Goal: Task Accomplishment & Management: Complete application form

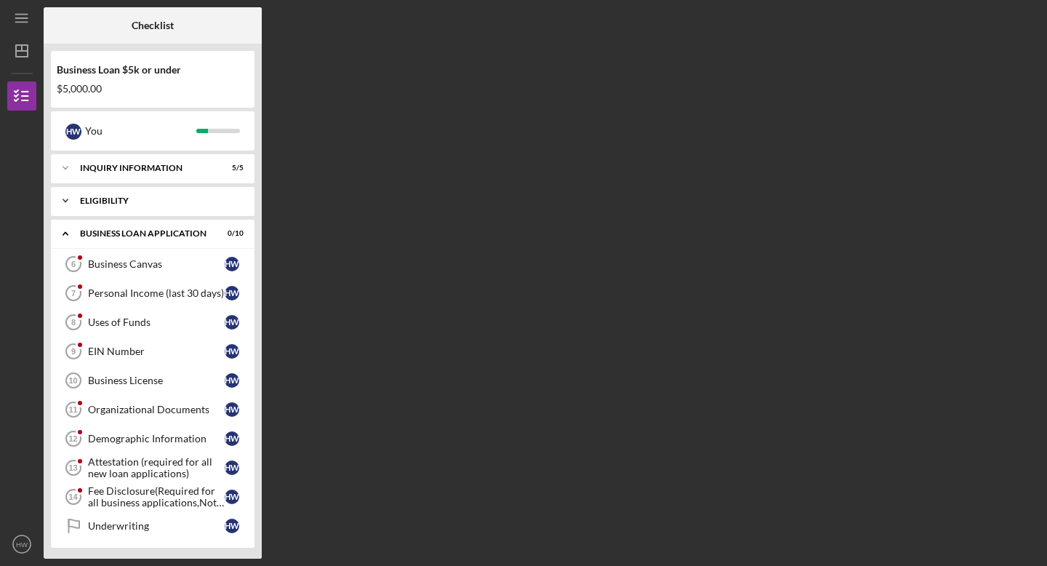
click at [179, 207] on div "Icon/Expander Eligibility 1 / 1" at bounding box center [153, 200] width 204 height 29
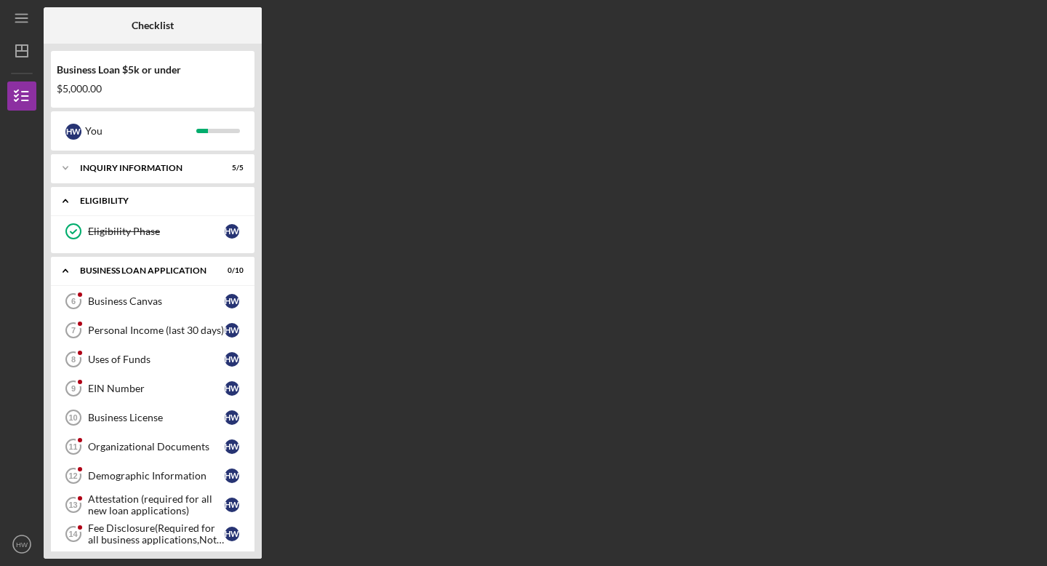
click at [179, 207] on div "Icon/Expander Eligibility 1 / 1" at bounding box center [153, 201] width 204 height 30
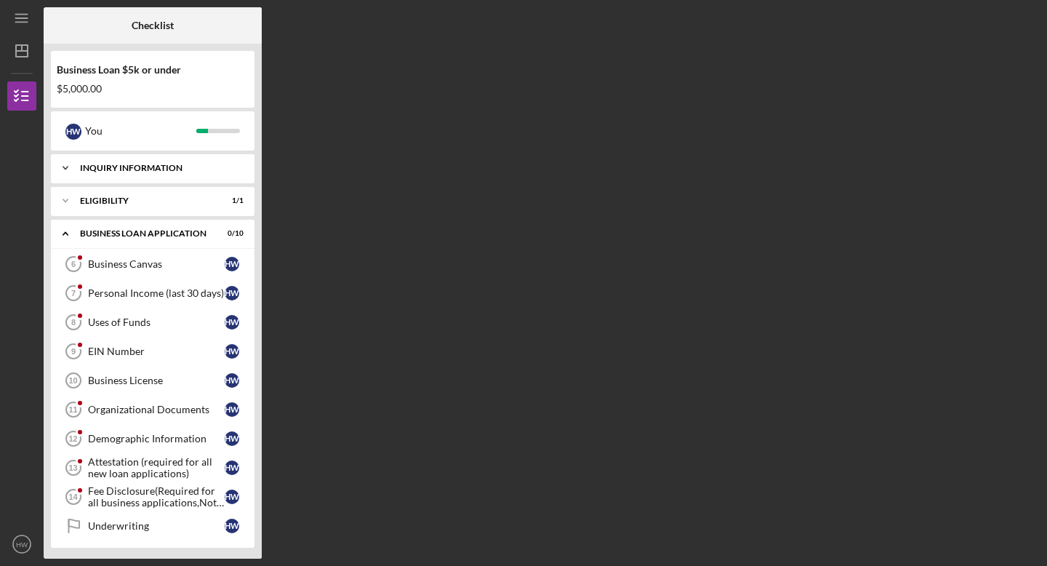
click at [150, 168] on div "INQUIRY INFORMATION" at bounding box center [158, 168] width 156 height 9
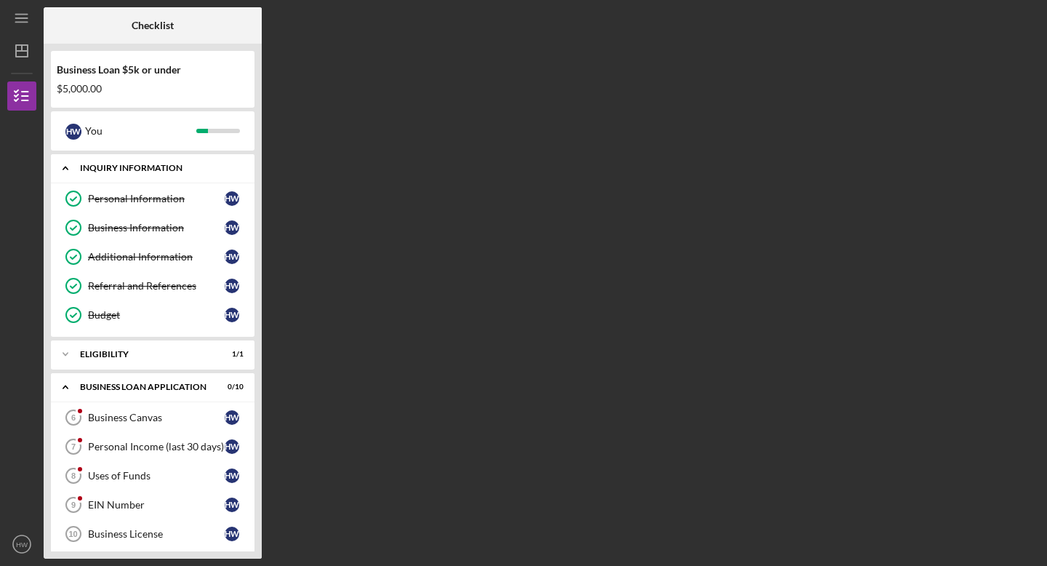
click at [150, 168] on div "INQUIRY INFORMATION" at bounding box center [158, 168] width 156 height 9
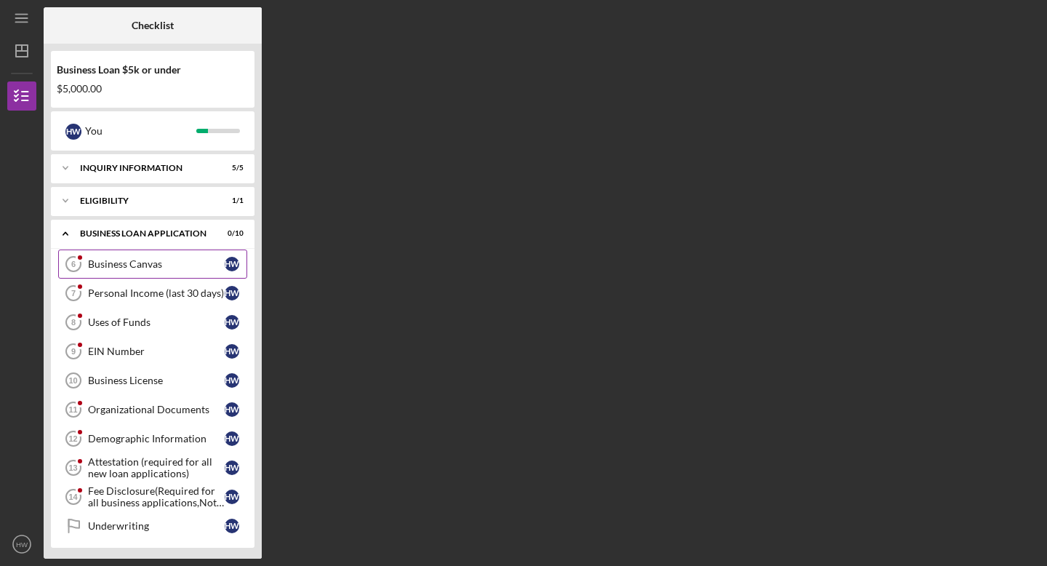
click at [151, 274] on link "Business Canvas 6 Business Canvas H W" at bounding box center [152, 263] width 189 height 29
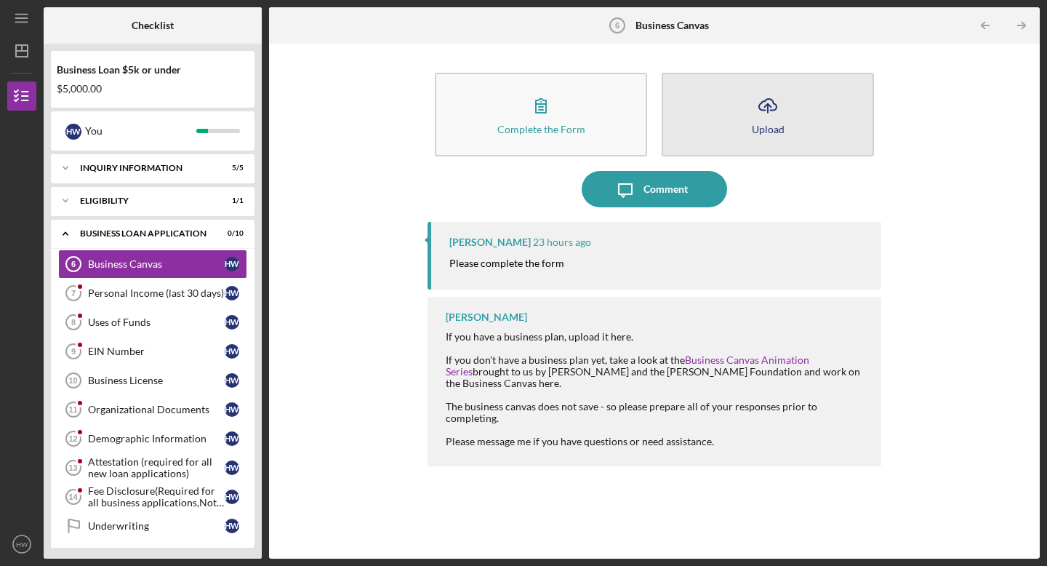
click at [712, 138] on button "Icon/Upload Upload" at bounding box center [768, 115] width 212 height 84
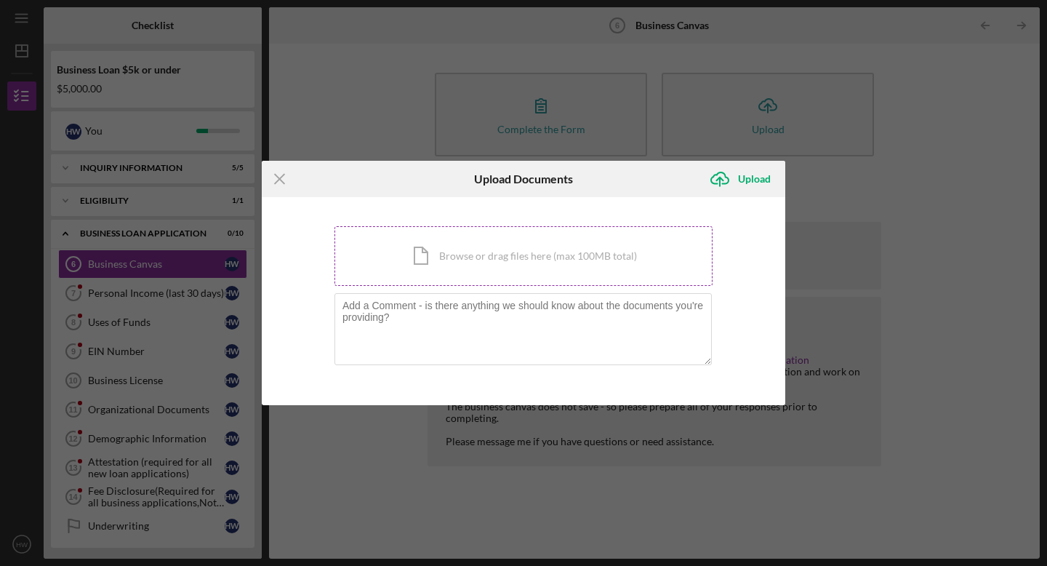
click at [572, 273] on div "Icon/Document Browse or drag files here (max 100MB total) Tap to choose files o…" at bounding box center [523, 256] width 378 height 60
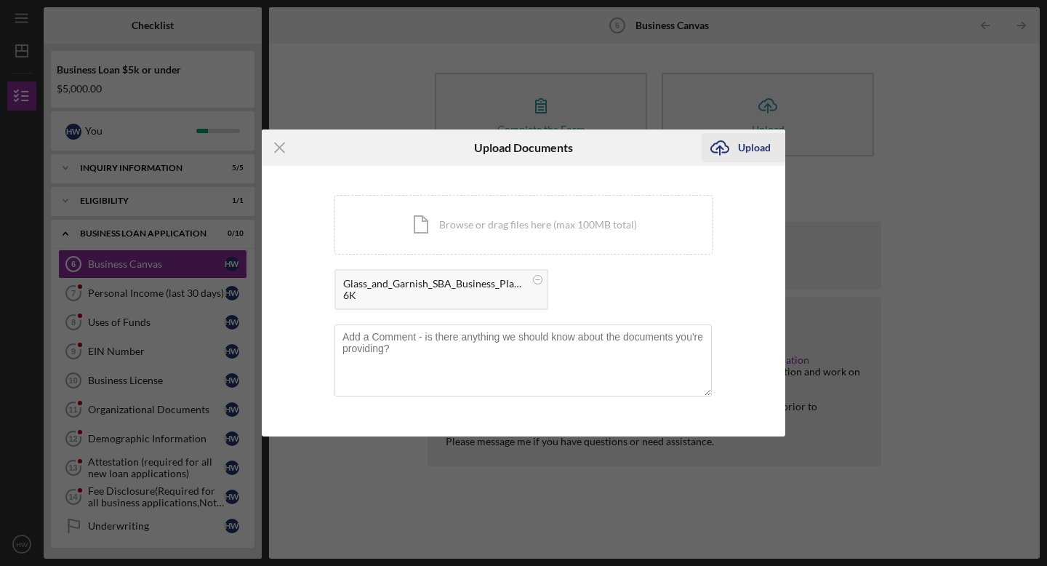
click at [750, 151] on div "Upload" at bounding box center [754, 147] width 33 height 29
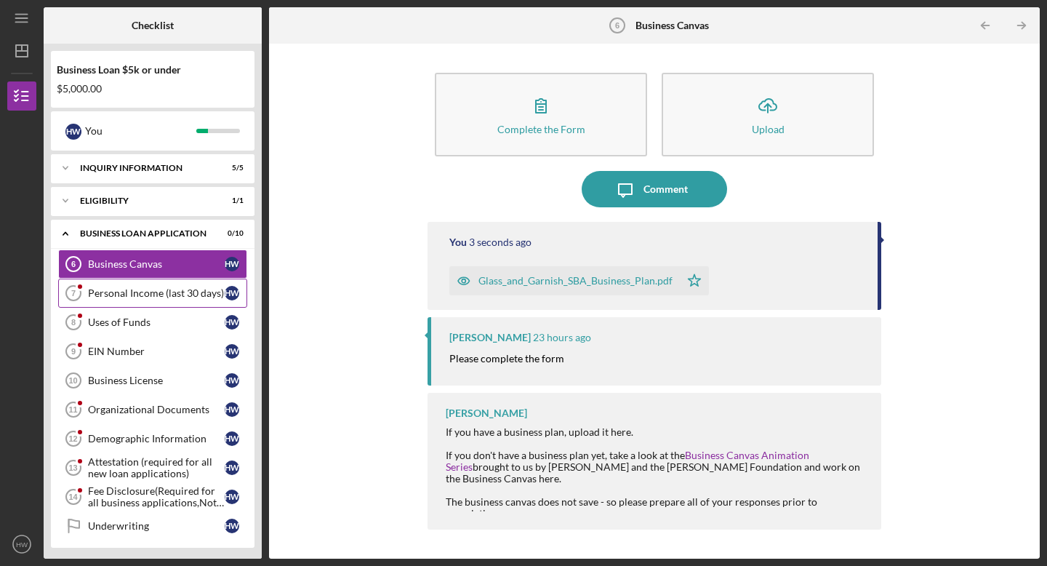
click at [177, 297] on div "Personal Income (last 30 days)" at bounding box center [156, 293] width 137 height 12
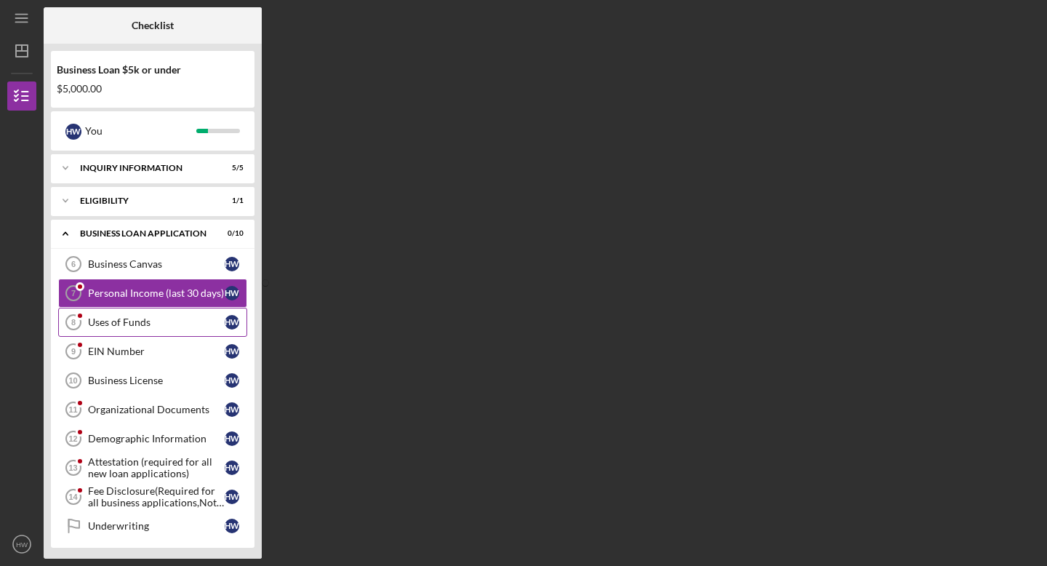
click at [177, 325] on div "Uses of Funds" at bounding box center [156, 322] width 137 height 12
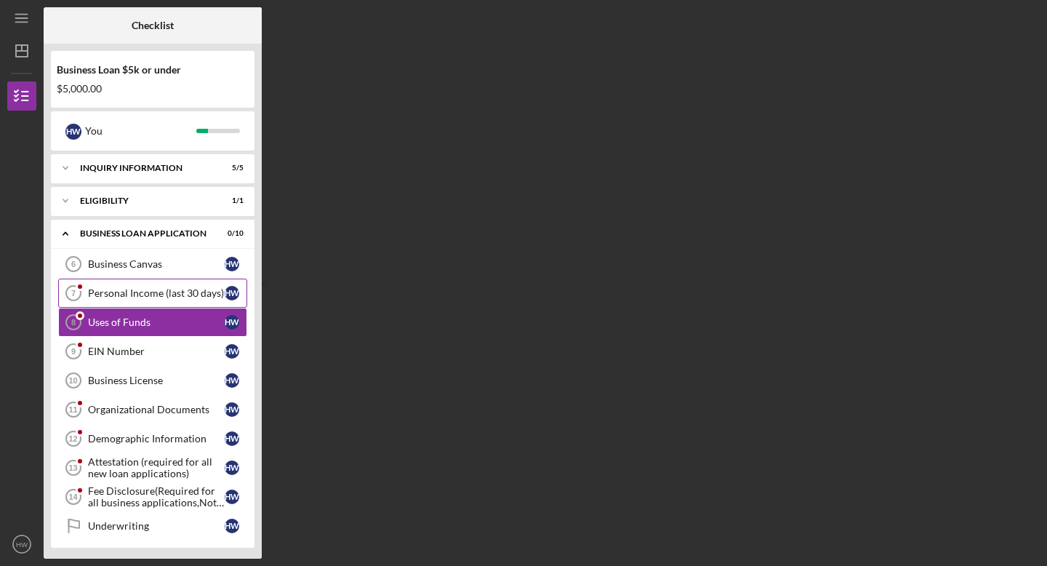
click at [188, 292] on div "Personal Income (last 30 days)" at bounding box center [156, 293] width 137 height 12
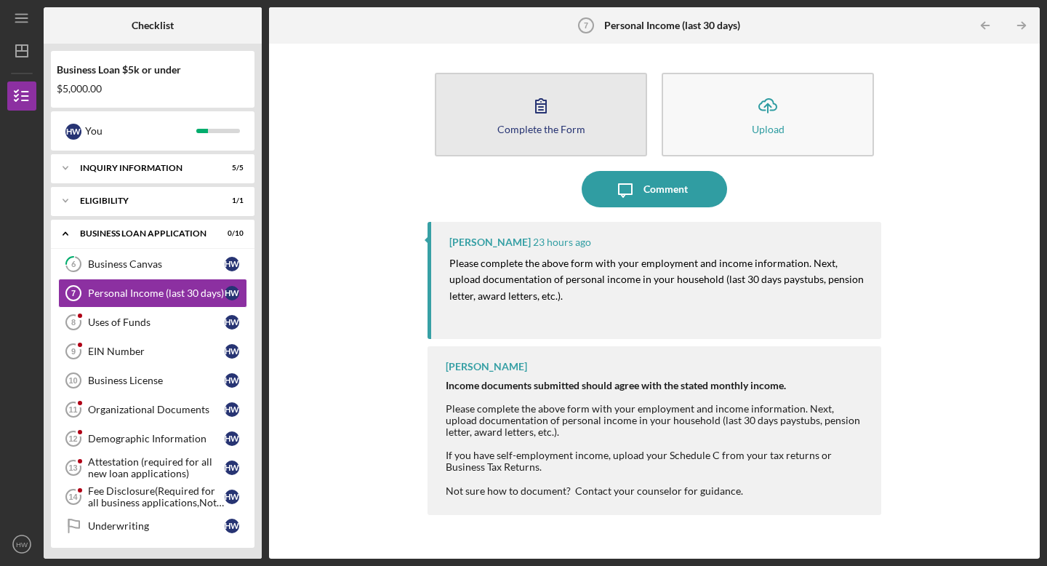
click at [537, 114] on icon "button" at bounding box center [541, 105] width 36 height 36
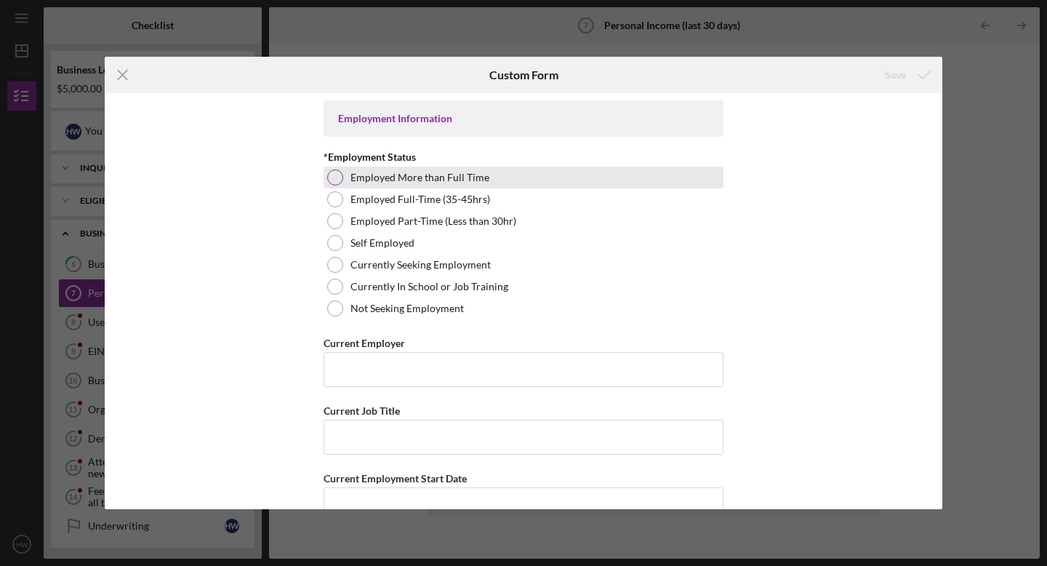
click at [459, 177] on label "Employed More than Full Time" at bounding box center [419, 178] width 139 height 12
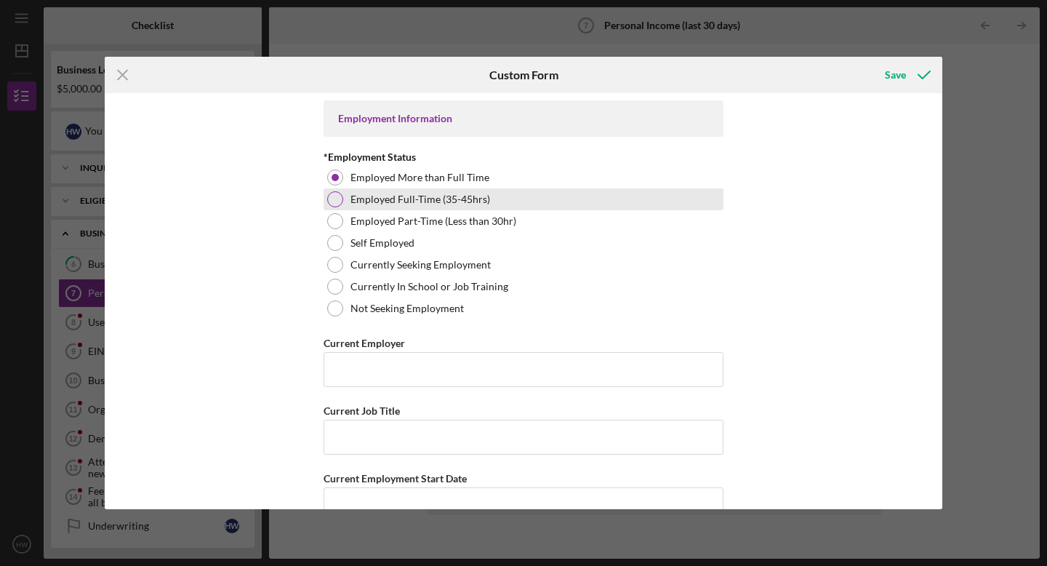
click at [457, 201] on label "Employed Full-Time (35-45hrs)" at bounding box center [420, 199] width 140 height 12
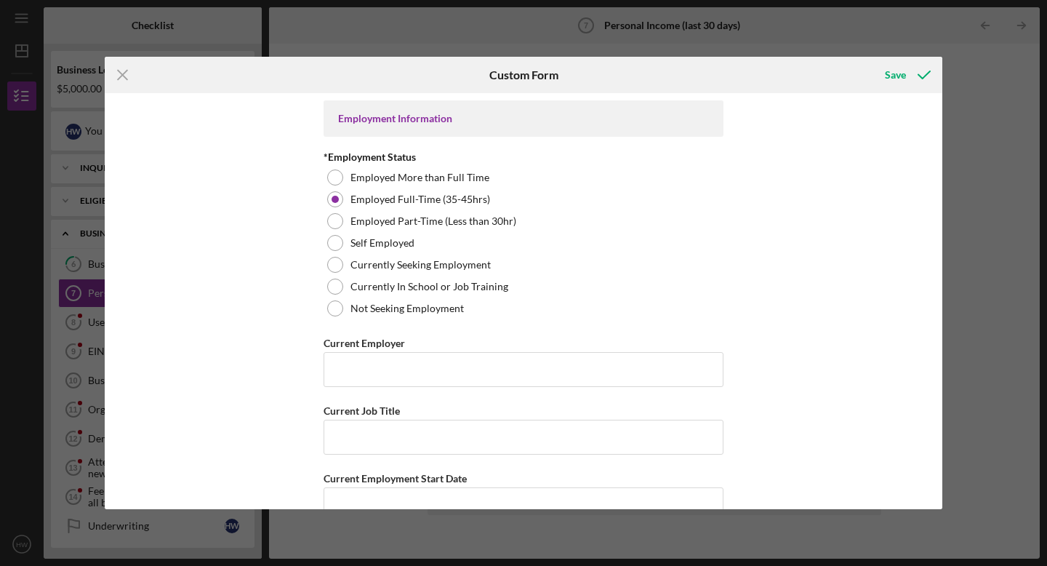
click at [300, 324] on div "Employment Information *Employment Status Employed More than Full Time Employed…" at bounding box center [524, 301] width 838 height 416
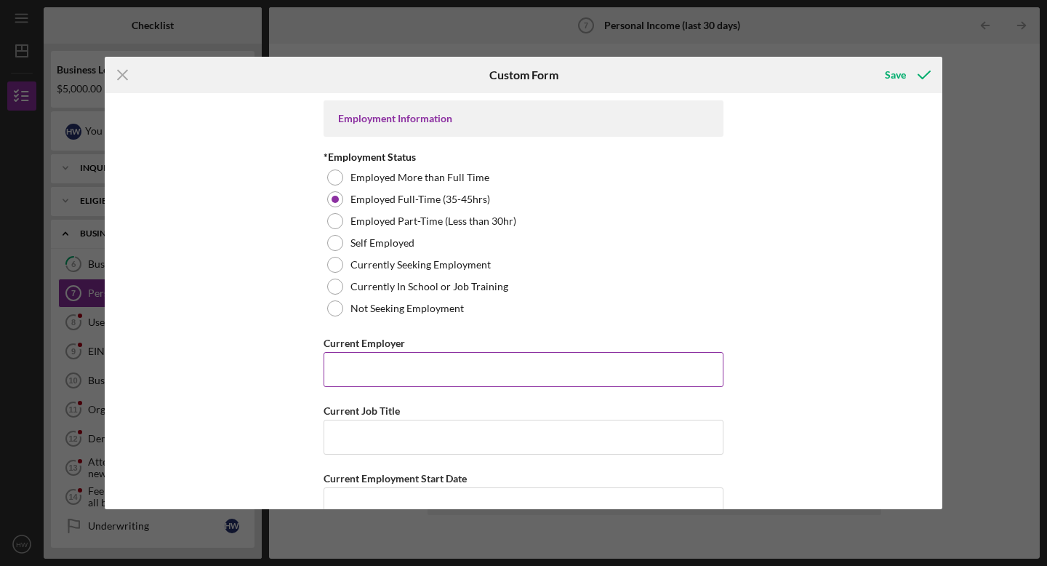
click at [335, 353] on input "Current Employer" at bounding box center [524, 369] width 400 height 35
type input "Glass & Garnish LLC"
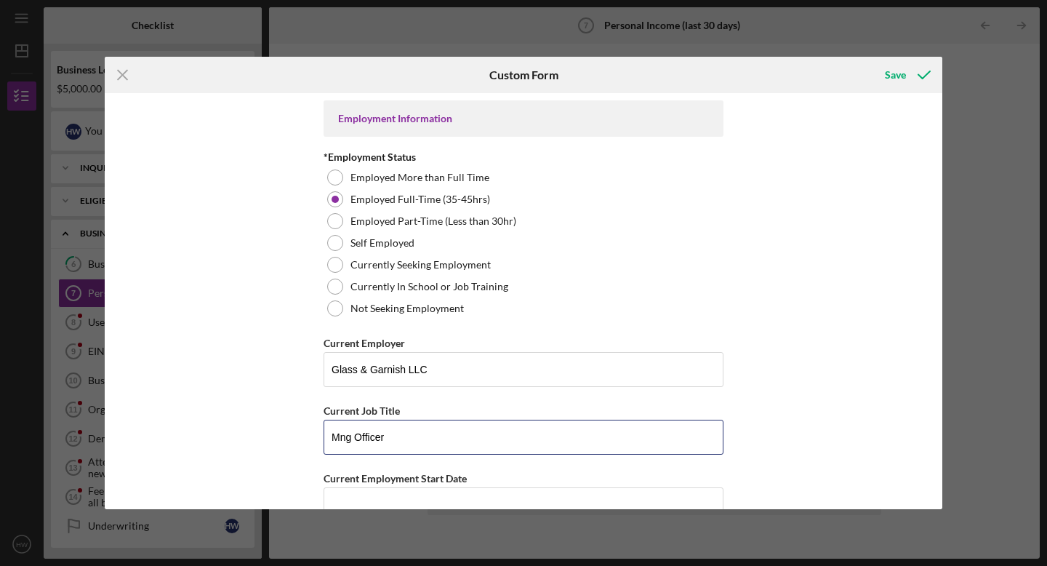
type input "Mng Officer"
click at [189, 453] on div "Employment Information *Employment Status Employed More than Full Time Employed…" at bounding box center [524, 301] width 838 height 416
click at [936, 116] on div "Employment Information *Employment Status Employed More than Full Time Employed…" at bounding box center [524, 301] width 838 height 416
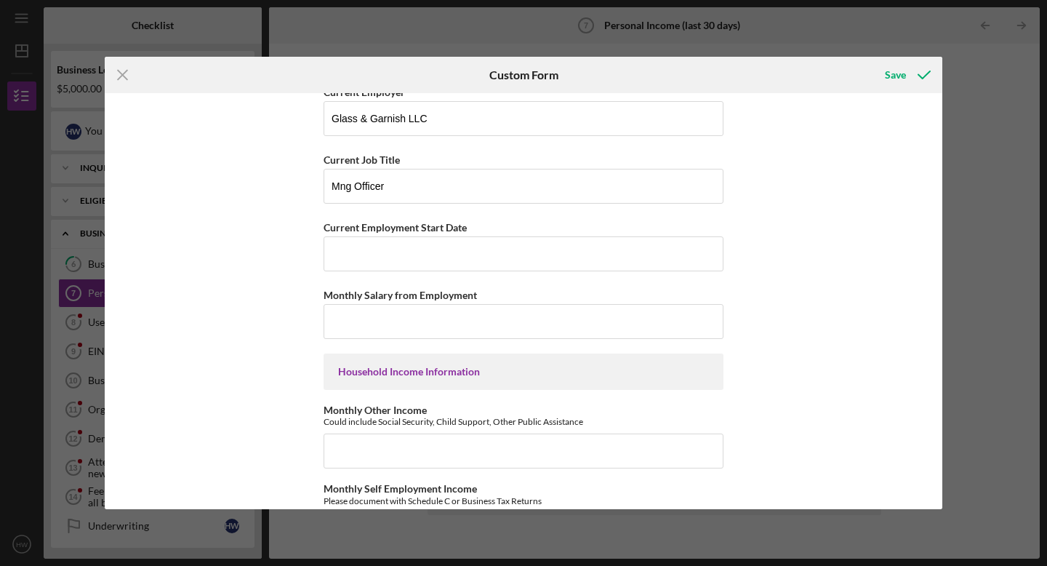
scroll to position [255, 0]
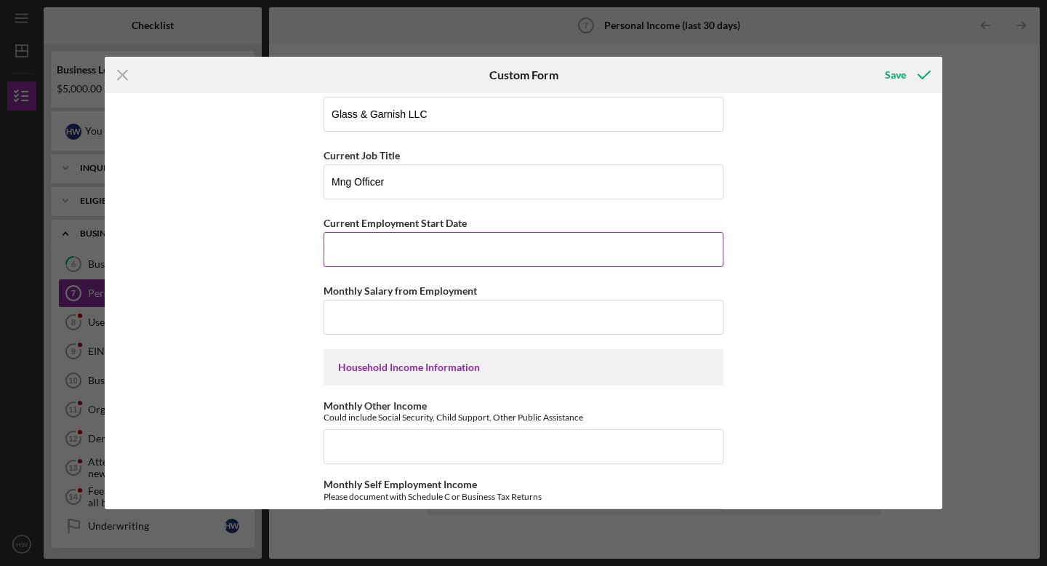
click at [576, 243] on input "Current Employment Start Date" at bounding box center [524, 249] width 400 height 35
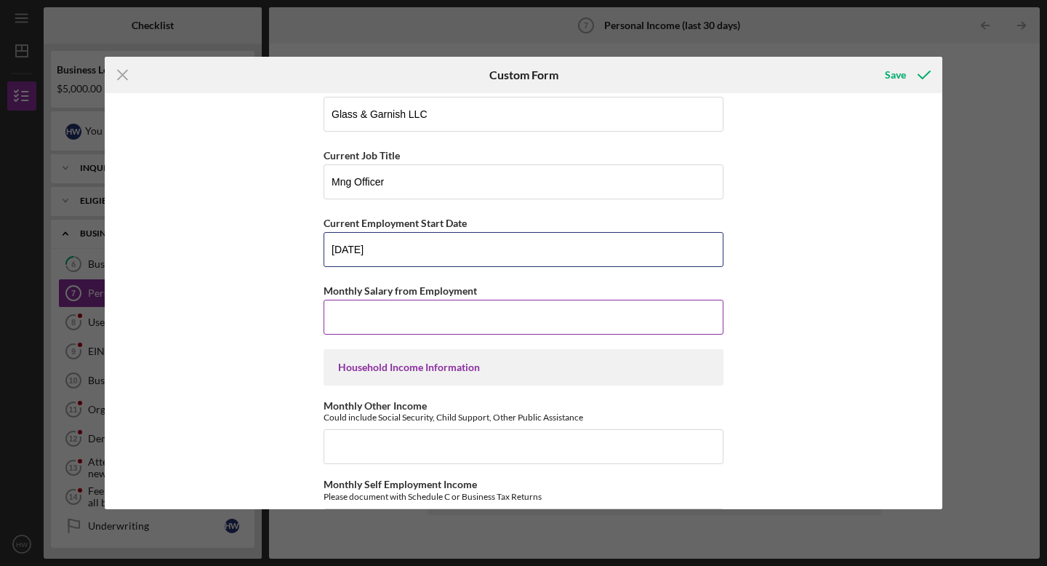
type input "05/04/2025"
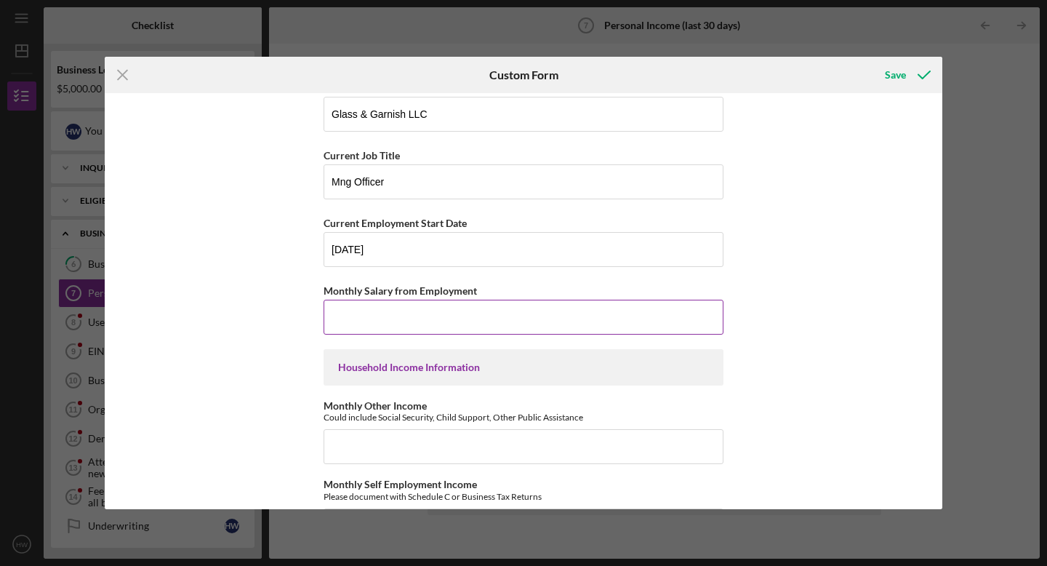
click at [575, 324] on input "Monthly Salary from Employment" at bounding box center [524, 317] width 400 height 35
type input "$5,000"
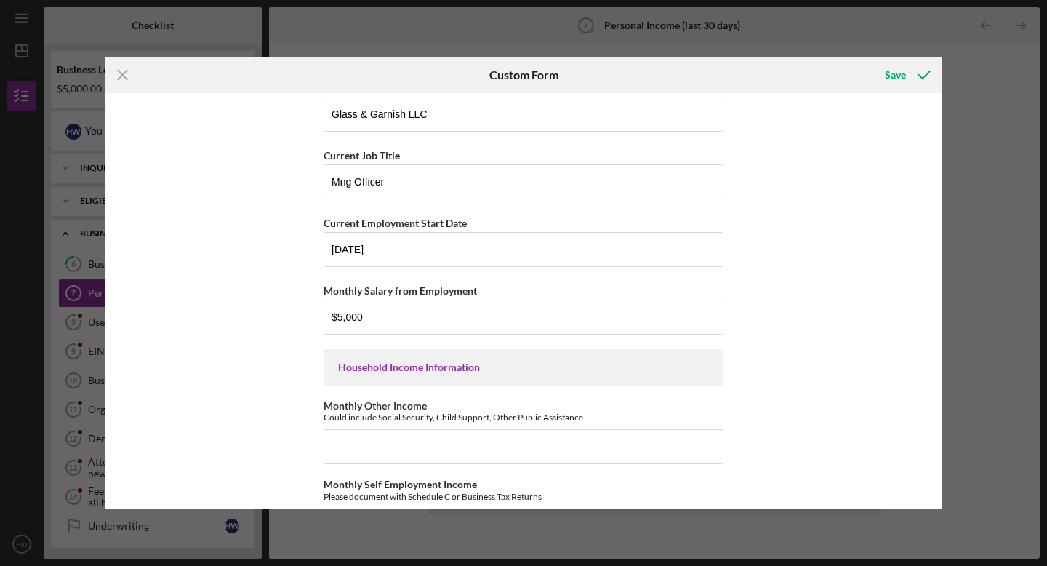
click at [270, 414] on div "Employment Information *Employment Status Employed More than Full Time Employed…" at bounding box center [524, 301] width 838 height 416
click at [334, 446] on input "Monthly Other Income" at bounding box center [524, 446] width 400 height 35
type input "$0"
click at [313, 380] on div "Employment Information *Employment Status Employed More than Full Time Employed…" at bounding box center [524, 301] width 838 height 416
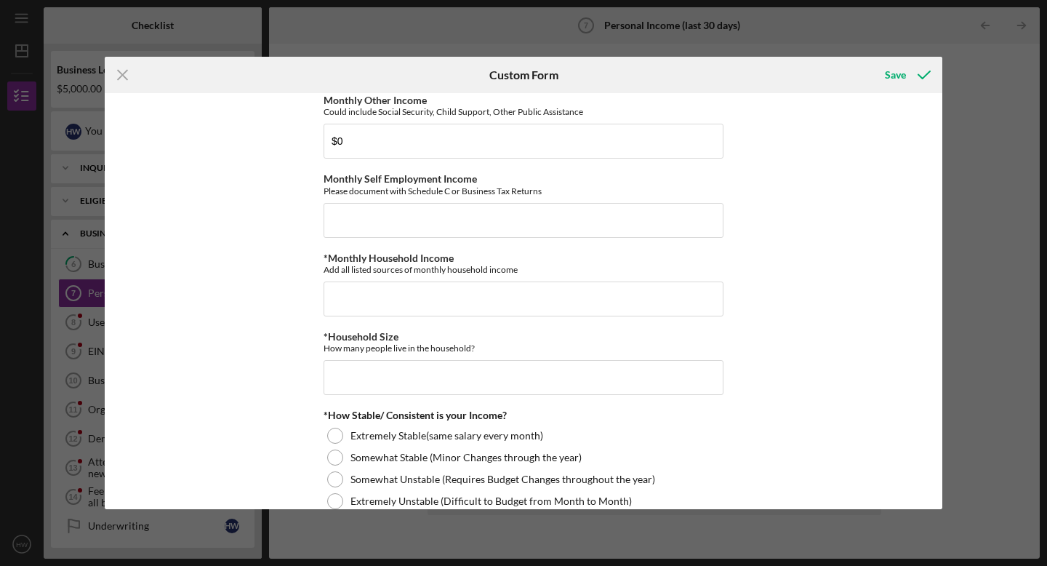
scroll to position [553, 0]
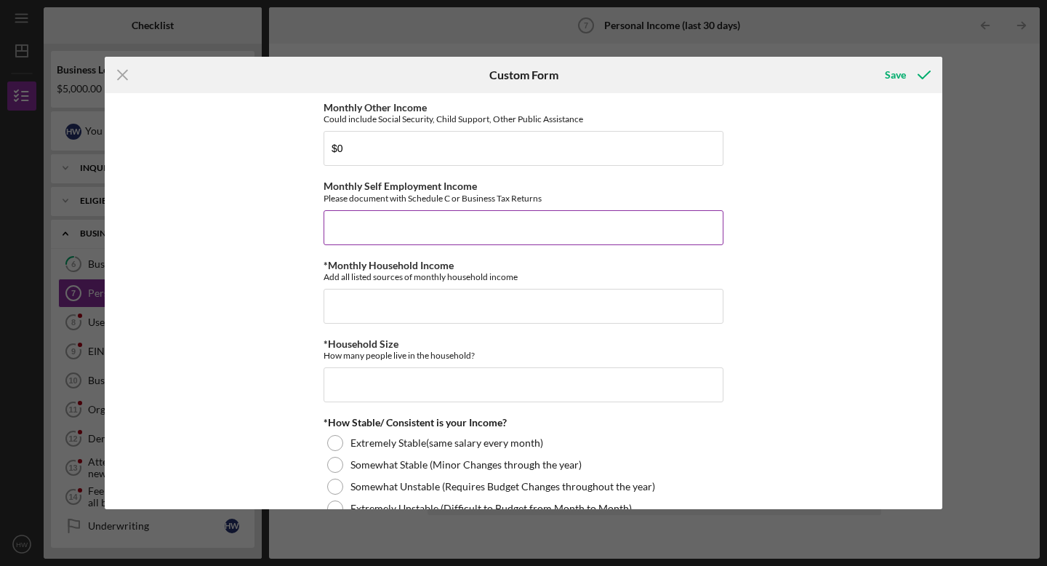
click at [574, 231] on input "Monthly Self Employment Income" at bounding box center [524, 227] width 400 height 35
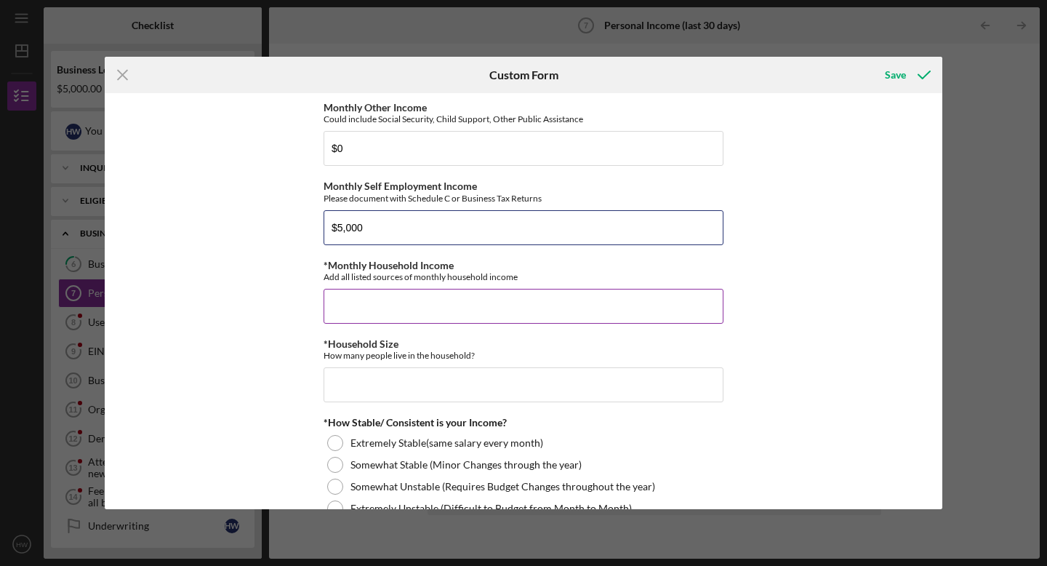
type input "$5,000"
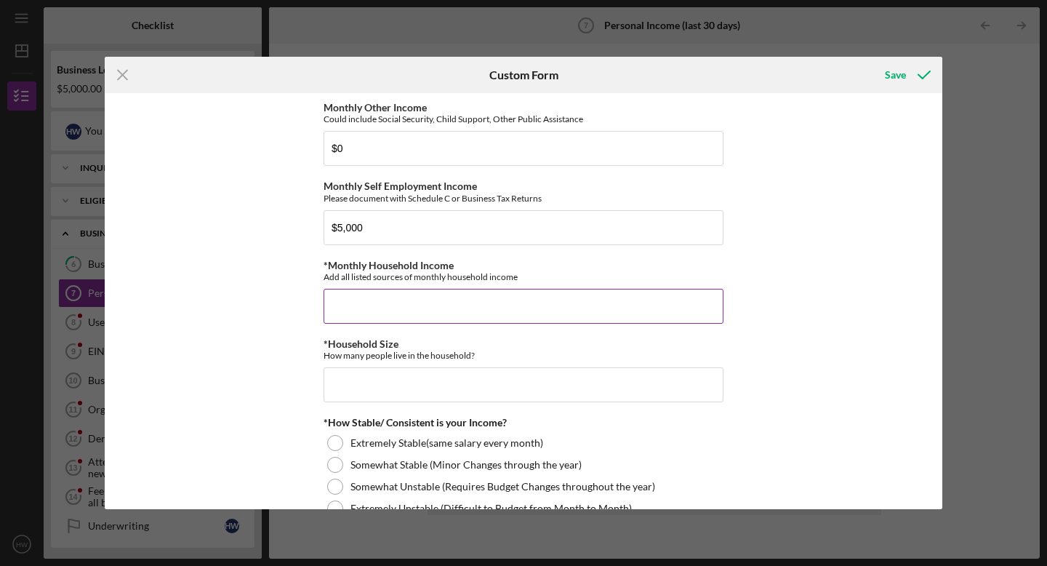
click at [547, 301] on input "*Monthly Household Income" at bounding box center [524, 306] width 400 height 35
type input "$5"
type input "$11,000"
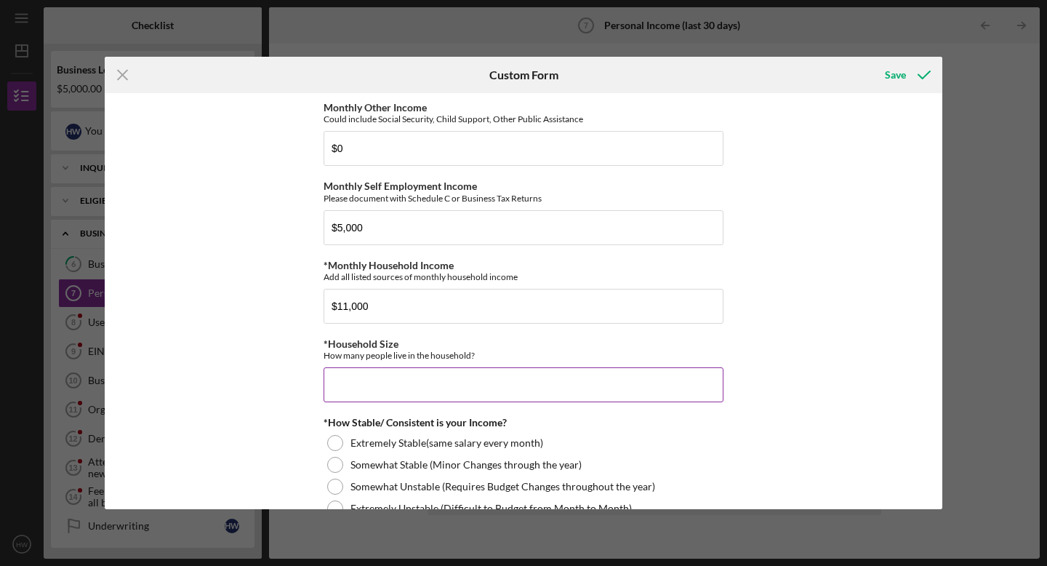
click at [541, 366] on div "*Household Size How many people live in the household?" at bounding box center [524, 370] width 400 height 64
click at [353, 390] on input "*Household Size" at bounding box center [524, 384] width 400 height 35
type input "4"
click at [303, 396] on div "Employment Information *Employment Status Employed More than Full Time Employed…" at bounding box center [524, 301] width 838 height 416
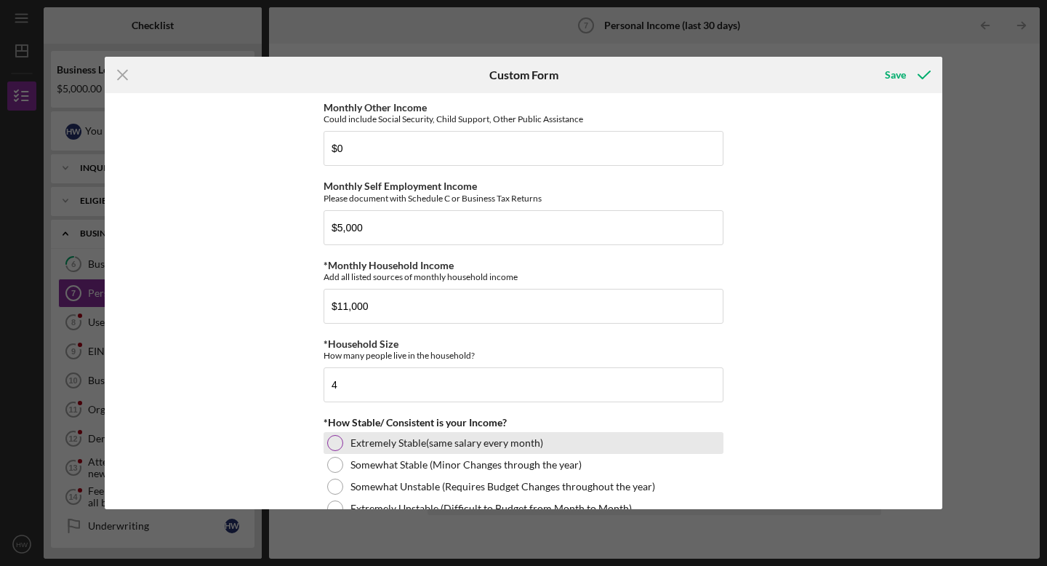
click at [340, 437] on div "Extremely Stable(same salary every month)" at bounding box center [524, 443] width 400 height 22
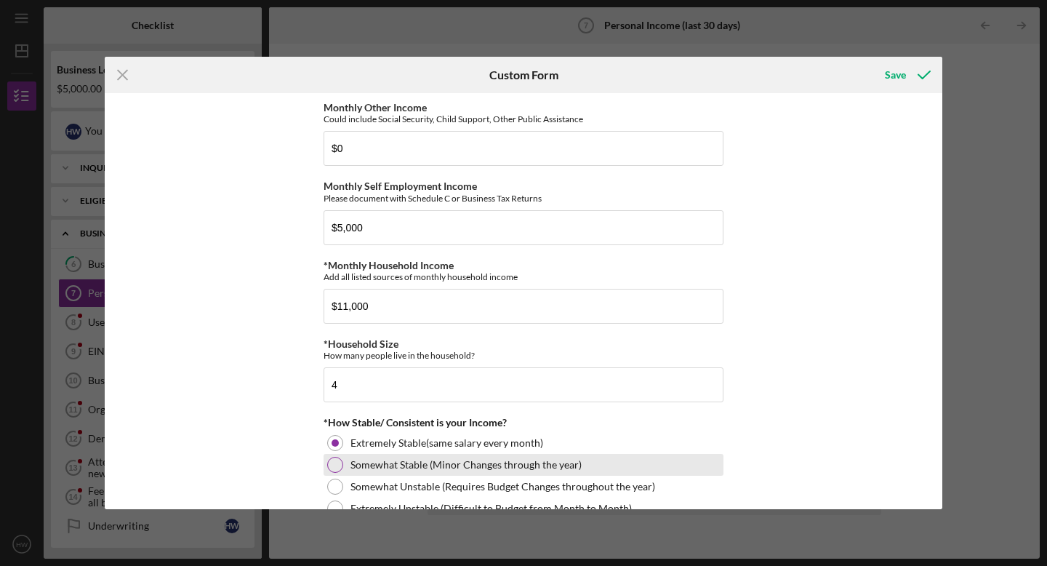
click at [343, 458] on div "Somewhat Stable (Minor Changes through the year)" at bounding box center [524, 465] width 400 height 22
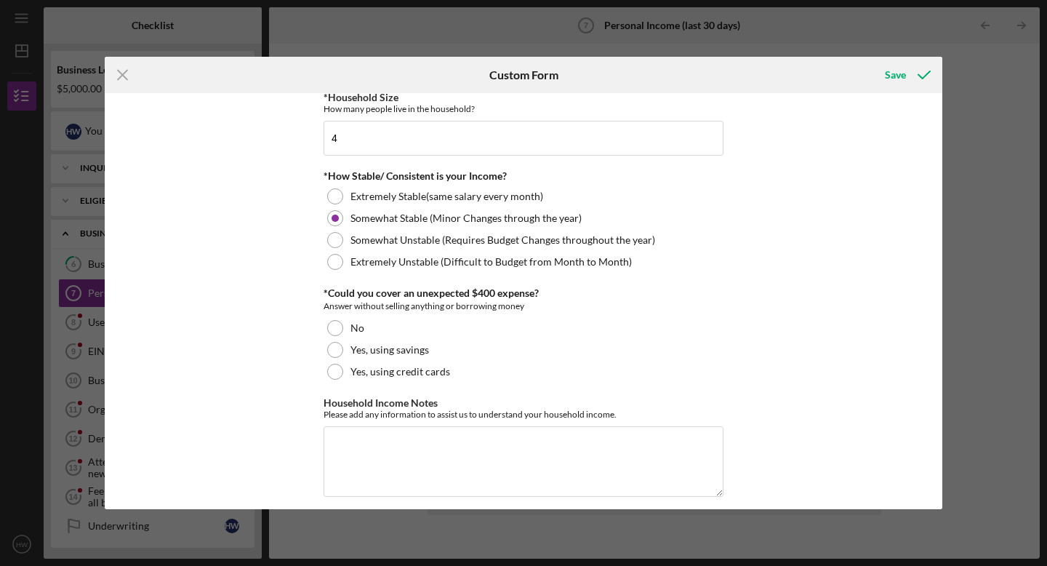
scroll to position [811, 0]
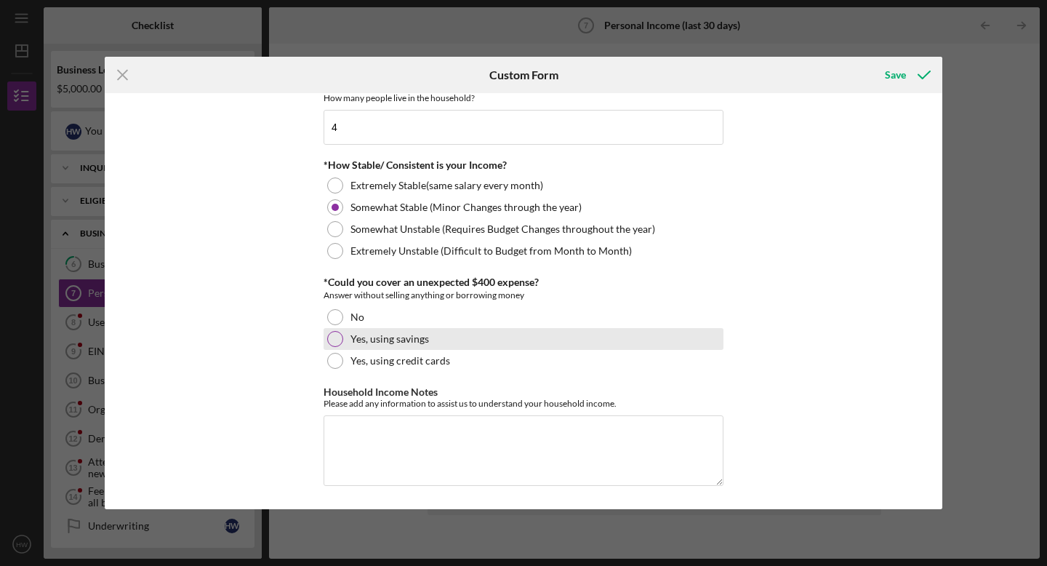
click at [331, 334] on div at bounding box center [335, 339] width 16 height 16
click at [279, 351] on div "Employment Information *Employment Status Employed More than Full Time Employed…" at bounding box center [524, 301] width 838 height 416
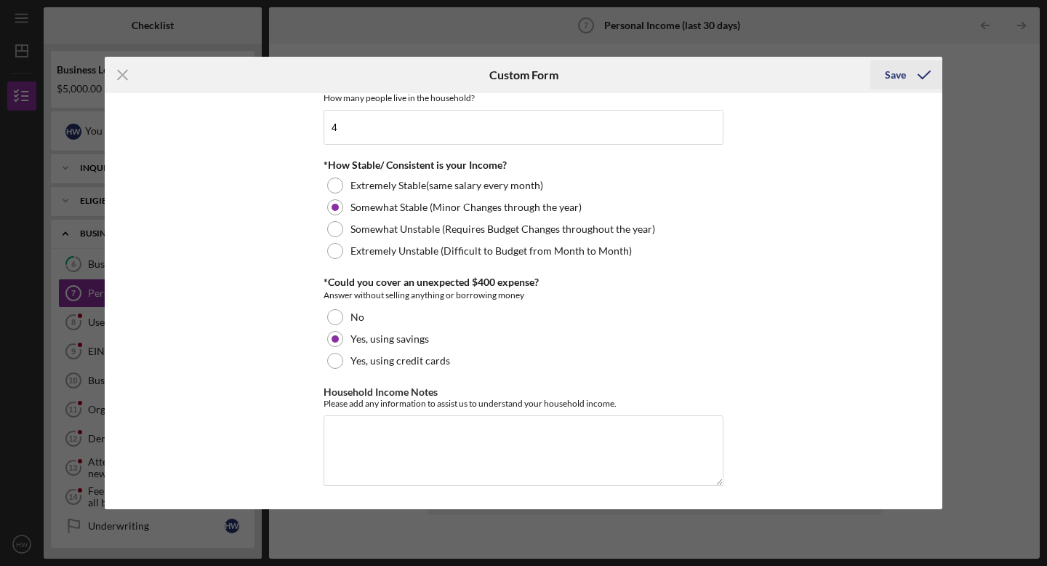
click at [911, 84] on icon "submit" at bounding box center [924, 75] width 36 height 36
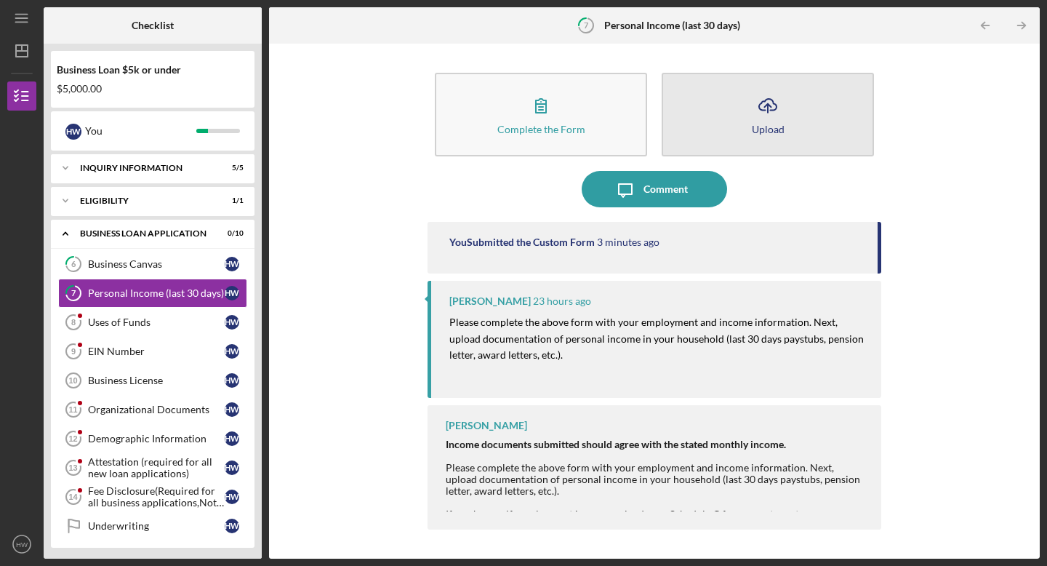
click at [747, 144] on button "Icon/Upload Upload" at bounding box center [768, 115] width 212 height 84
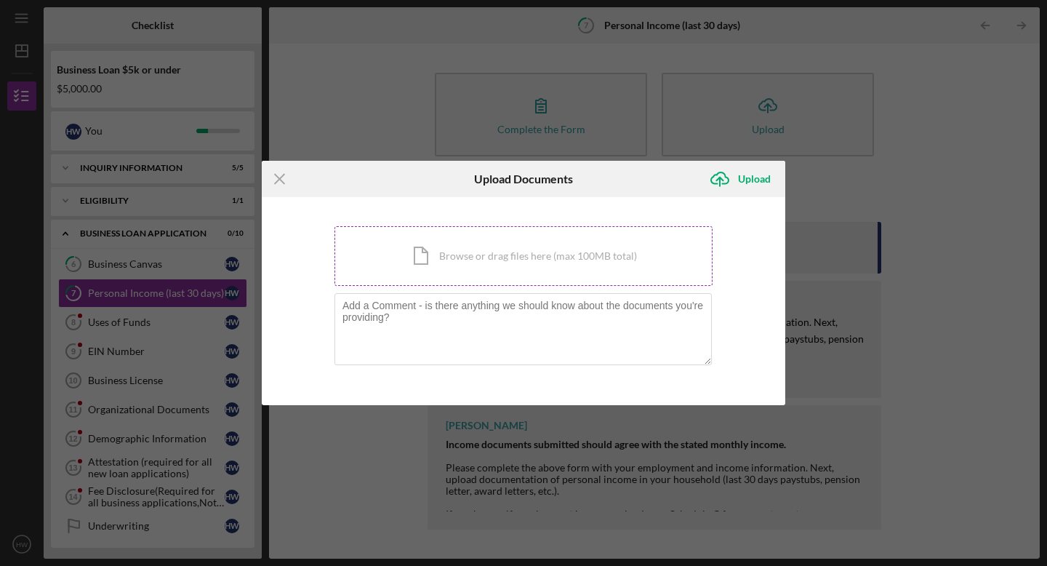
click at [531, 270] on div "Icon/Document Browse or drag files here (max 100MB total) Tap to choose files o…" at bounding box center [523, 256] width 378 height 60
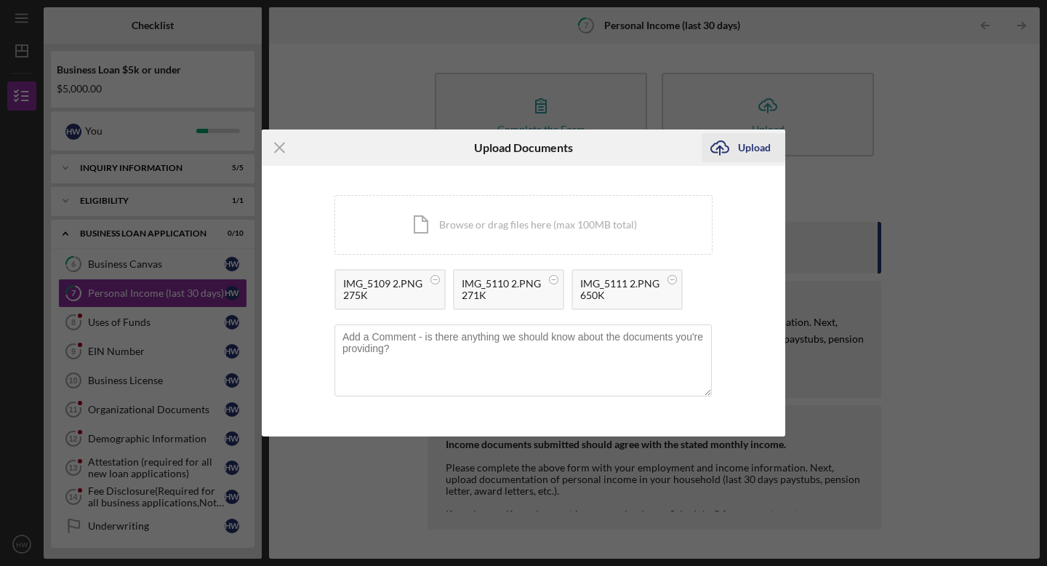
click at [763, 158] on div "Upload" at bounding box center [754, 147] width 33 height 29
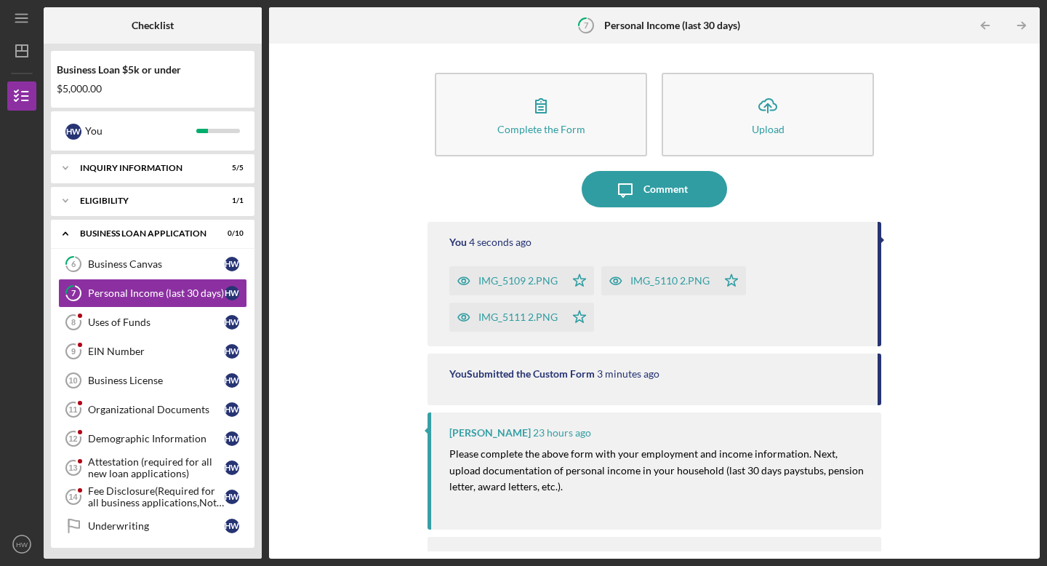
click at [422, 257] on div "Complete the Form Form Icon/Upload Upload Icon/Message Comment You 4 seconds ag…" at bounding box center [654, 301] width 756 height 500
click at [156, 313] on link "Uses of Funds 8 Uses of Funds H W" at bounding box center [152, 322] width 189 height 29
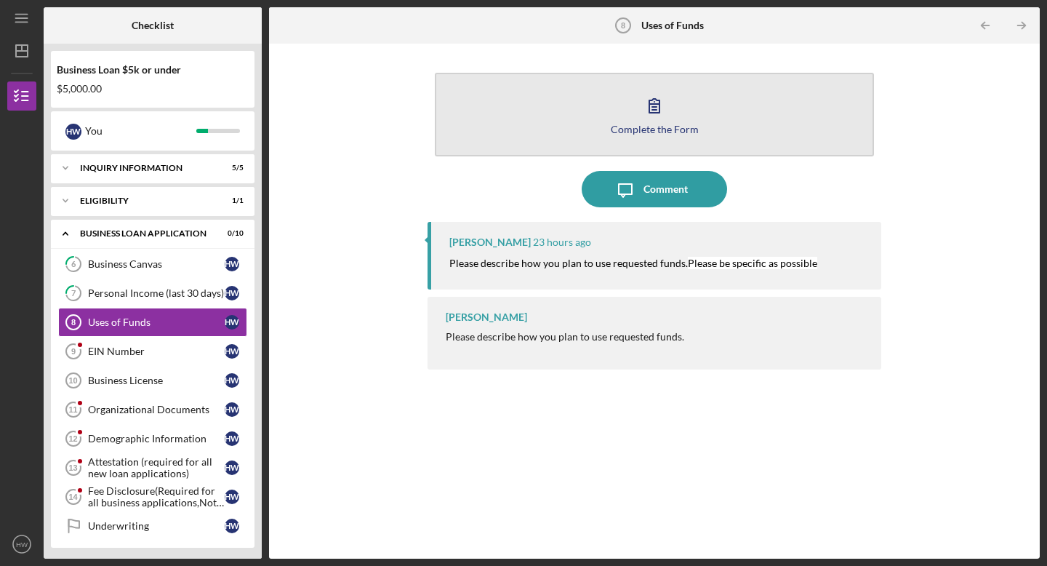
click at [548, 127] on button "Complete the Form Form" at bounding box center [654, 115] width 439 height 84
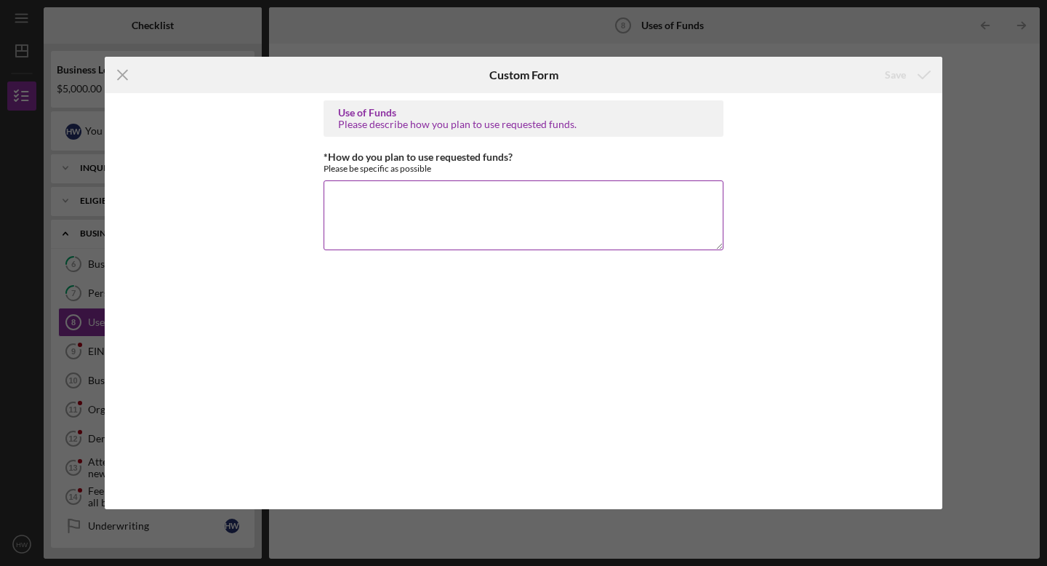
click at [489, 200] on textarea "*How do you plan to use requested funds?" at bounding box center [524, 215] width 400 height 70
type textarea "See business plan attachment"
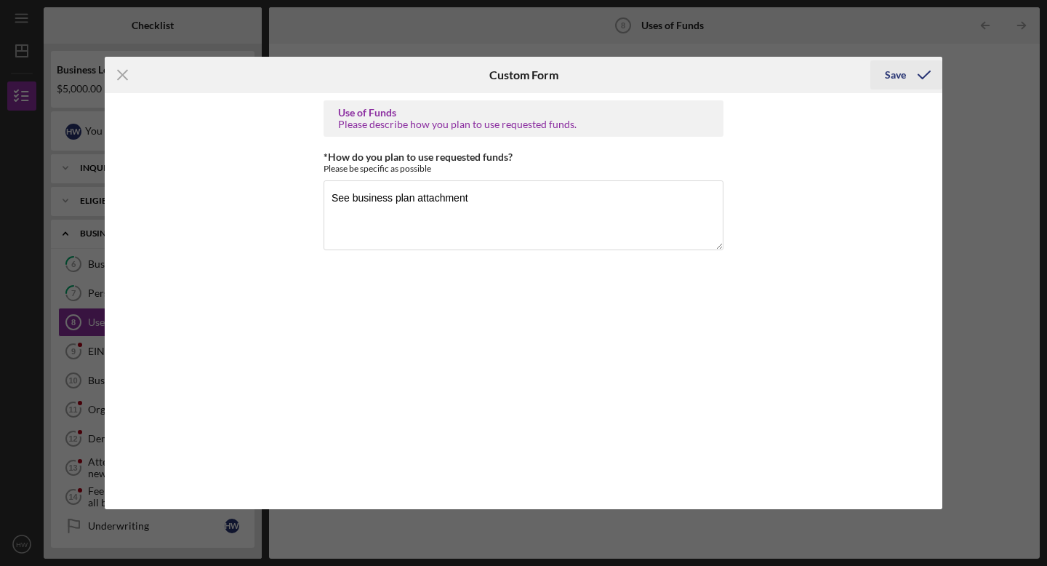
click at [913, 76] on icon "submit" at bounding box center [924, 75] width 36 height 36
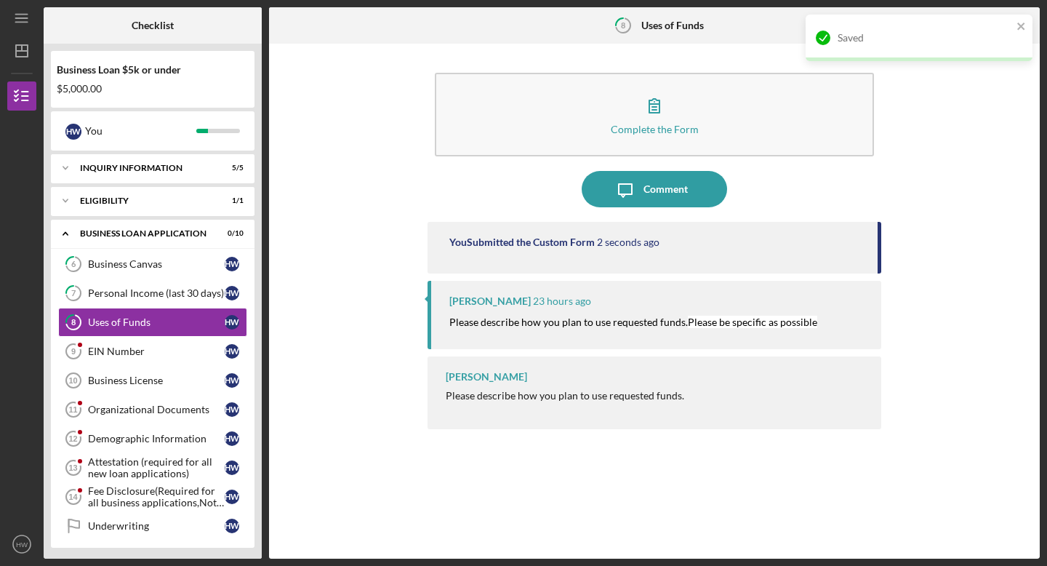
click at [377, 230] on div "Complete the Form Form Icon/Message Comment You Submitted the Custom Form 2 sec…" at bounding box center [654, 301] width 756 height 500
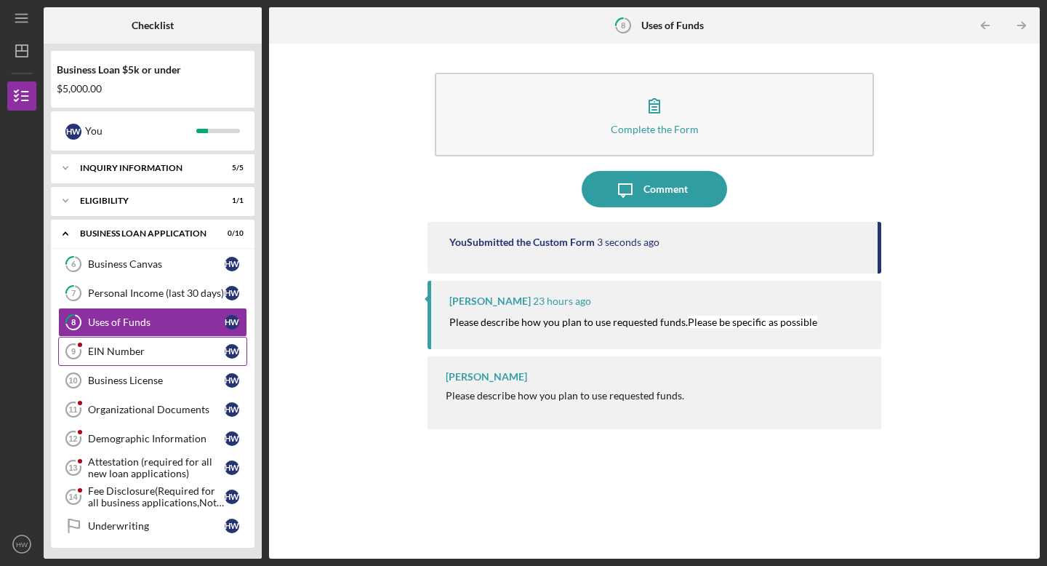
click at [138, 354] on div "EIN Number" at bounding box center [156, 351] width 137 height 12
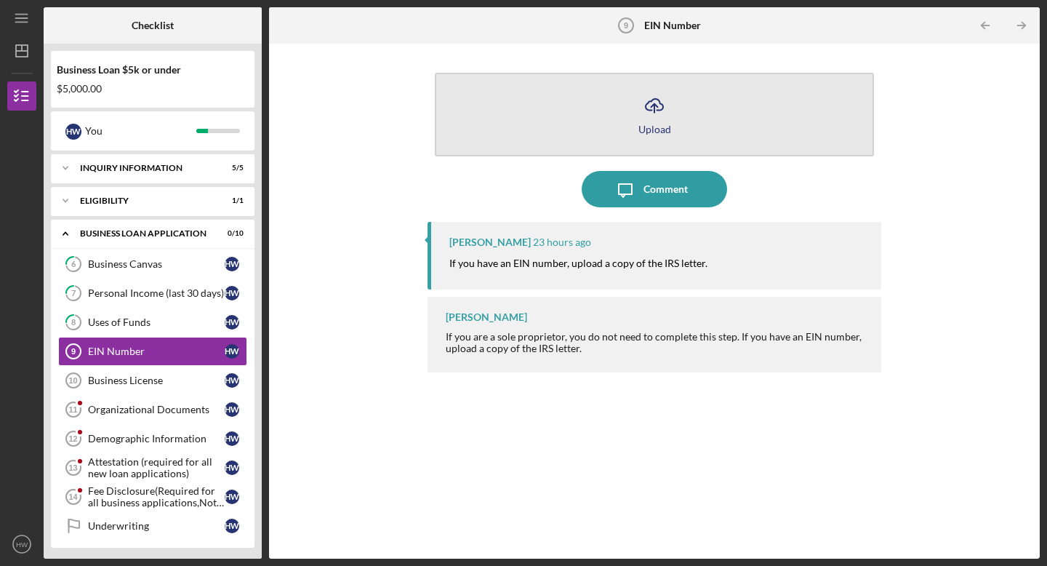
click at [488, 109] on button "Icon/Upload Upload" at bounding box center [654, 115] width 439 height 84
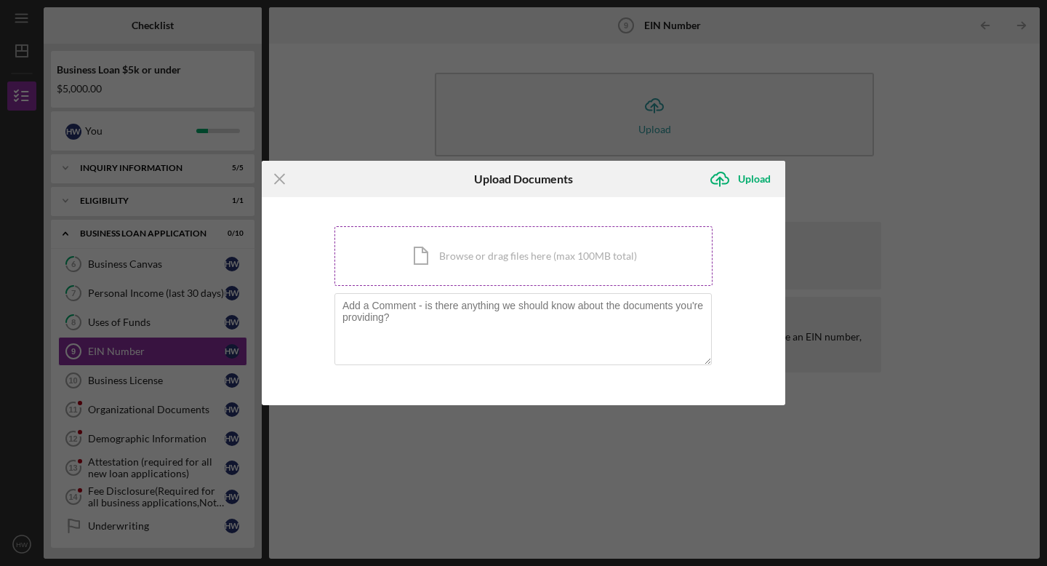
click at [407, 262] on div "Icon/Document Browse or drag files here (max 100MB total) Tap to choose files o…" at bounding box center [523, 256] width 378 height 60
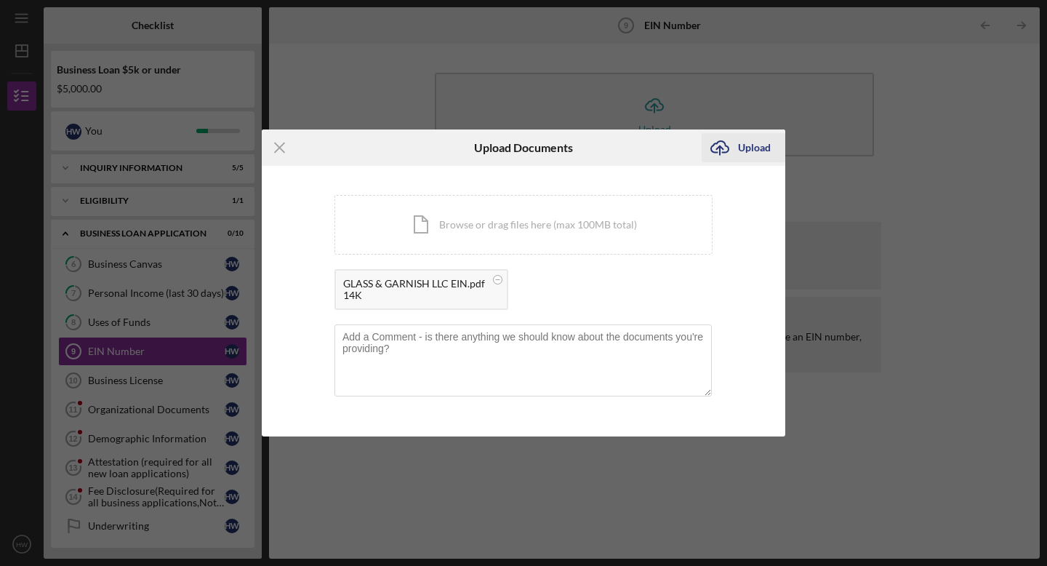
click at [741, 143] on div "Upload" at bounding box center [754, 147] width 33 height 29
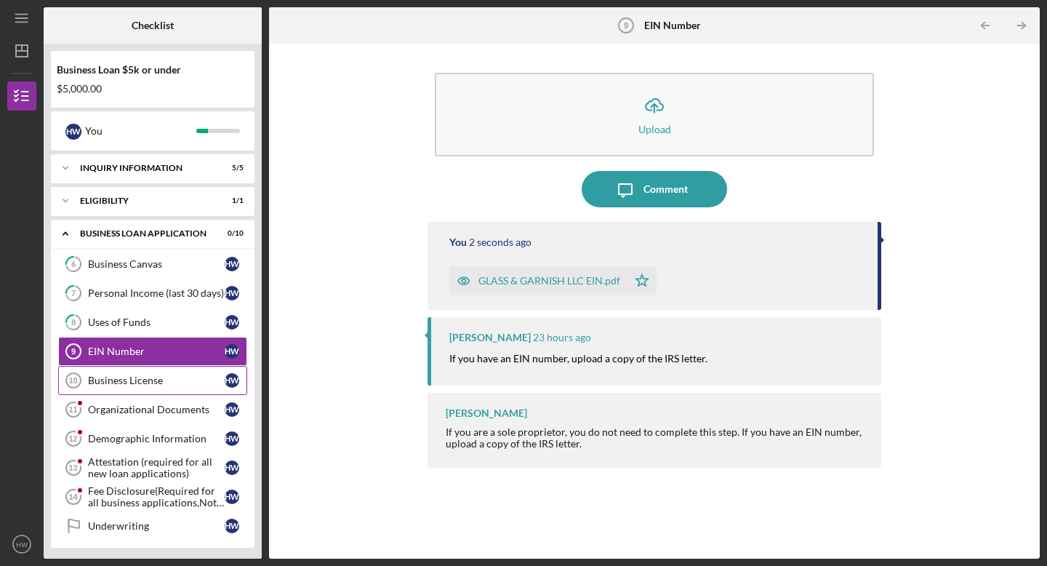
click at [184, 375] on div "Business License" at bounding box center [156, 380] width 137 height 12
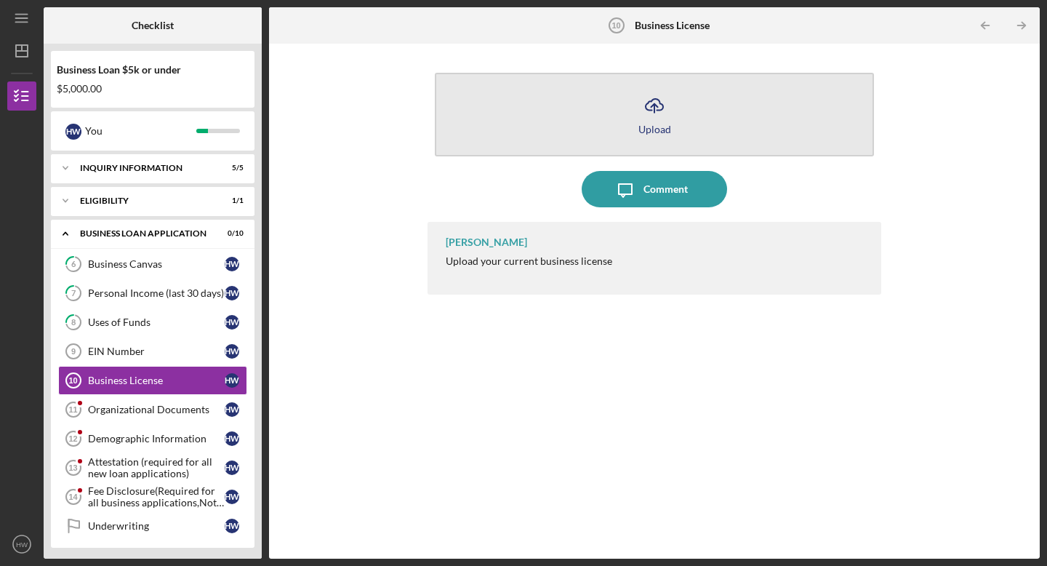
click at [574, 127] on button "Icon/Upload Upload" at bounding box center [654, 115] width 439 height 84
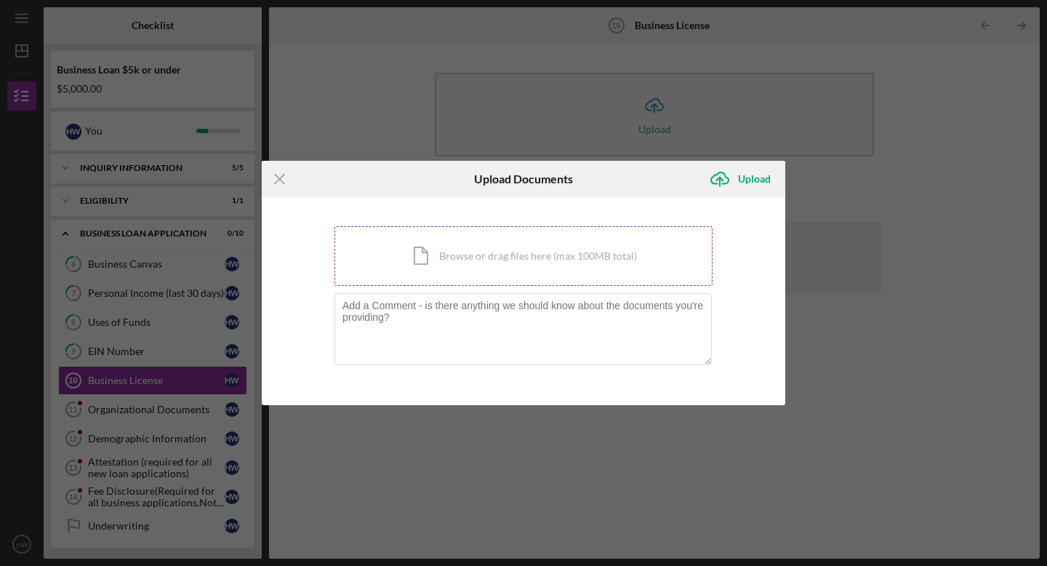
click at [473, 252] on div "Icon/Document Browse or drag files here (max 100MB total) Tap to choose files o…" at bounding box center [523, 256] width 378 height 60
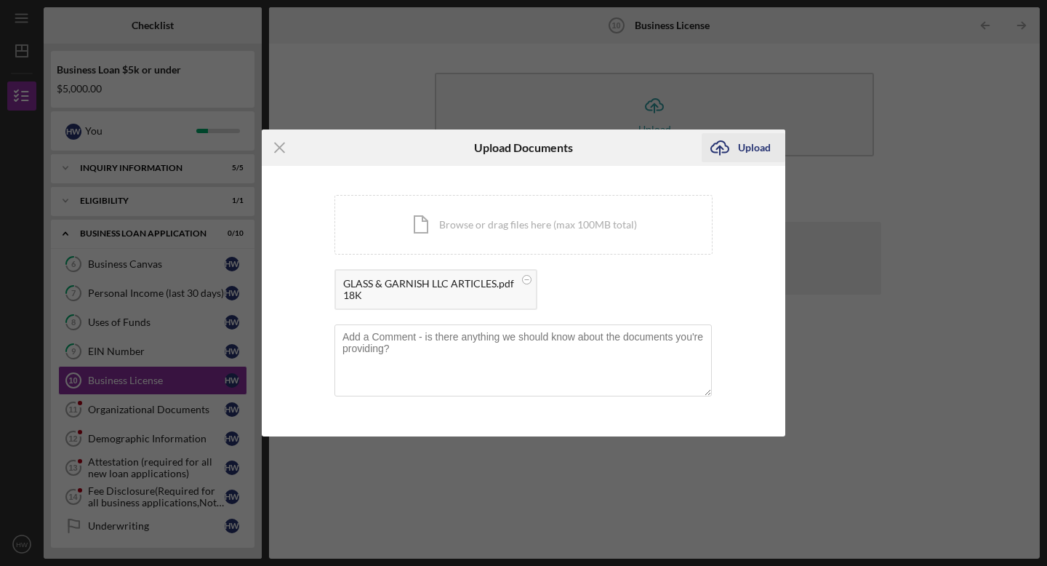
click at [748, 148] on div "Upload" at bounding box center [754, 147] width 33 height 29
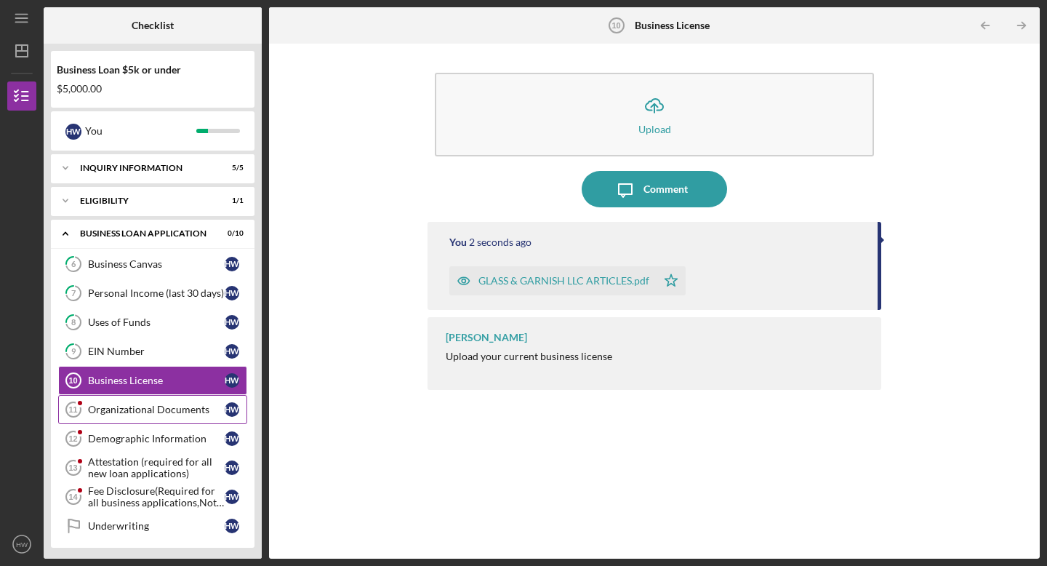
click at [164, 413] on div "Organizational Documents" at bounding box center [156, 410] width 137 height 12
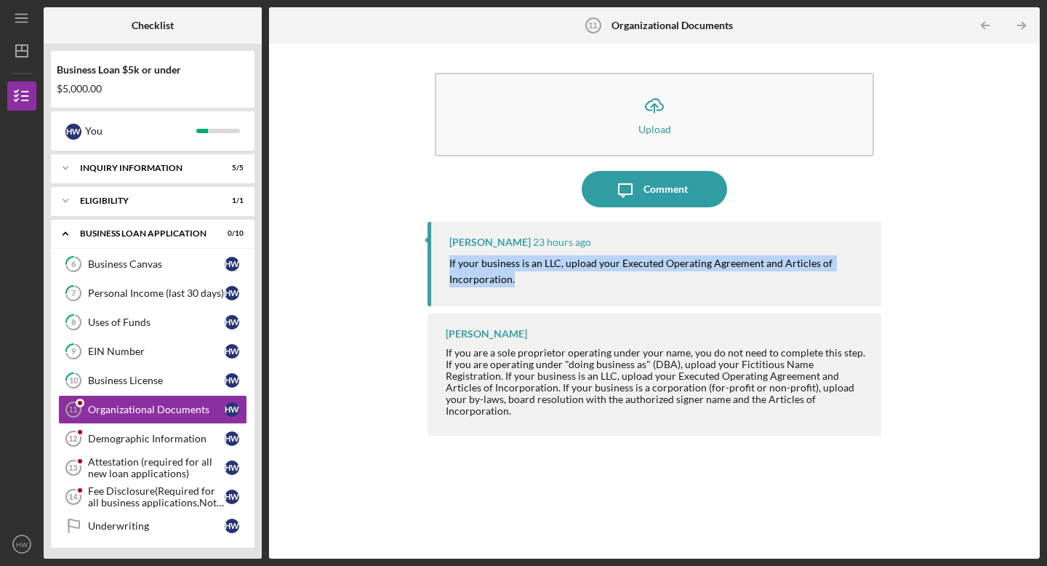
drag, startPoint x: 525, startPoint y: 284, endPoint x: 447, endPoint y: 261, distance: 81.2
click at [447, 261] on div "Franchot Cunningham 23 hours ago If your business is an LLC, upload your Execut…" at bounding box center [655, 264] width 454 height 84
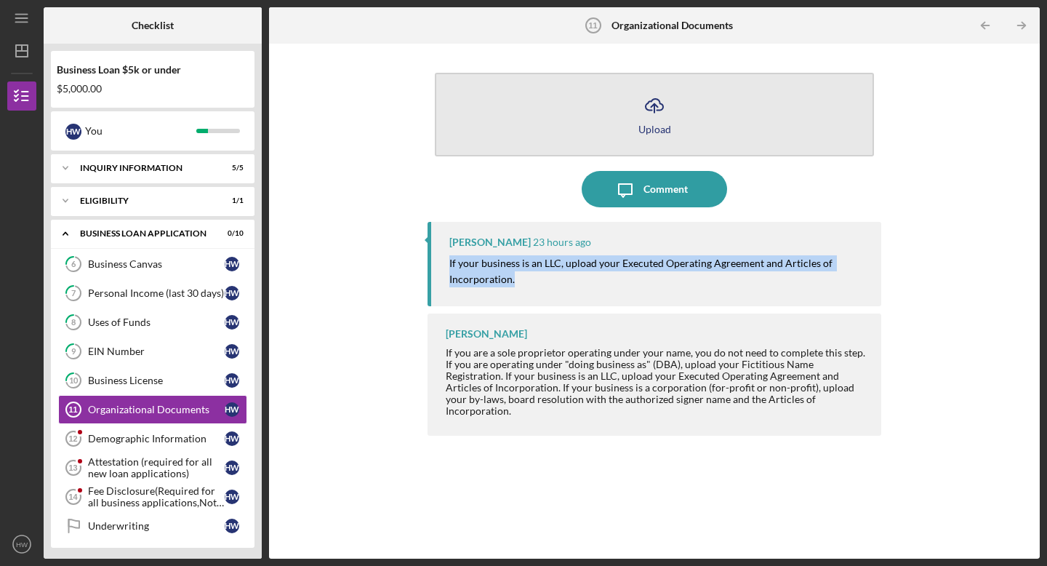
click at [574, 135] on button "Icon/Upload Upload" at bounding box center [654, 115] width 439 height 84
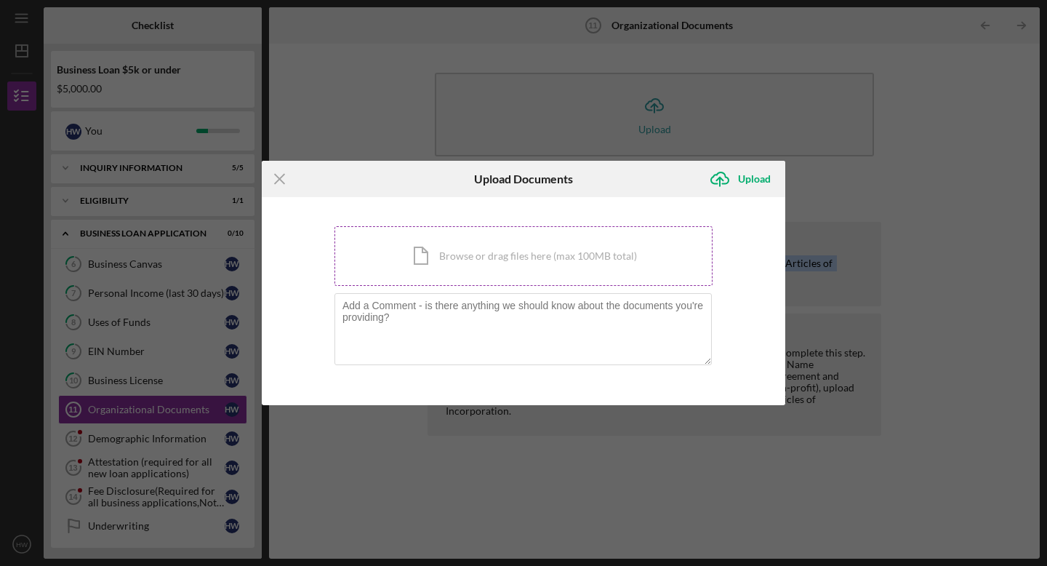
click at [452, 240] on div "Icon/Document Browse or drag files here (max 100MB total) Tap to choose files o…" at bounding box center [523, 256] width 378 height 60
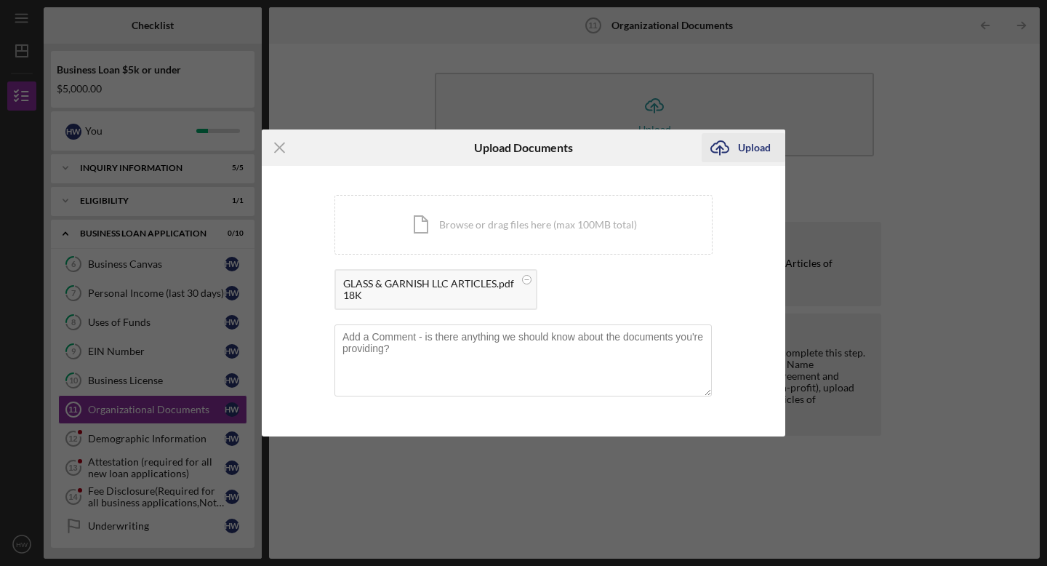
click at [754, 155] on div "Upload" at bounding box center [754, 147] width 33 height 29
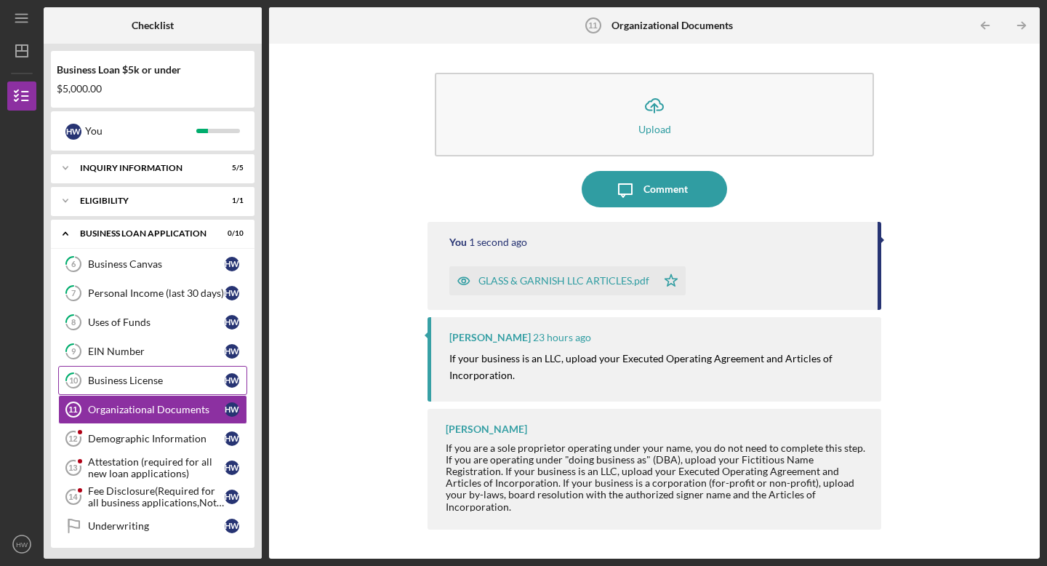
click at [160, 390] on link "10 Business License H W" at bounding box center [152, 380] width 189 height 29
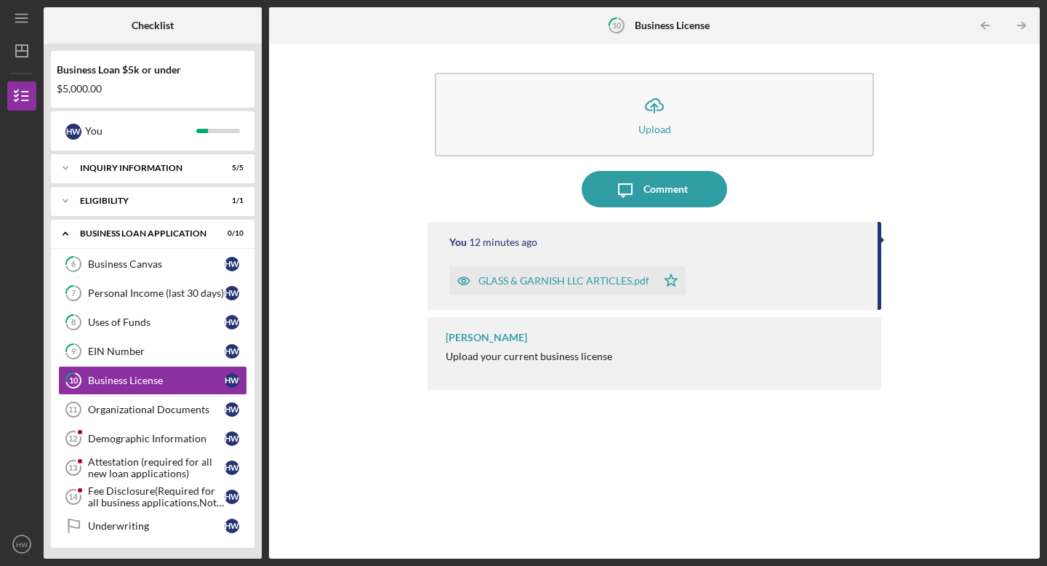
click at [609, 287] on div "GLASS & GARNISH LLC ARTICLES.pdf" at bounding box center [552, 280] width 207 height 29
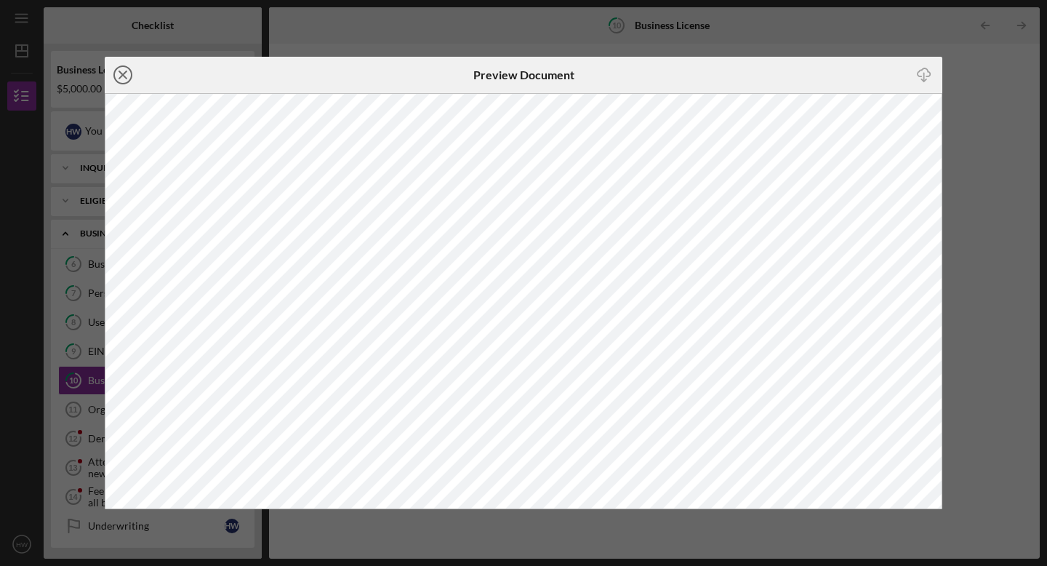
click at [118, 68] on circle at bounding box center [122, 74] width 17 height 17
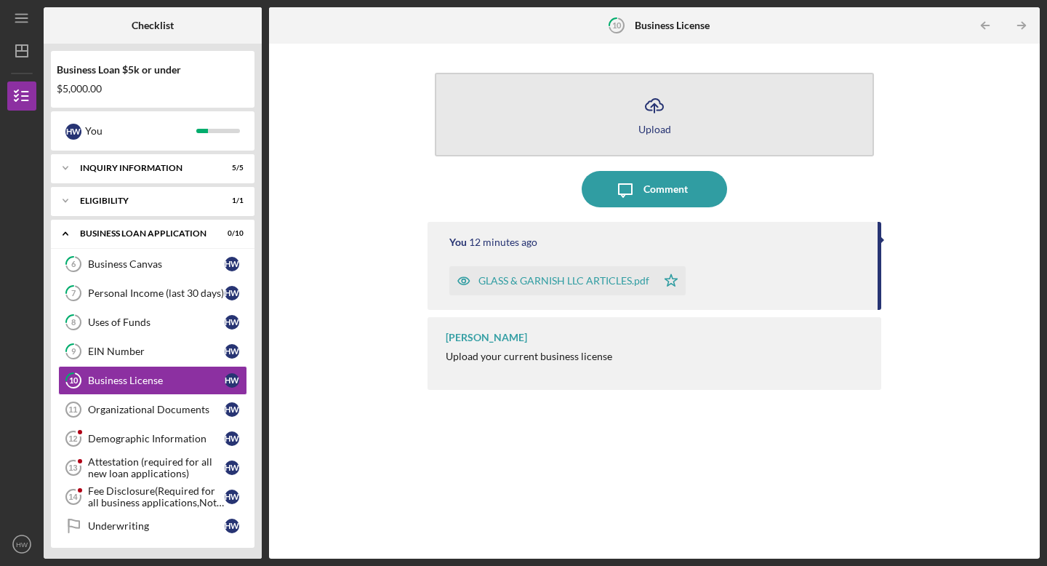
click at [645, 108] on icon "Icon/Upload" at bounding box center [654, 105] width 36 height 36
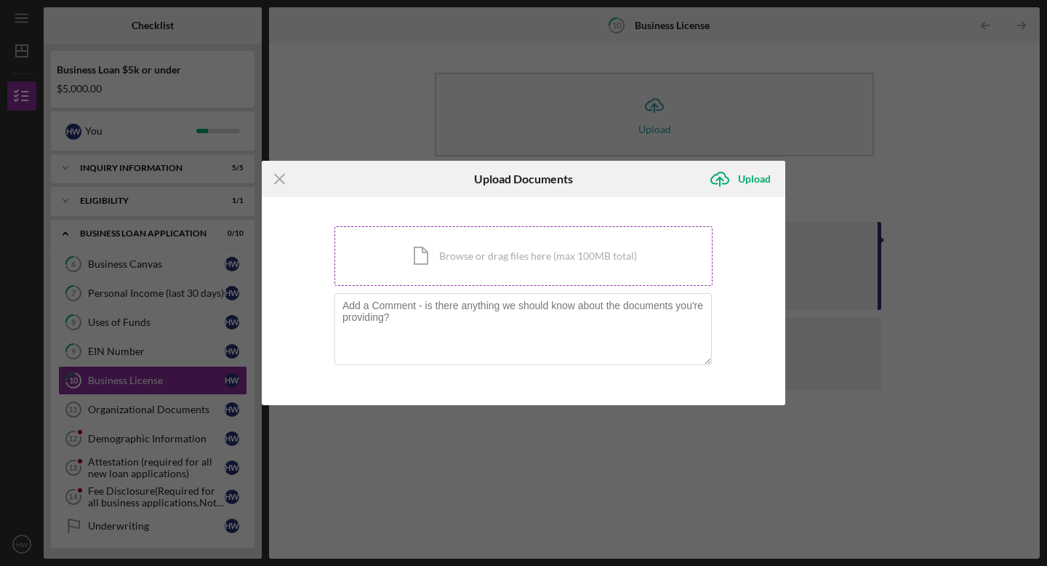
click at [564, 248] on div "Icon/Document Browse or drag files here (max 100MB total) Tap to choose files o…" at bounding box center [523, 256] width 378 height 60
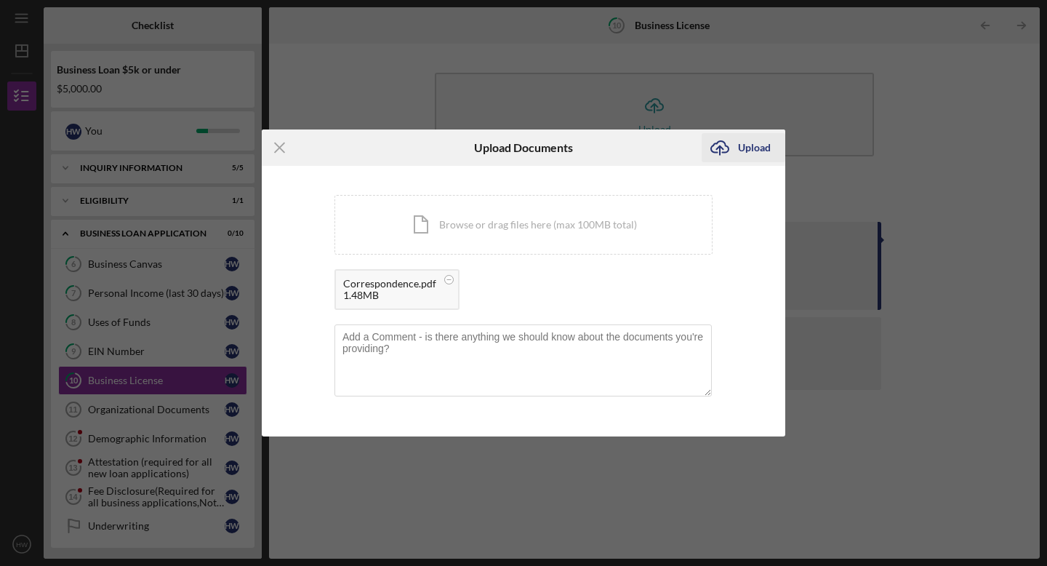
click at [739, 156] on div "Upload" at bounding box center [754, 147] width 33 height 29
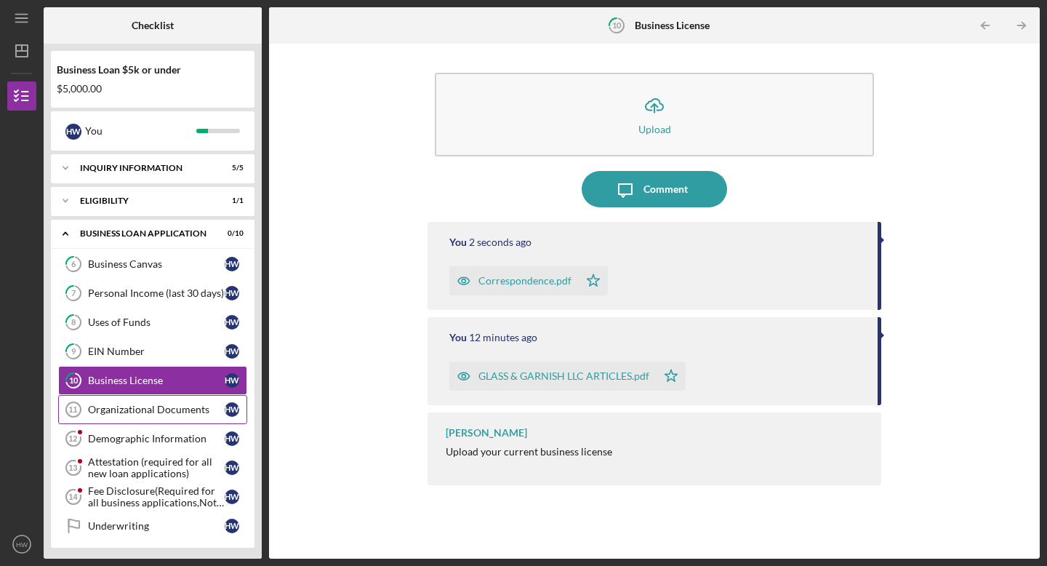
click at [188, 411] on div "Organizational Documents" at bounding box center [156, 410] width 137 height 12
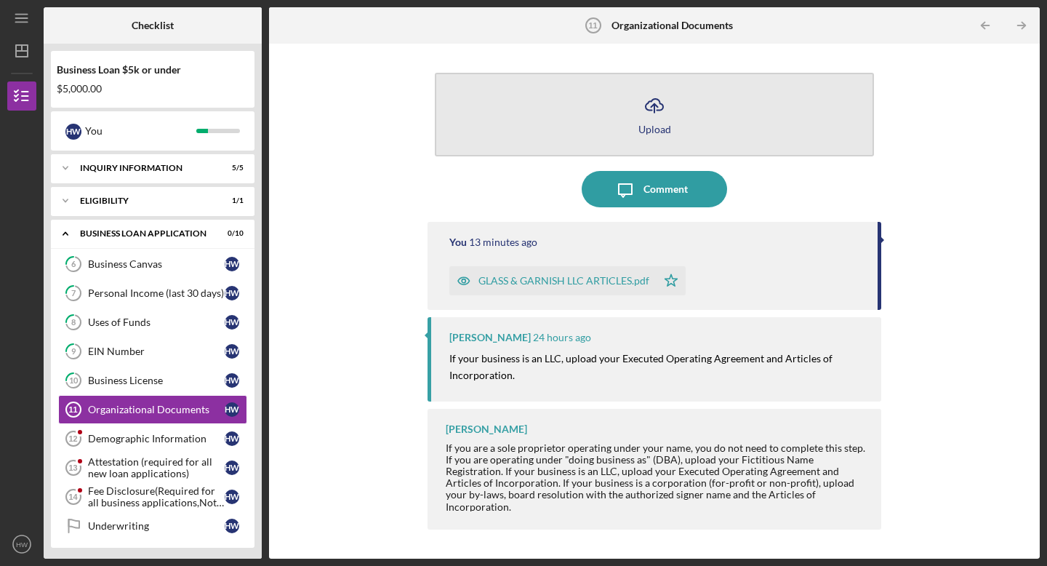
click at [611, 134] on button "Icon/Upload Upload" at bounding box center [654, 115] width 439 height 84
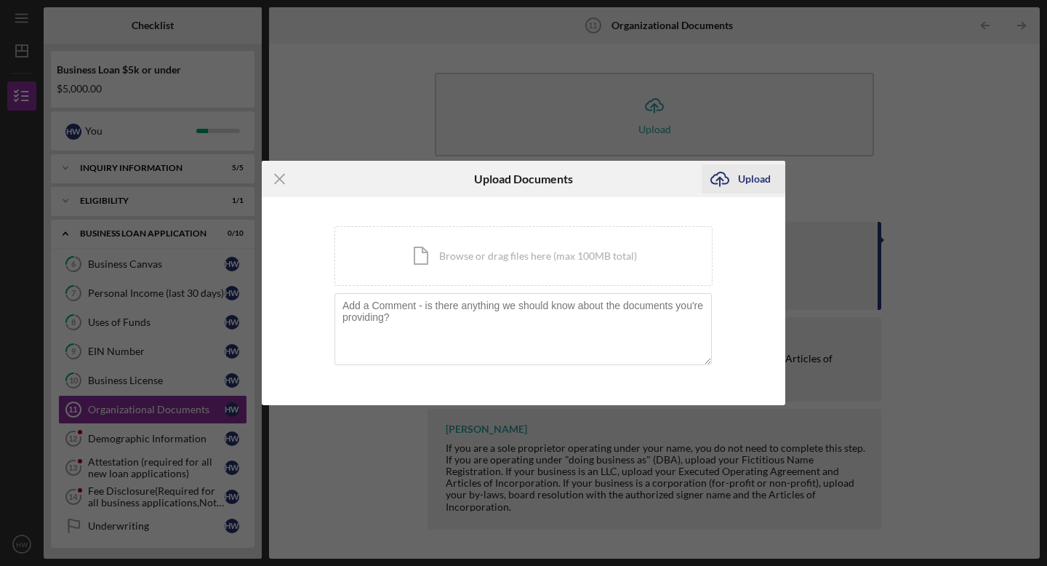
click at [763, 191] on div "Upload" at bounding box center [754, 178] width 33 height 29
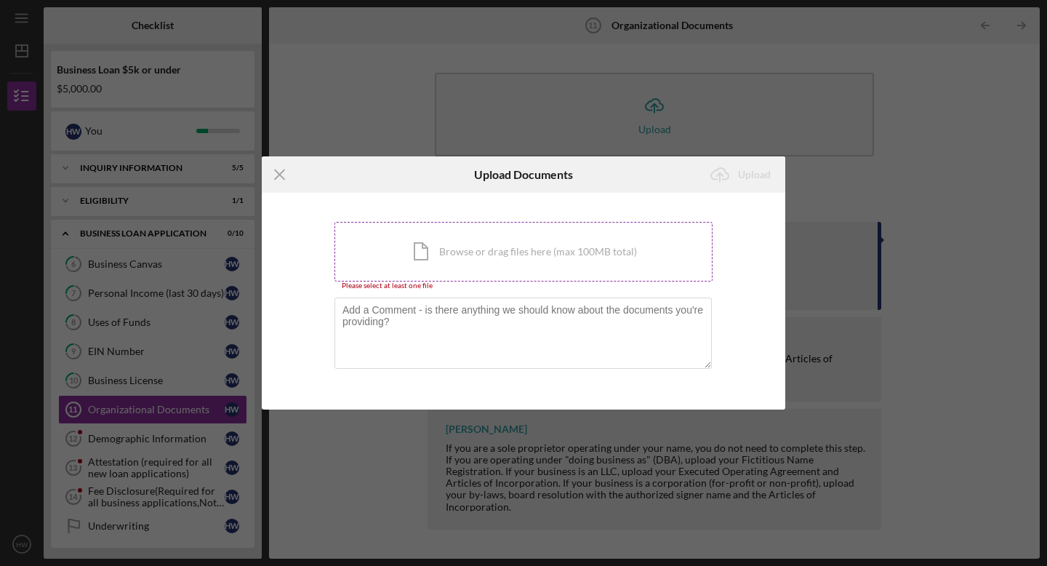
click at [410, 253] on div "Icon/Document Browse or drag files here (max 100MB total) Tap to choose files o…" at bounding box center [523, 252] width 378 height 60
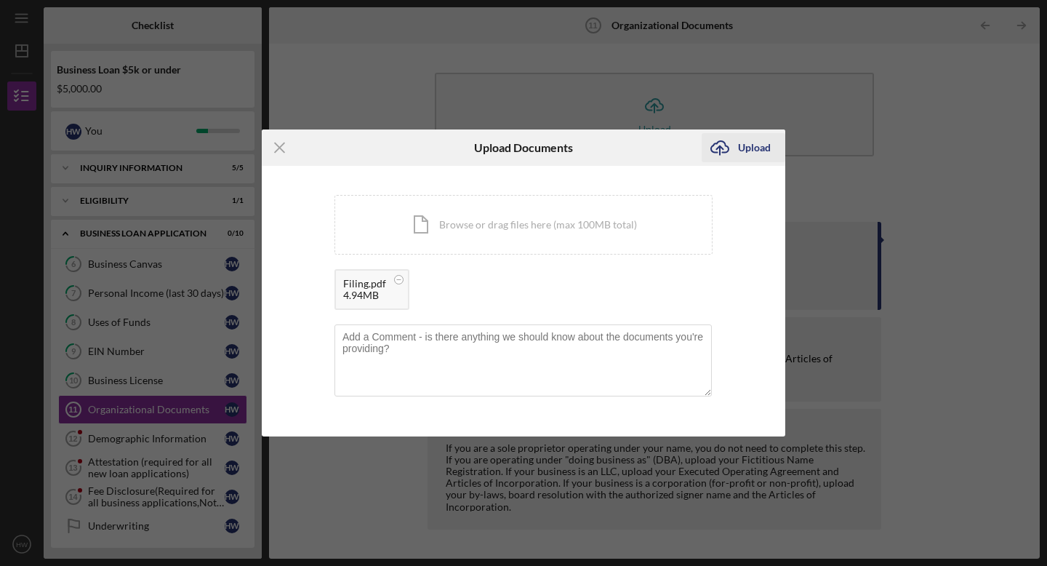
click at [742, 156] on div "Upload" at bounding box center [754, 147] width 33 height 29
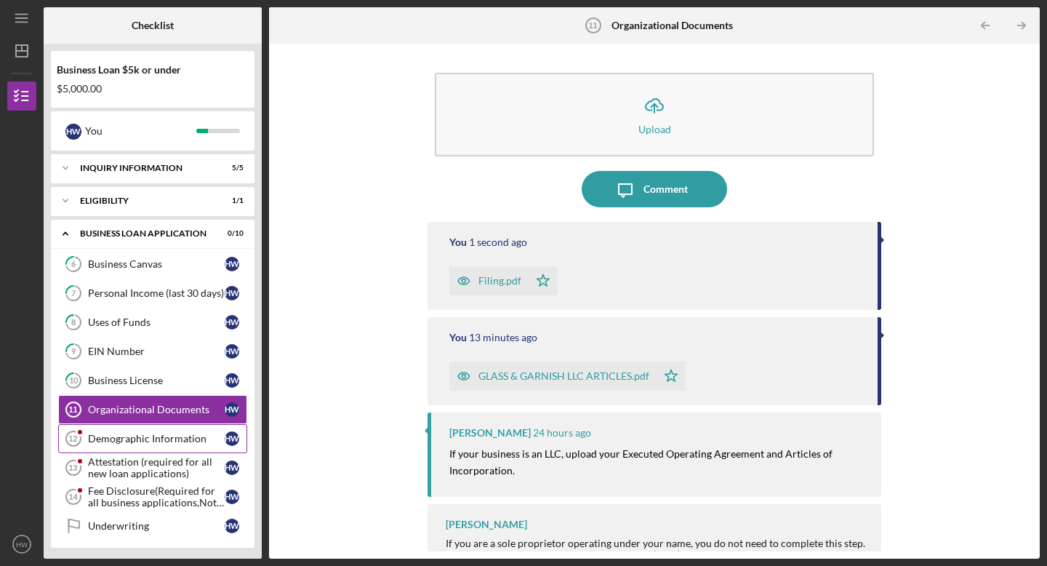
click at [177, 431] on link "Demographic Information 12 Demographic Information H W" at bounding box center [152, 438] width 189 height 29
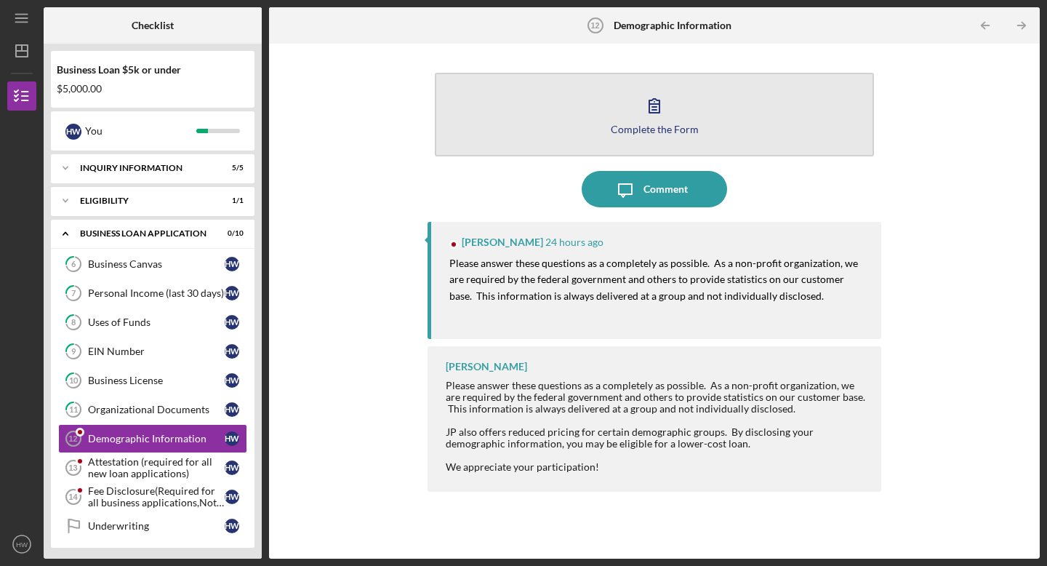
click at [601, 145] on button "Complete the Form Form" at bounding box center [654, 115] width 439 height 84
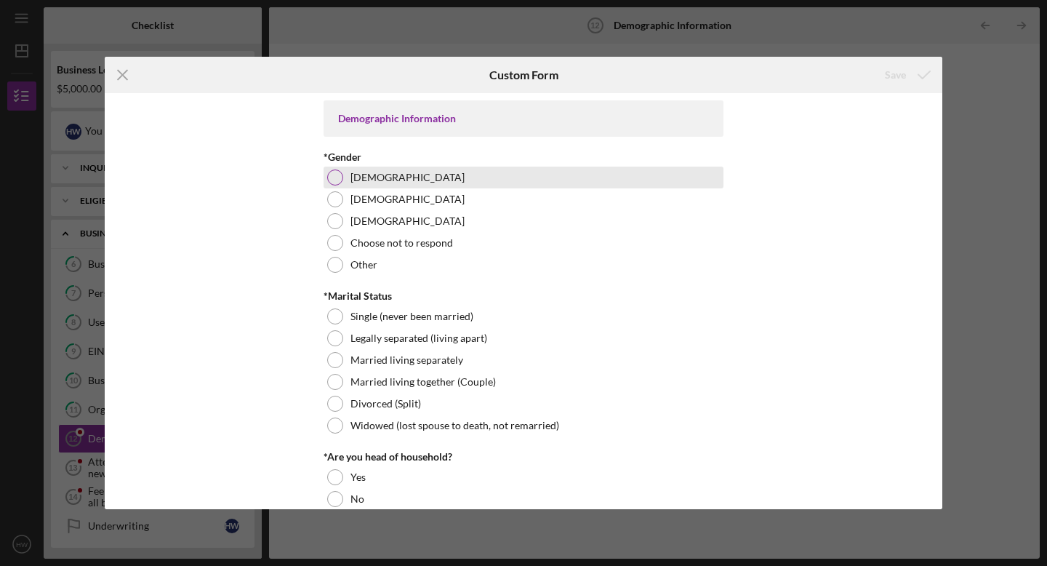
click at [375, 180] on label "Female" at bounding box center [407, 178] width 114 height 12
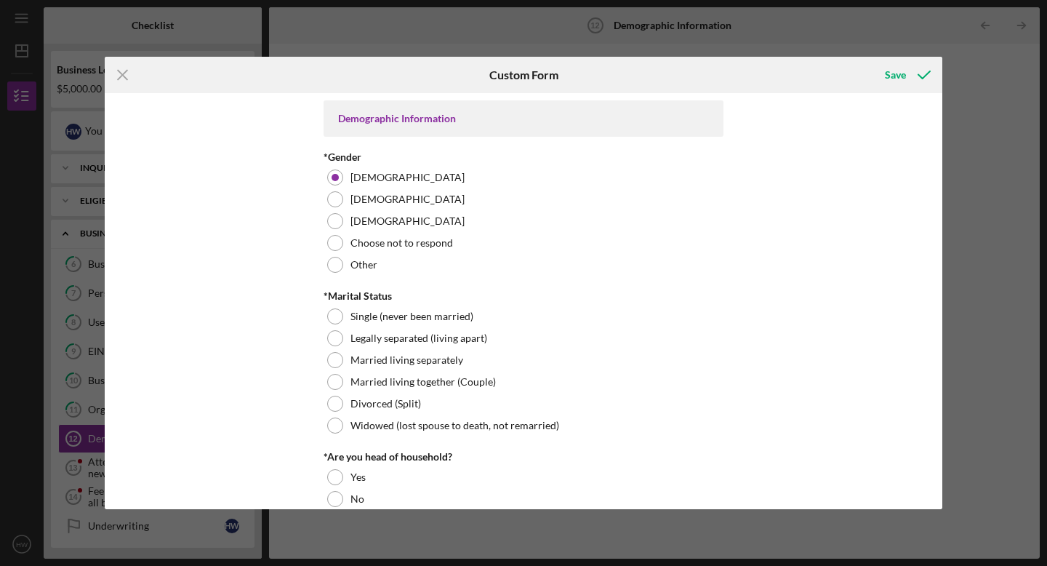
click at [291, 324] on div "Demographic Information *Gender Female Male Nonbinary Choose not to respond Oth…" at bounding box center [524, 301] width 838 height 416
click at [338, 321] on div at bounding box center [335, 316] width 16 height 16
click at [278, 369] on div "Demographic Information *Gender Female Male Nonbinary Choose not to respond Oth…" at bounding box center [524, 301] width 838 height 416
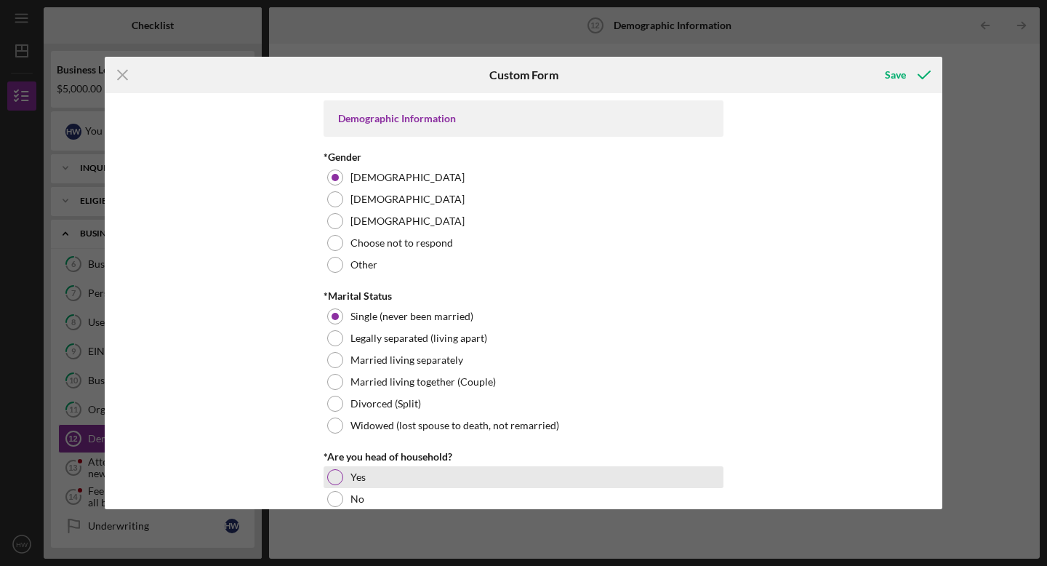
click at [334, 476] on div at bounding box center [335, 477] width 16 height 16
click at [766, 308] on div "Demographic Information *Gender Female Male Nonbinary Choose not to respond Oth…" at bounding box center [524, 301] width 838 height 416
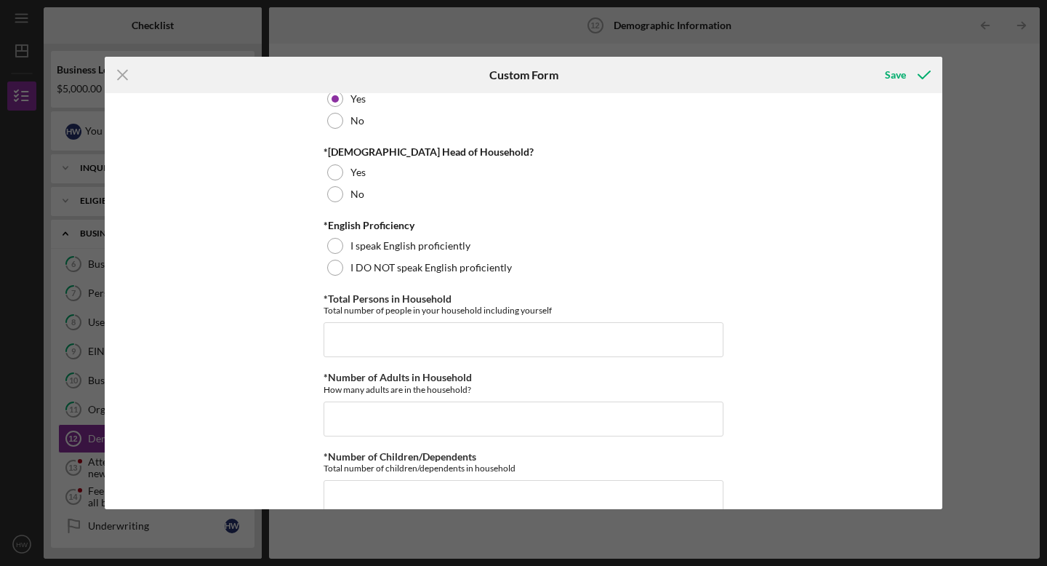
scroll to position [390, 0]
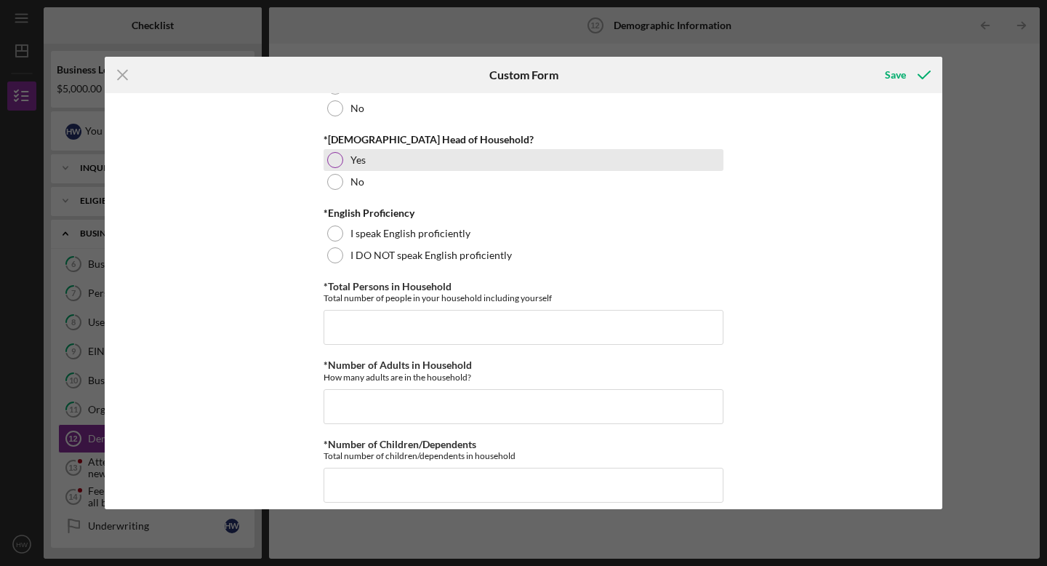
click at [360, 169] on div "Yes" at bounding box center [524, 160] width 400 height 22
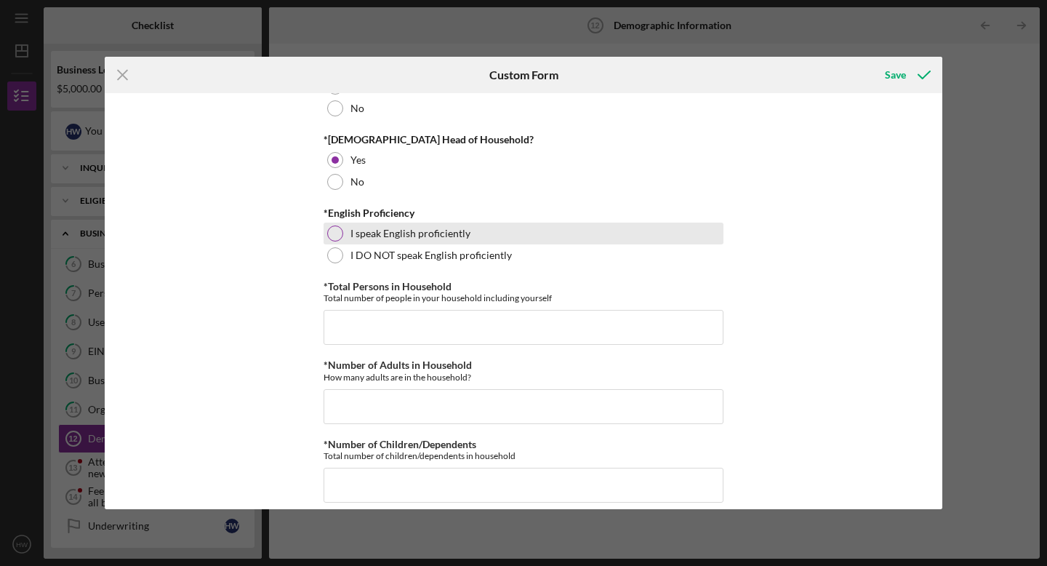
click at [368, 233] on label "I speak English proficiently" at bounding box center [410, 234] width 120 height 12
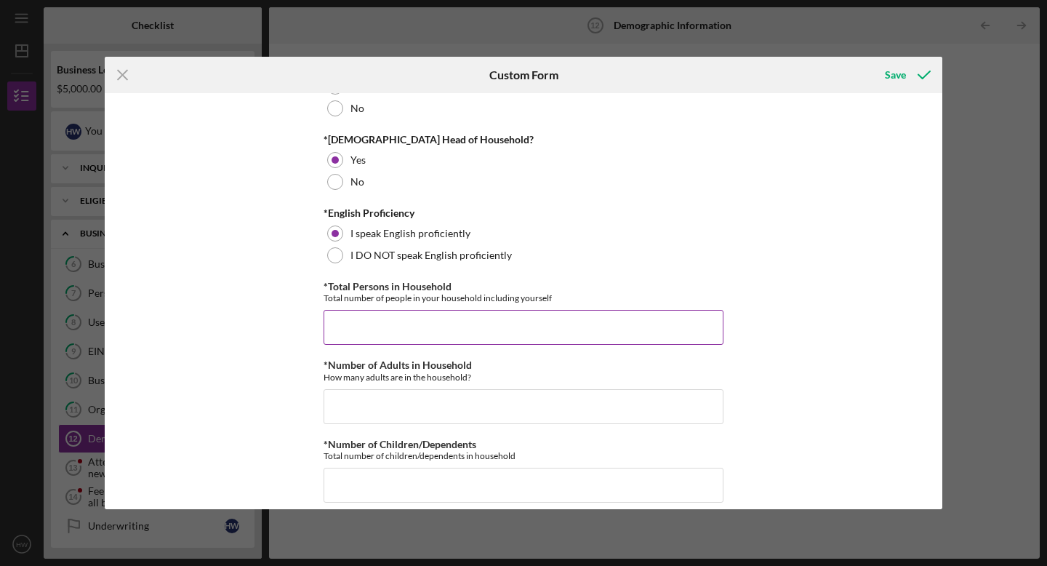
click at [587, 297] on div "Total number of people in your household including yourself" at bounding box center [524, 297] width 400 height 11
click at [583, 321] on input "*Total Persons in Household" at bounding box center [524, 327] width 400 height 35
type input "4"
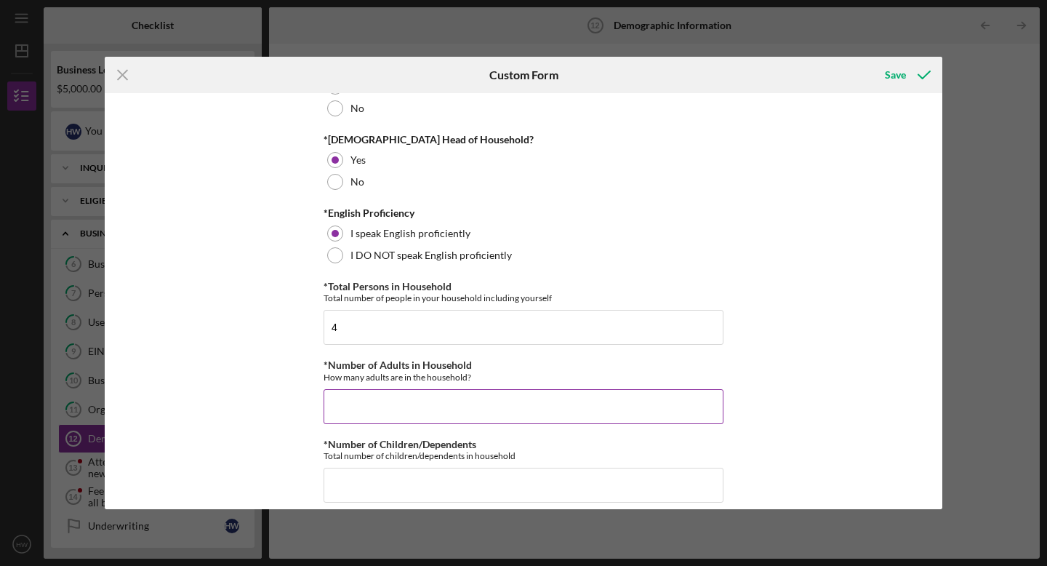
click at [545, 401] on input "*Number of Adults in Household" at bounding box center [524, 406] width 400 height 35
type input "2"
click at [529, 446] on div "*Number of Children/Dependents Total number of children/dependents in household" at bounding box center [524, 449] width 400 height 23
click at [529, 480] on input "*Number of Children/Dependents" at bounding box center [524, 485] width 400 height 35
type input "2"
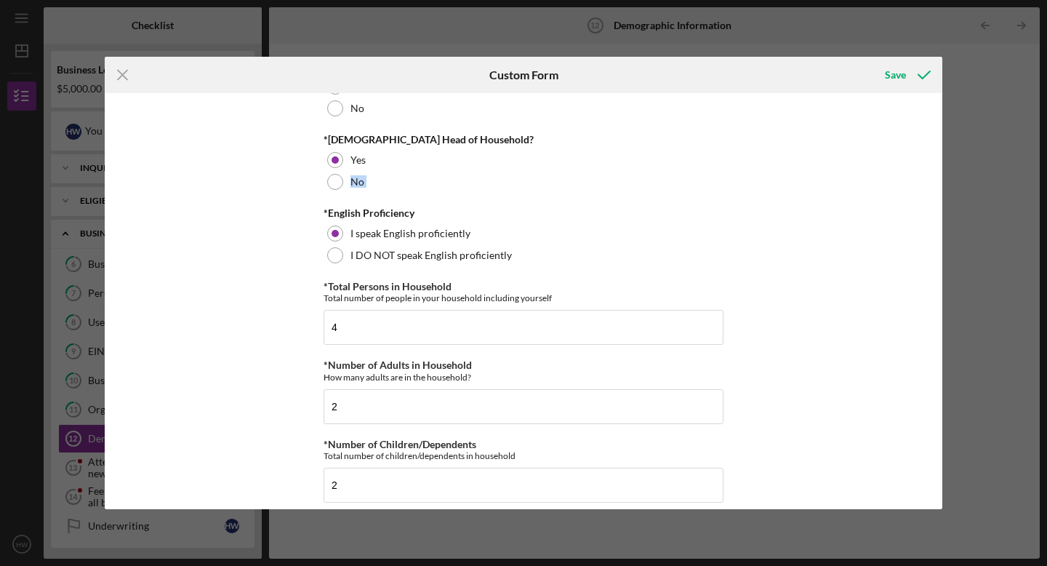
drag, startPoint x: 943, startPoint y: 170, endPoint x: 942, endPoint y: 198, distance: 27.6
click at [942, 198] on div "Icon/Menu Close Custom Form Save Demographic Information *Gender Female Male No…" at bounding box center [523, 283] width 1047 height 566
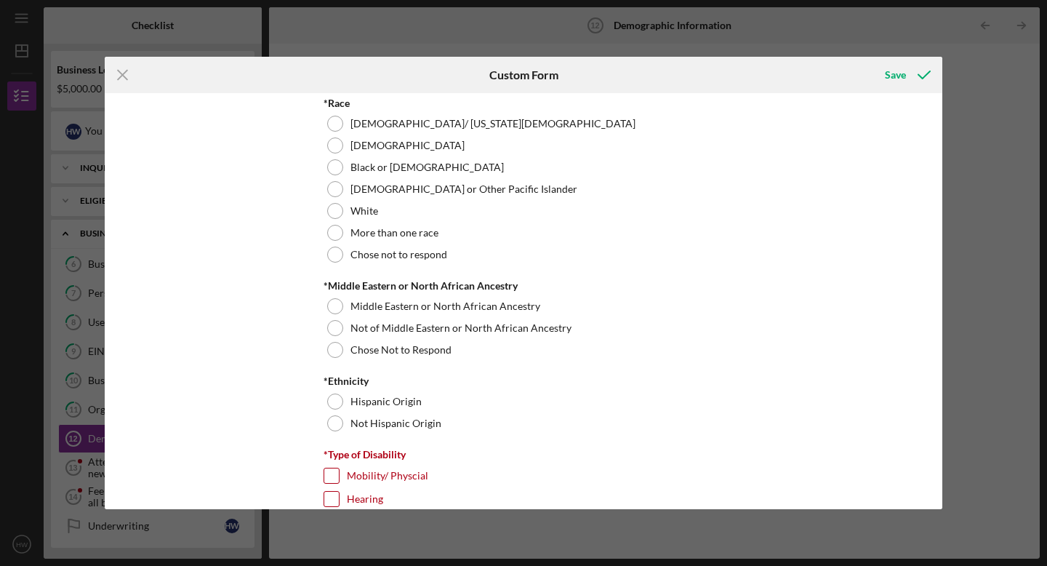
scroll to position [807, 0]
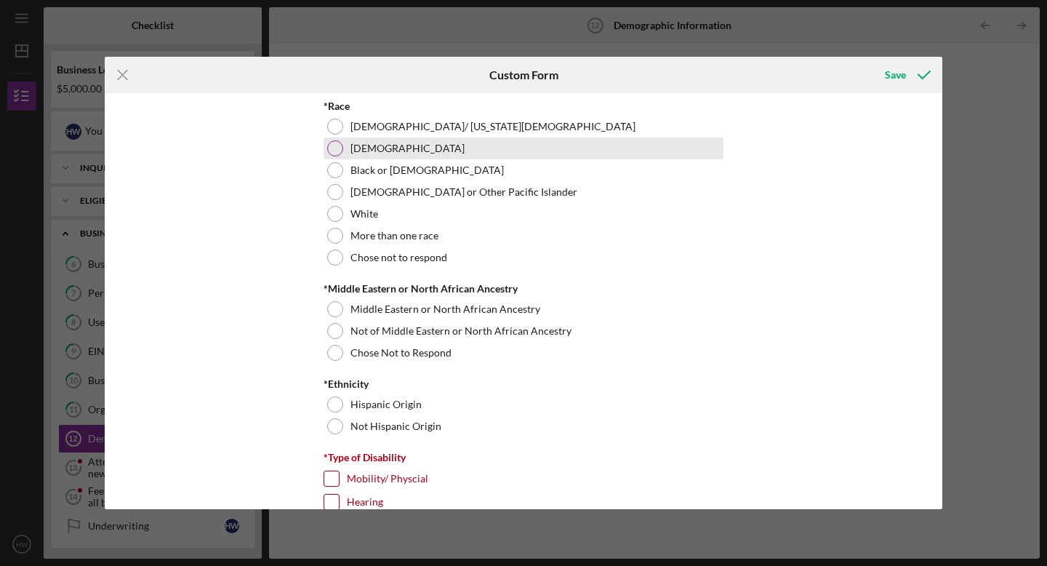
click at [500, 144] on div "Asian" at bounding box center [524, 148] width 400 height 22
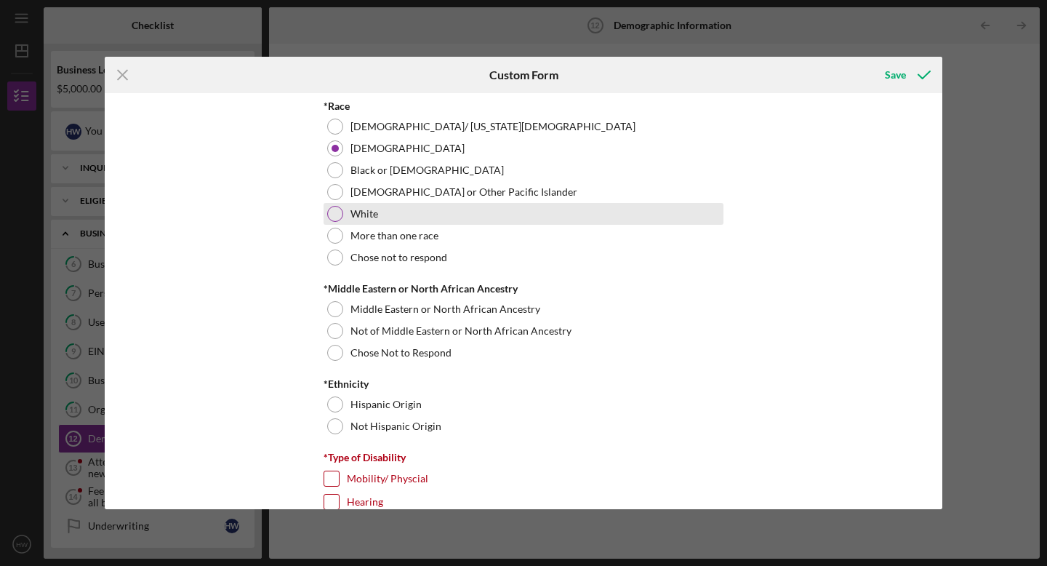
click at [477, 221] on div "White" at bounding box center [524, 214] width 400 height 22
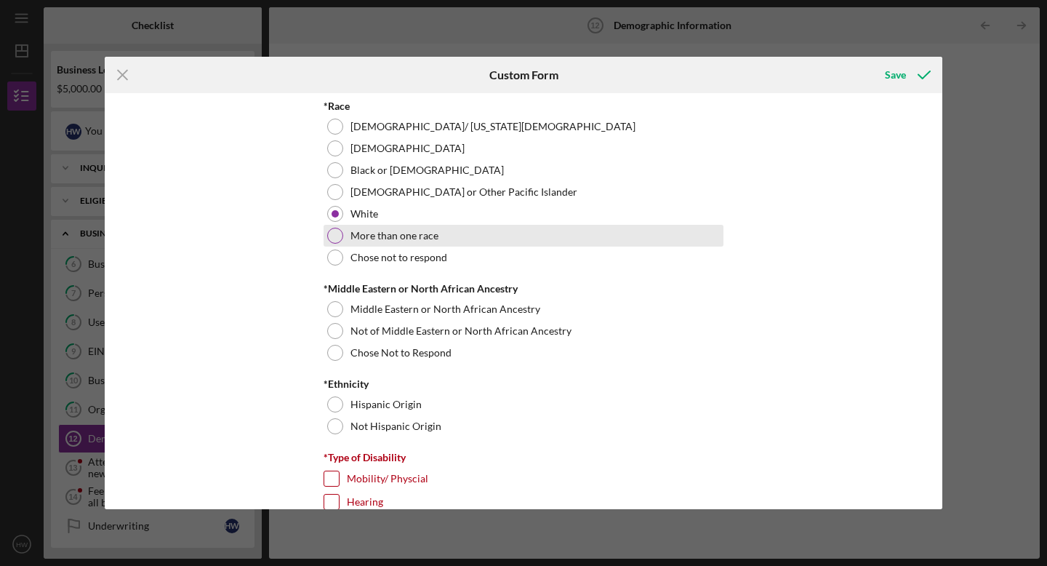
click at [470, 236] on div "More than one race" at bounding box center [524, 236] width 400 height 22
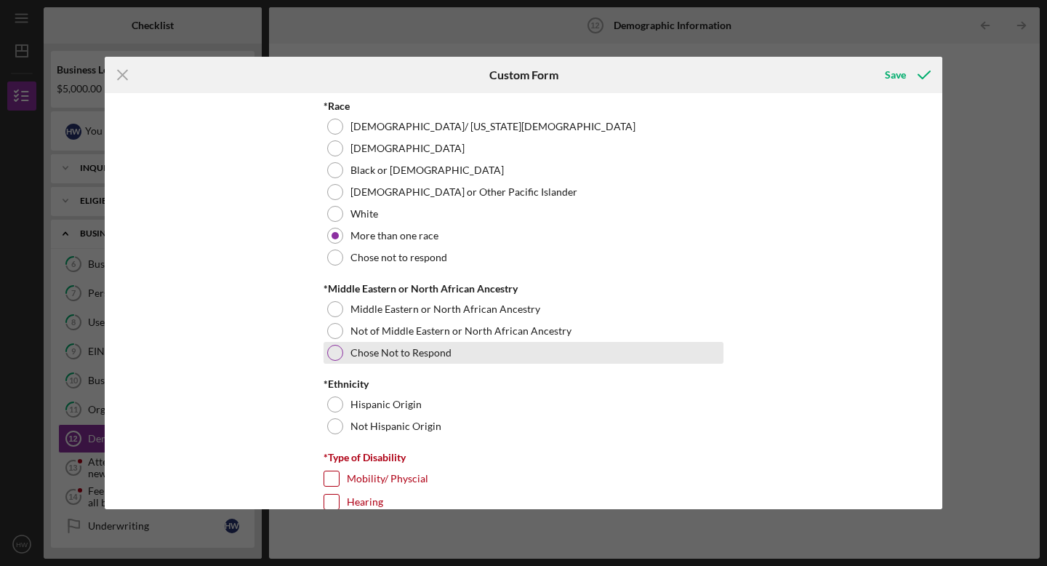
click at [463, 342] on div "Chose Not to Respond" at bounding box center [524, 353] width 400 height 22
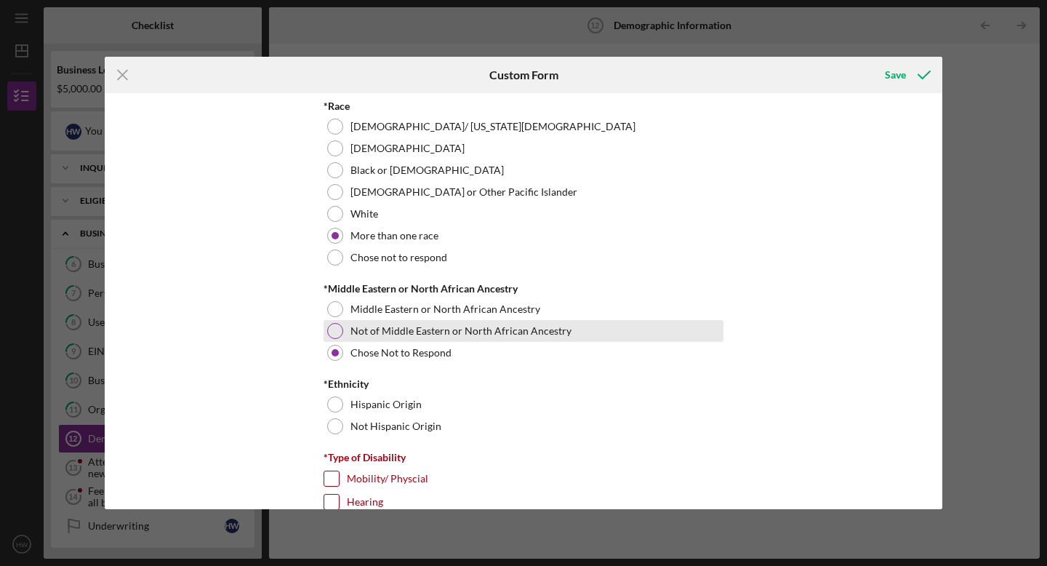
click at [462, 337] on label "Not of Middle Eastern or North African Ancestry" at bounding box center [460, 331] width 221 height 12
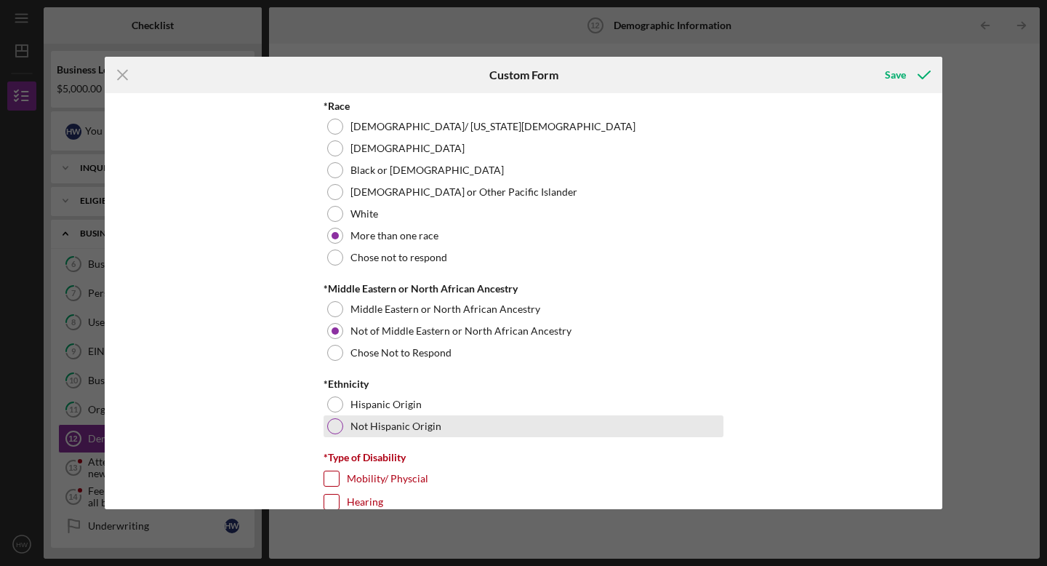
click at [430, 422] on label "Not Hispanic Origin" at bounding box center [395, 426] width 91 height 12
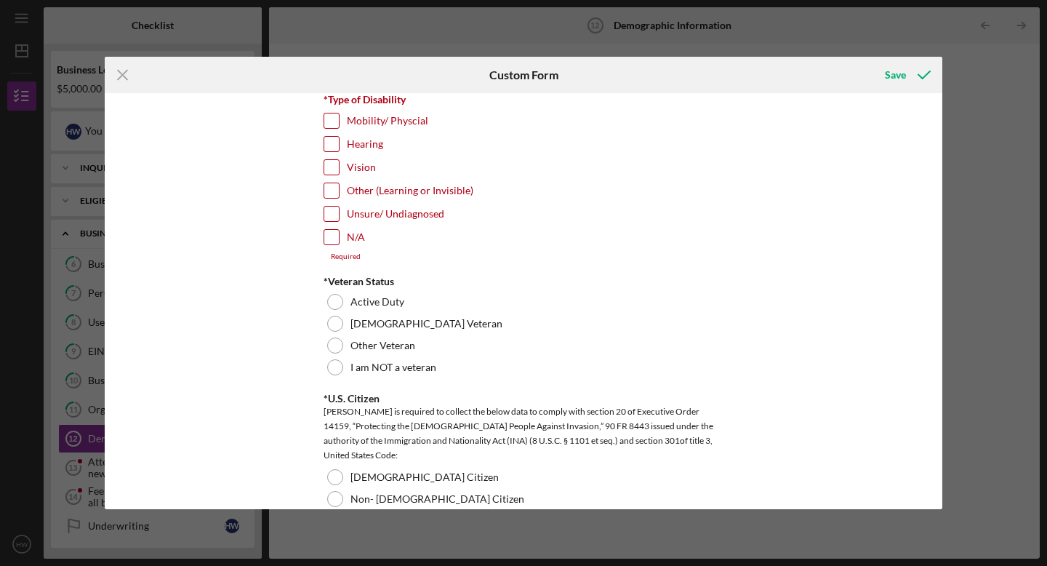
scroll to position [1192, 0]
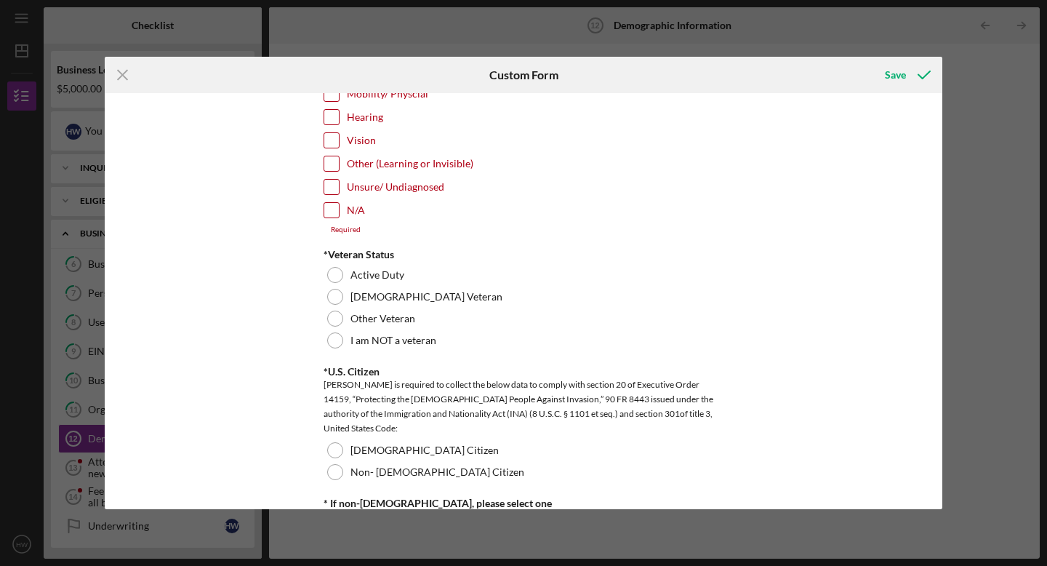
click at [397, 219] on div "N/A" at bounding box center [524, 213] width 400 height 23
click at [350, 209] on label "N/A" at bounding box center [356, 210] width 18 height 15
click at [339, 209] on input "N/A" at bounding box center [331, 210] width 15 height 15
checkbox input "true"
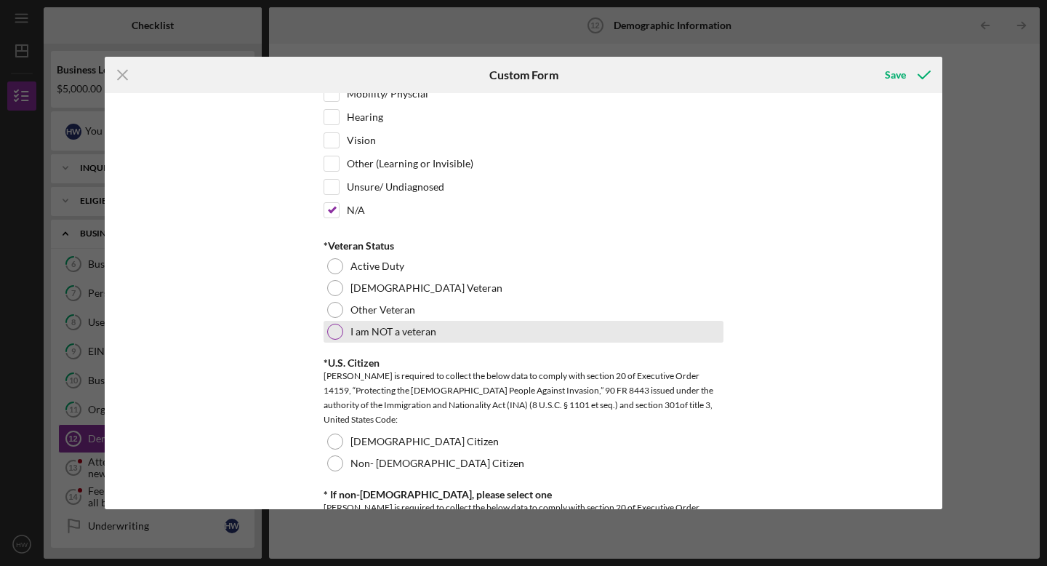
click at [333, 329] on div at bounding box center [335, 332] width 16 height 16
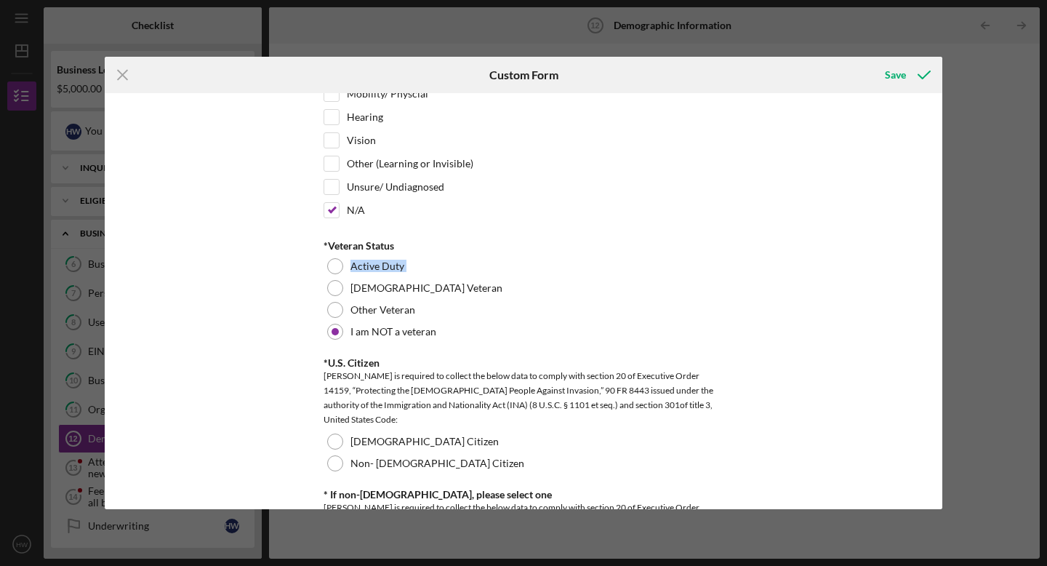
drag, startPoint x: 943, startPoint y: 251, endPoint x: 944, endPoint y: 280, distance: 29.1
click at [943, 281] on div "Icon/Menu Close Custom Form Save Demographic Information *Gender Female Male No…" at bounding box center [523, 283] width 1047 height 566
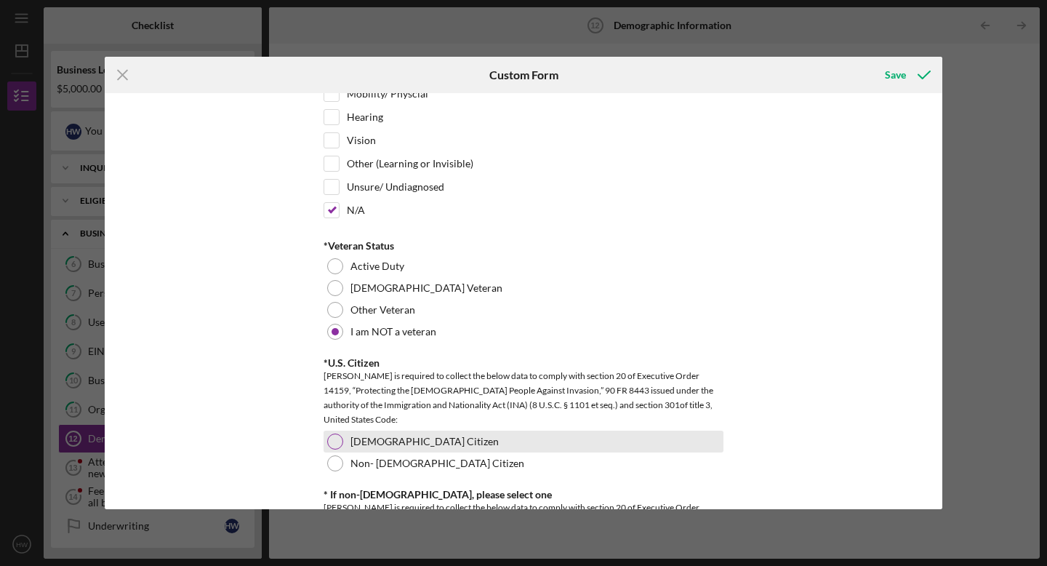
click at [508, 443] on div "US Citizen" at bounding box center [524, 441] width 400 height 22
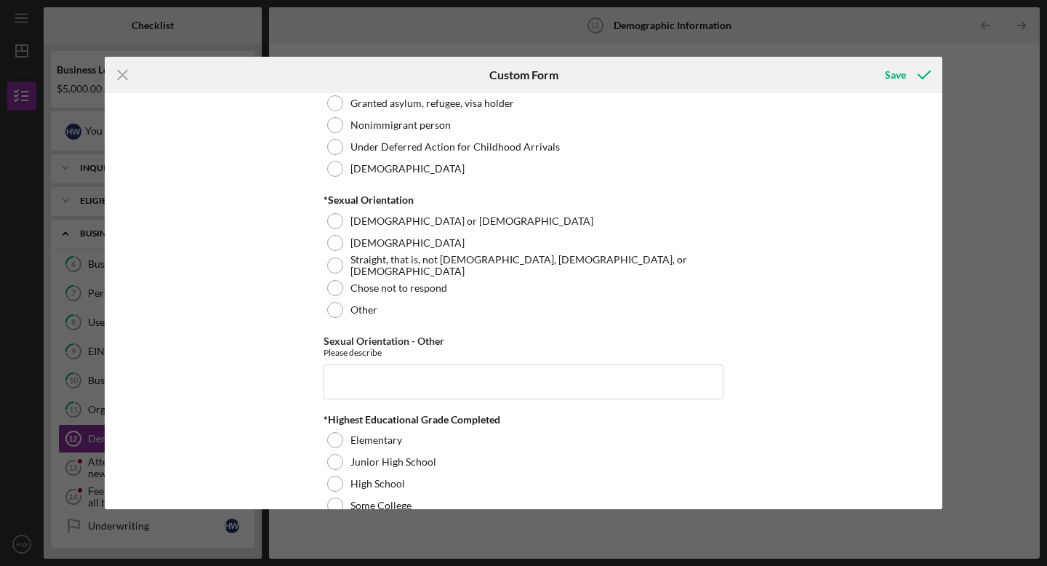
scroll to position [1752, 0]
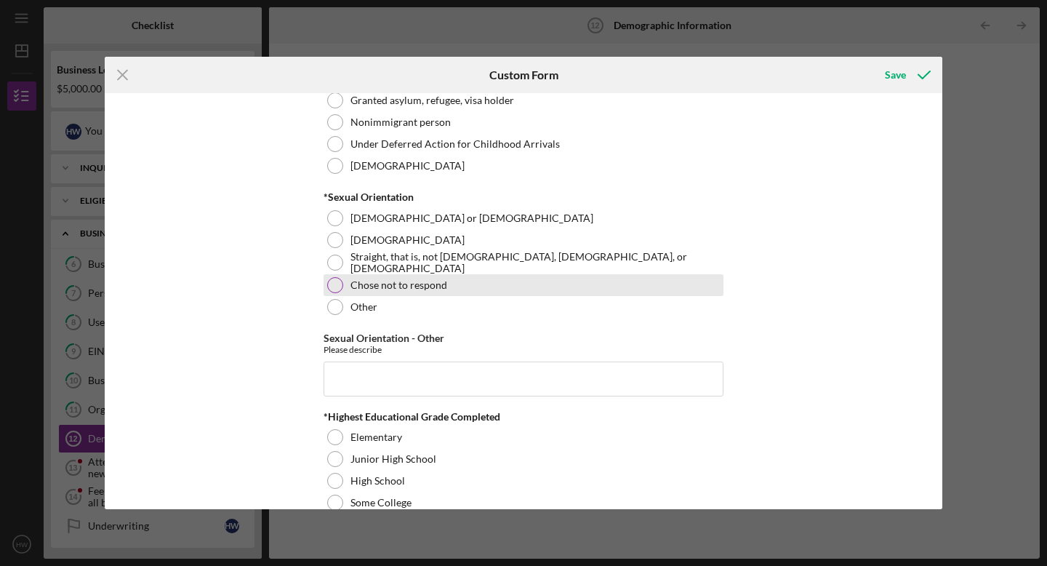
click at [415, 274] on div "Chose not to respond" at bounding box center [524, 285] width 400 height 22
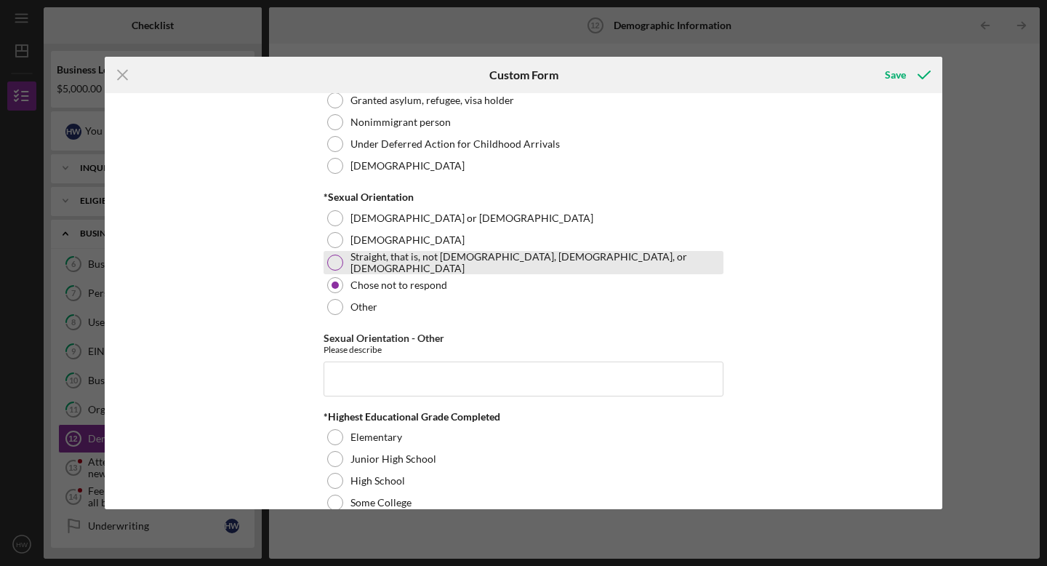
click at [415, 269] on div "Straight, that is, not gay, lesbian, or bisexual" at bounding box center [524, 262] width 400 height 23
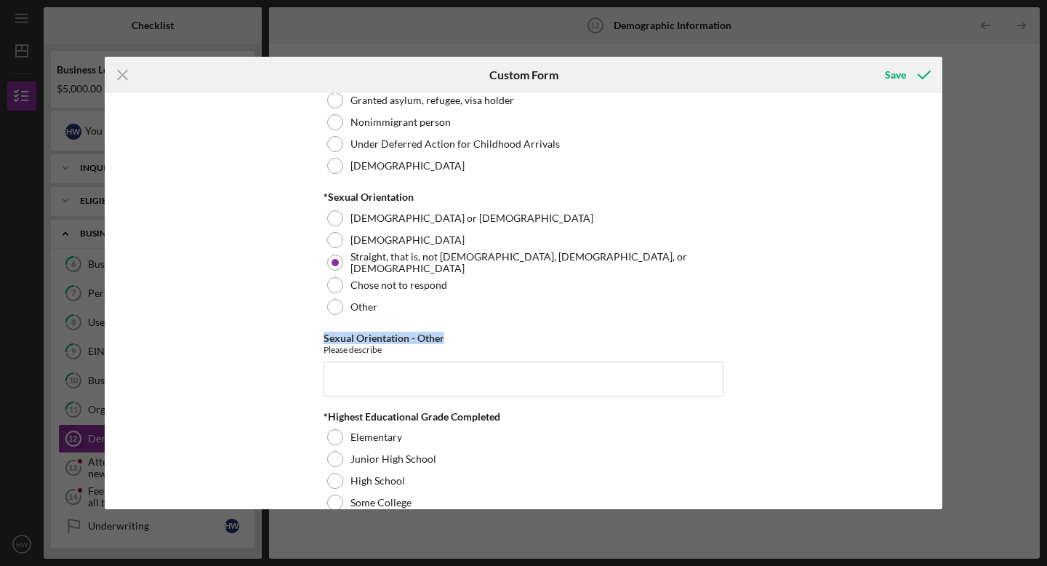
drag, startPoint x: 937, startPoint y: 334, endPoint x: 937, endPoint y: 359, distance: 24.7
click at [937, 359] on div "Demographic Information *Gender Female Male Nonbinary Choose not to respond Oth…" at bounding box center [524, 301] width 838 height 416
drag, startPoint x: 942, startPoint y: 340, endPoint x: 942, endPoint y: 359, distance: 18.9
click at [942, 363] on div "Icon/Menu Close Custom Form Save Demographic Information *Gender Female Male No…" at bounding box center [523, 283] width 1047 height 566
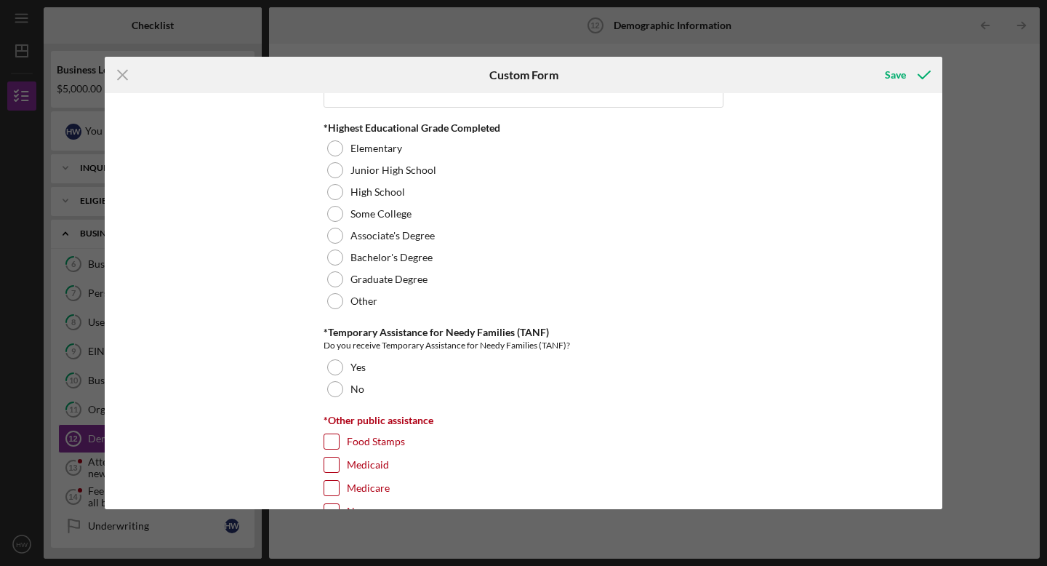
scroll to position [2053, 0]
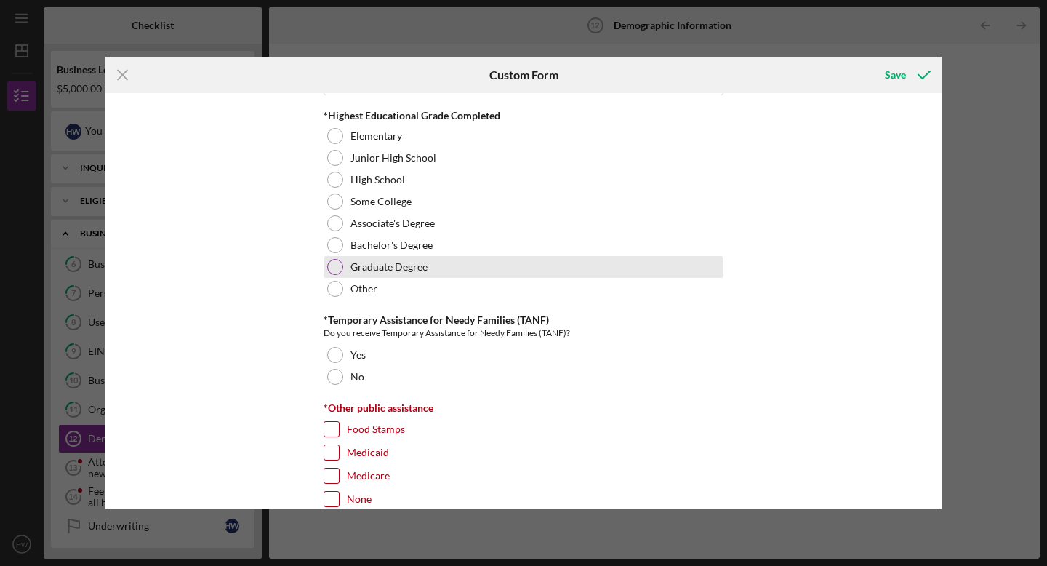
click at [465, 256] on div "Graduate Degree" at bounding box center [524, 267] width 400 height 22
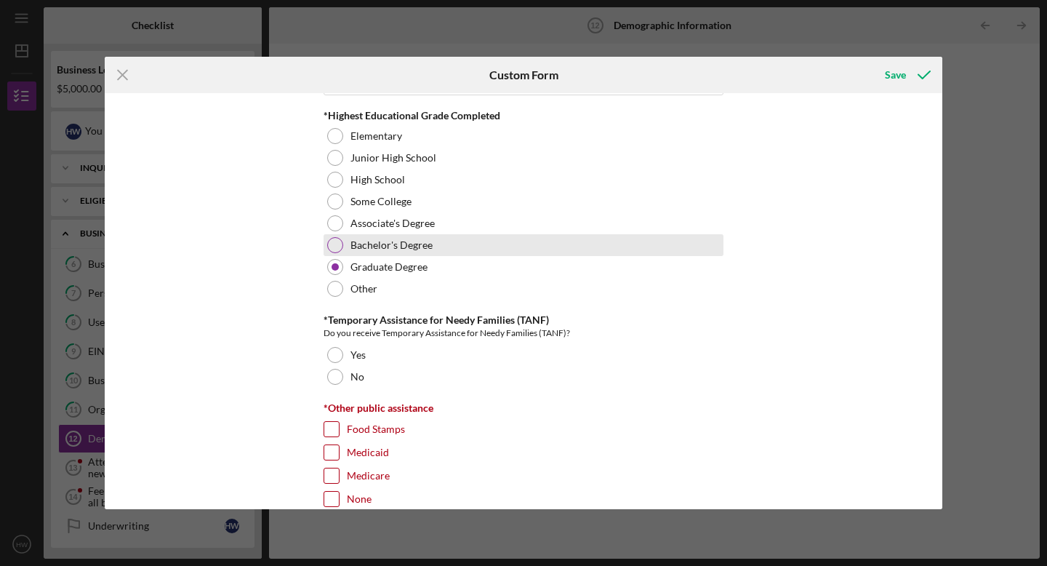
click at [465, 249] on div "Bachelor's Degree" at bounding box center [524, 245] width 400 height 22
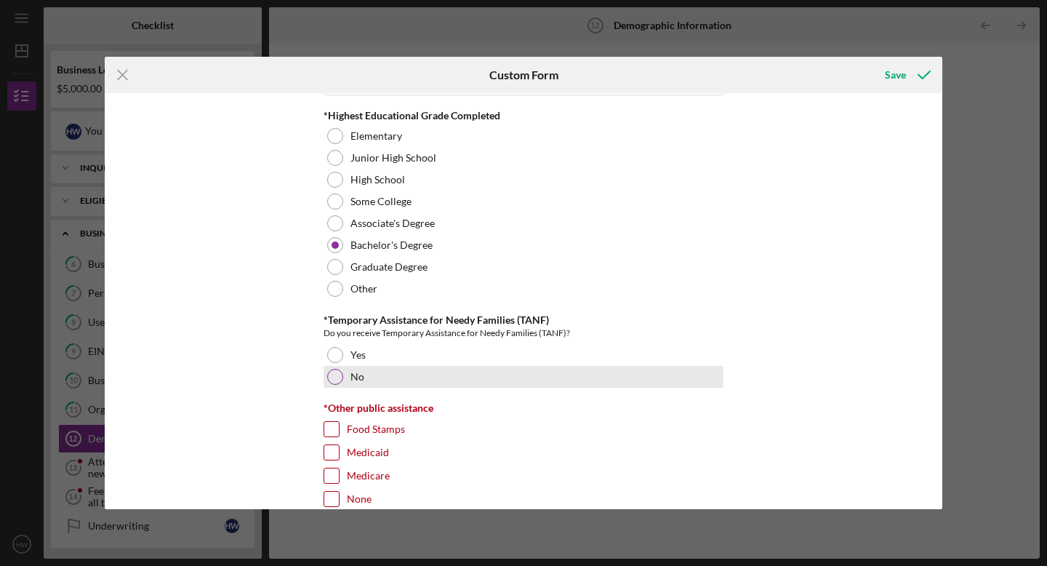
click at [416, 384] on div "No" at bounding box center [524, 377] width 400 height 22
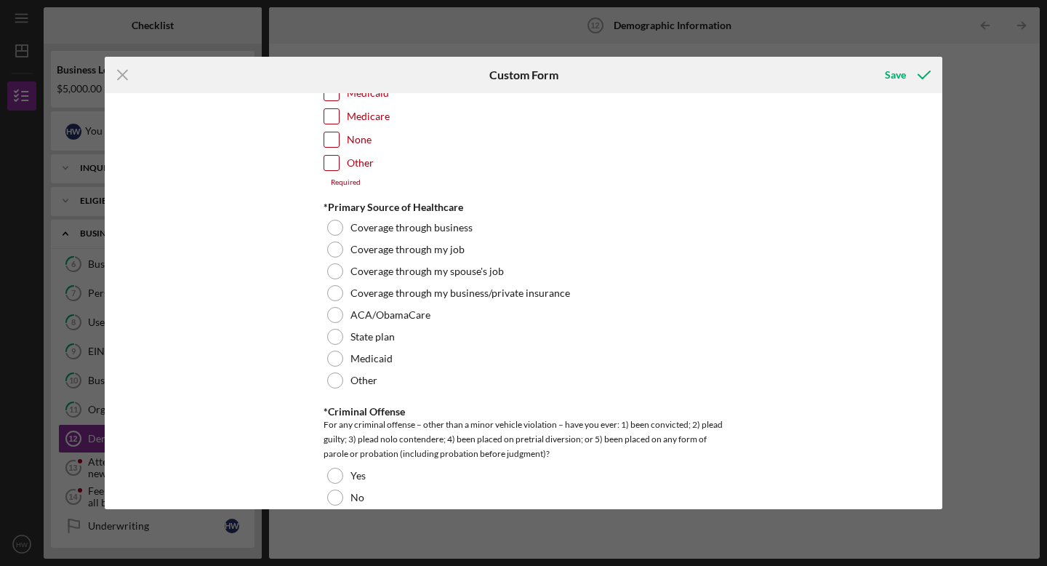
scroll to position [2427, 0]
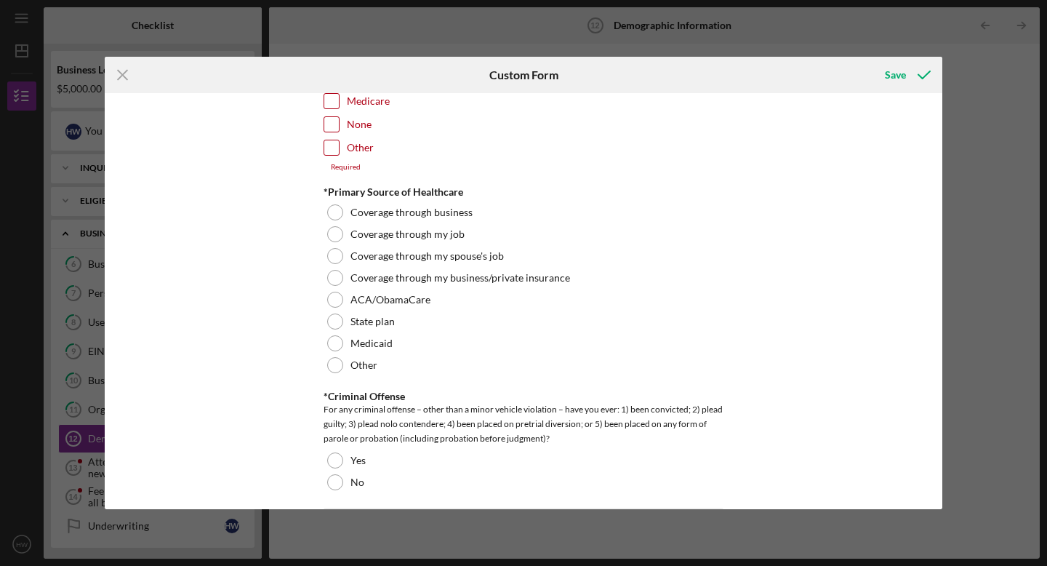
click at [330, 143] on input "Other" at bounding box center [331, 147] width 15 height 15
checkbox input "true"
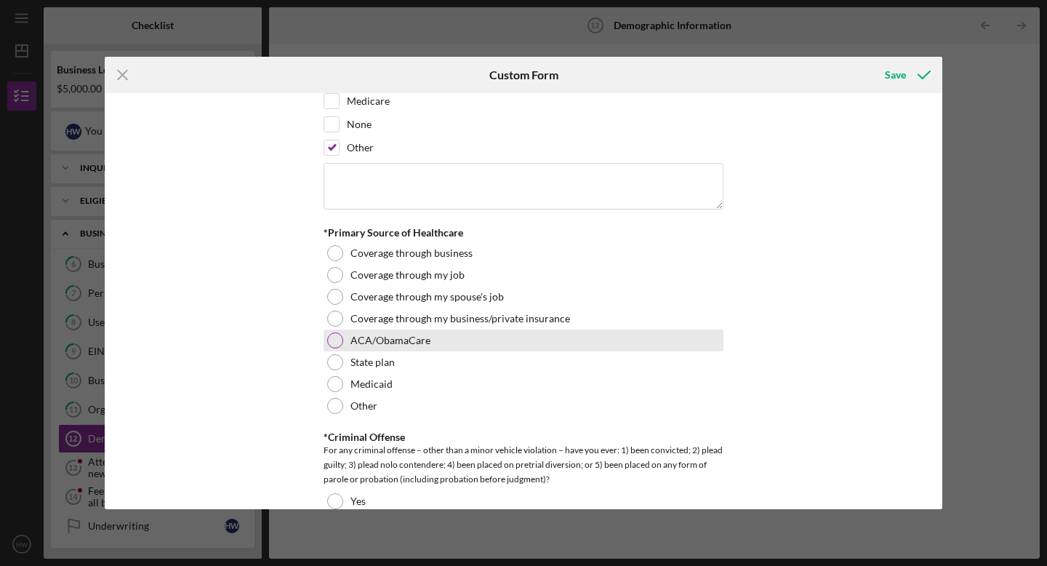
click at [330, 340] on div at bounding box center [335, 340] width 16 height 16
click at [308, 354] on div "Demographic Information *Gender Female Male Nonbinary Choose not to respond Oth…" at bounding box center [524, 301] width 838 height 416
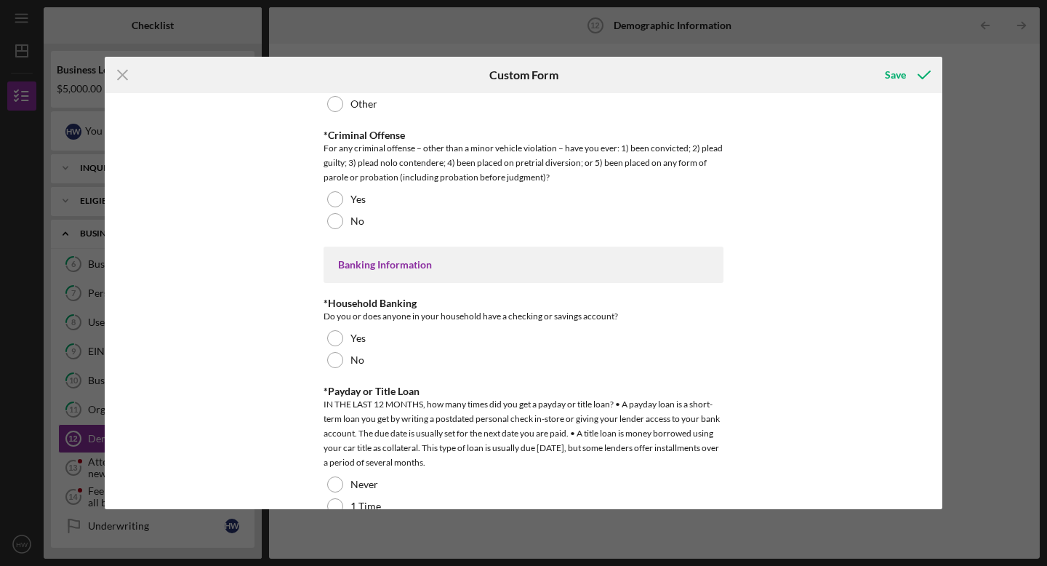
scroll to position [2741, 0]
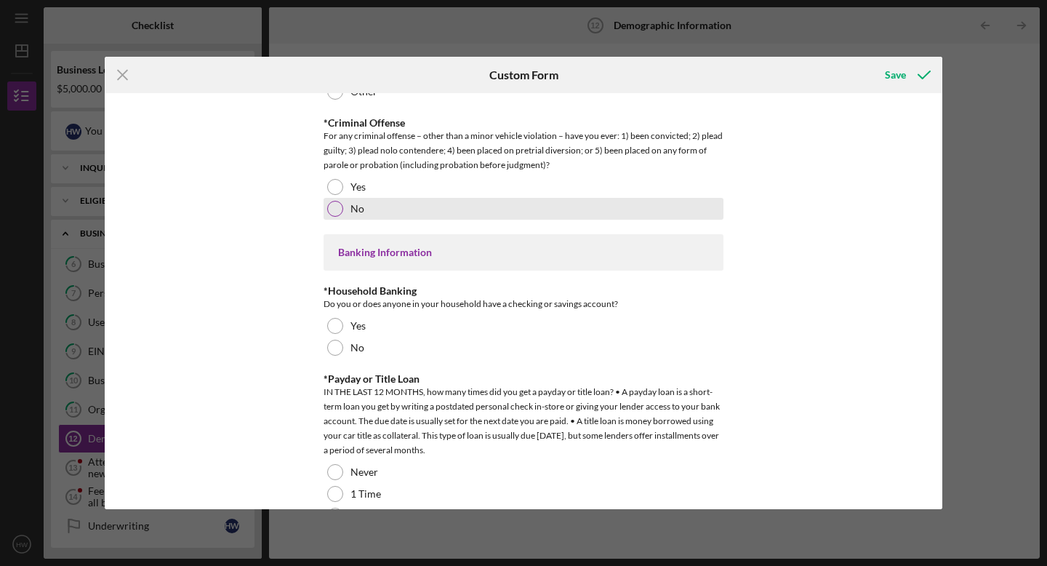
click at [417, 202] on div "No" at bounding box center [524, 209] width 400 height 22
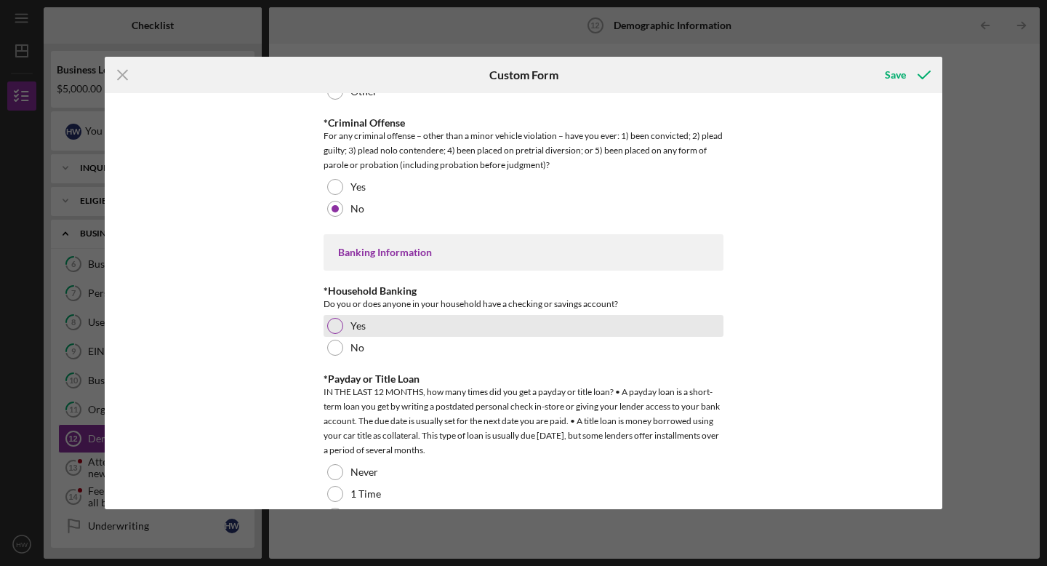
click at [377, 321] on div "Yes" at bounding box center [524, 326] width 400 height 22
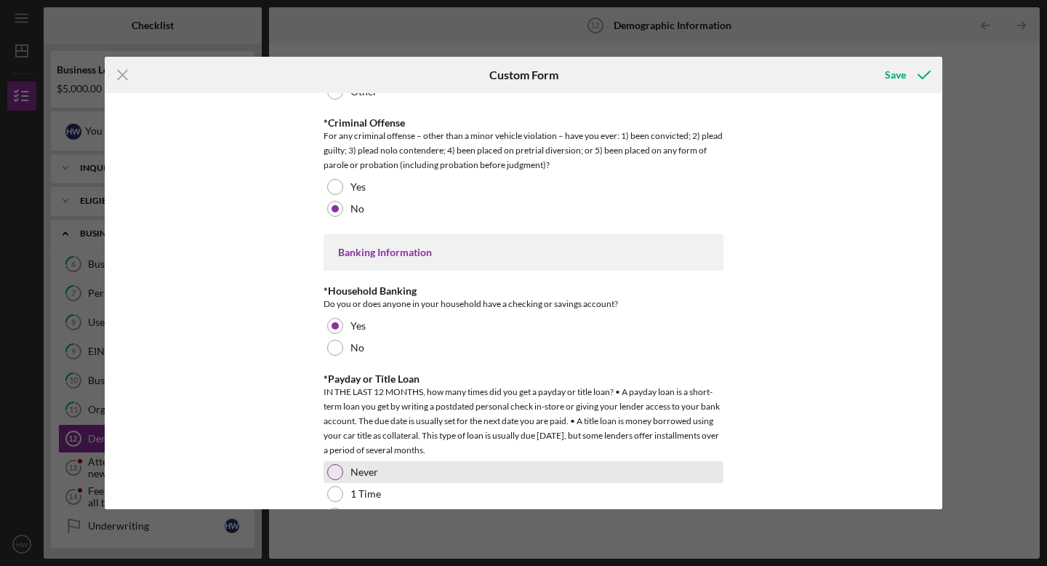
click at [517, 467] on div "Never" at bounding box center [524, 472] width 400 height 22
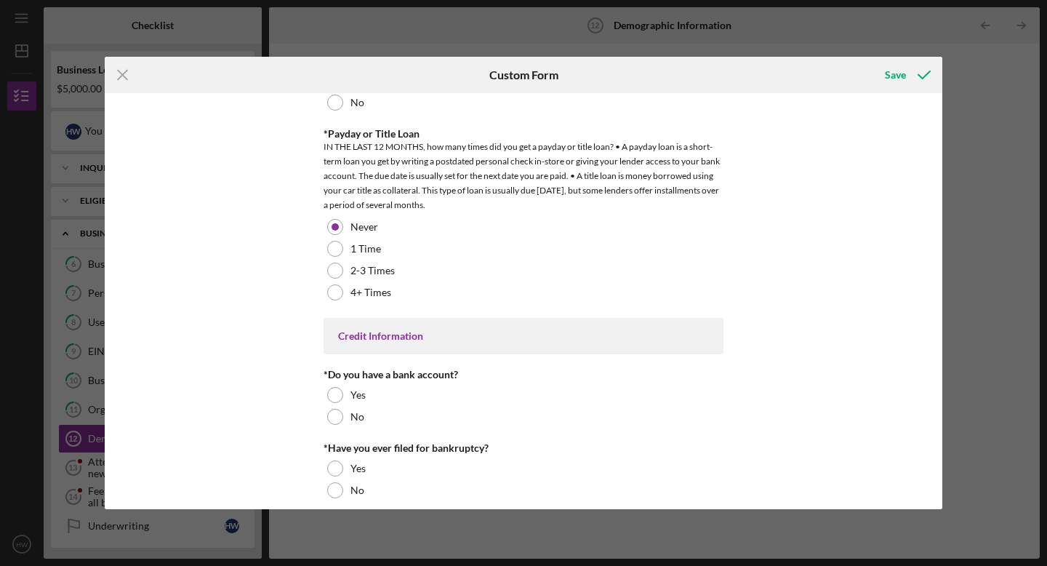
scroll to position [2998, 0]
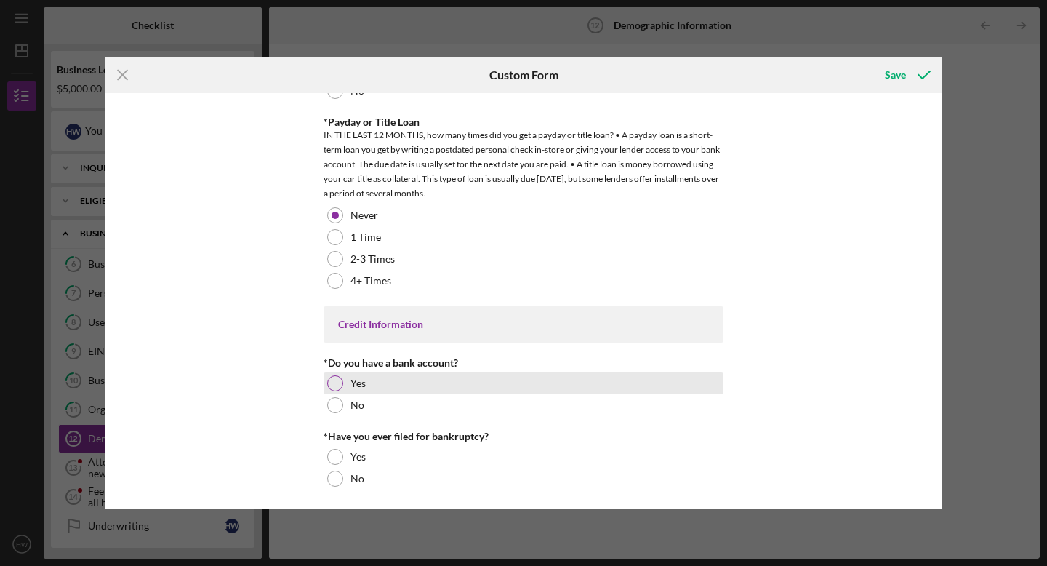
click at [328, 387] on div at bounding box center [335, 383] width 16 height 16
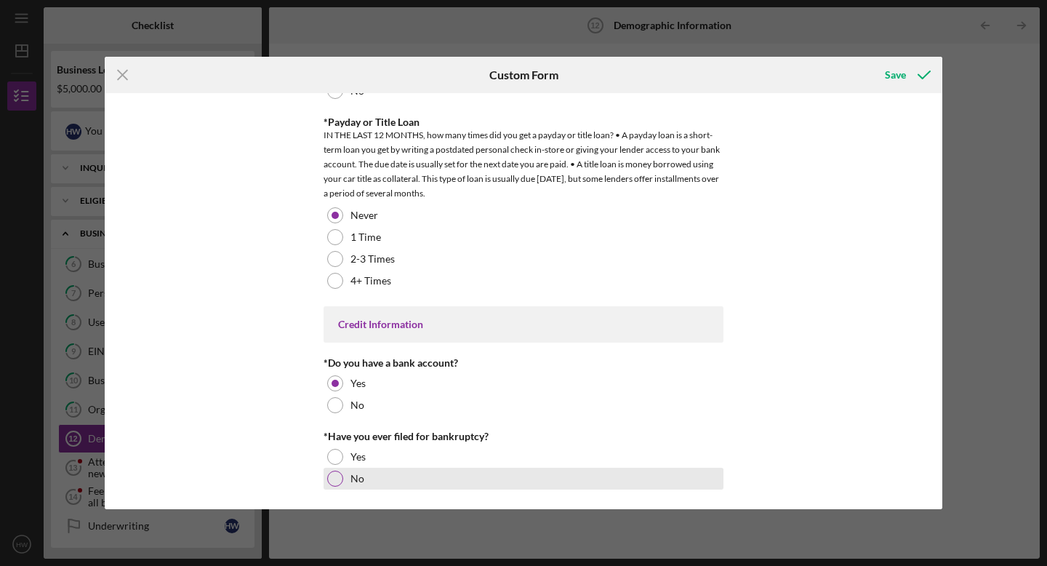
click at [338, 469] on div "No" at bounding box center [524, 479] width 400 height 22
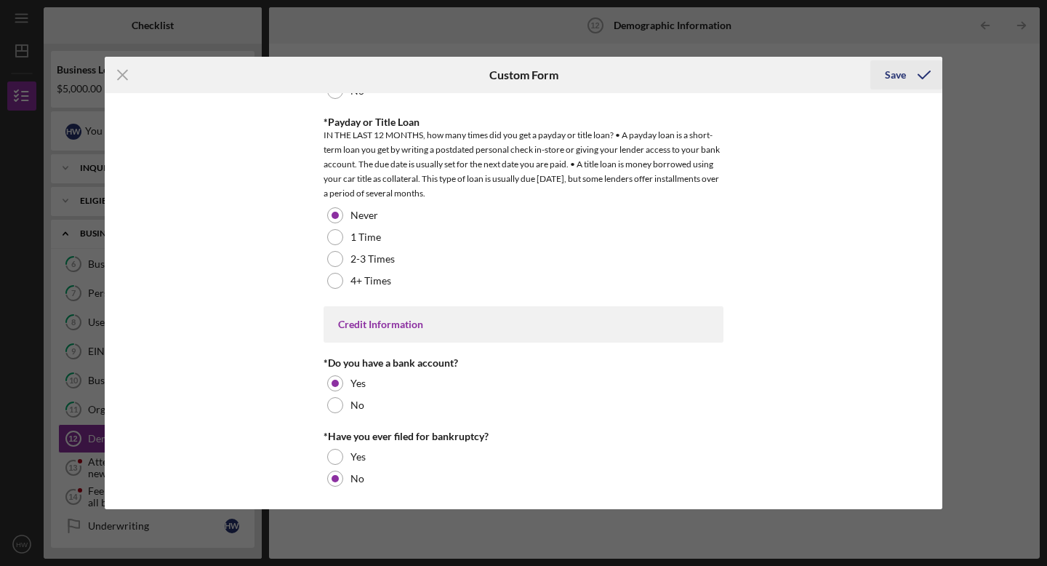
click at [891, 73] on div "Save" at bounding box center [895, 74] width 21 height 29
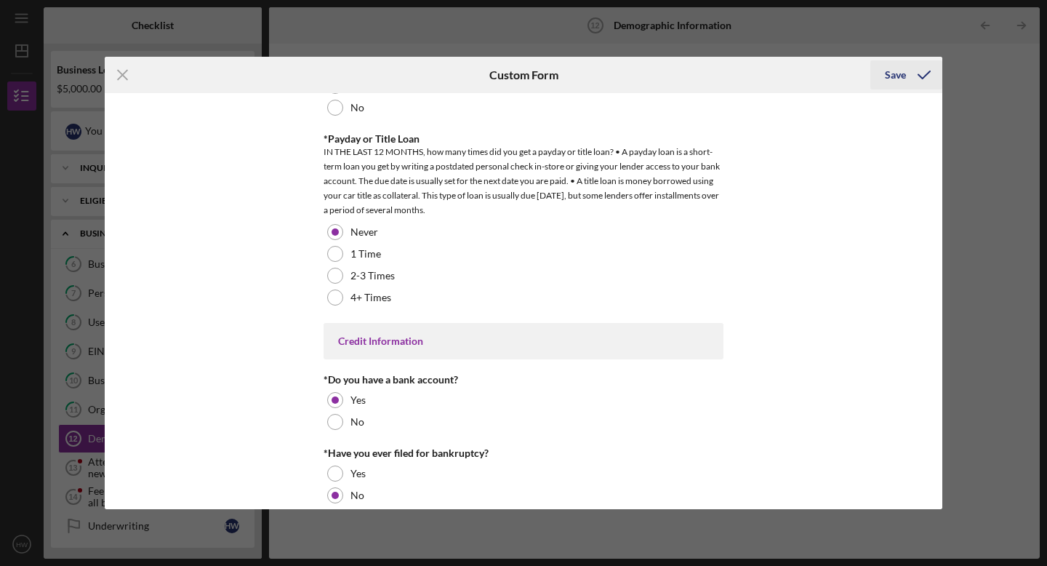
scroll to position [3015, 0]
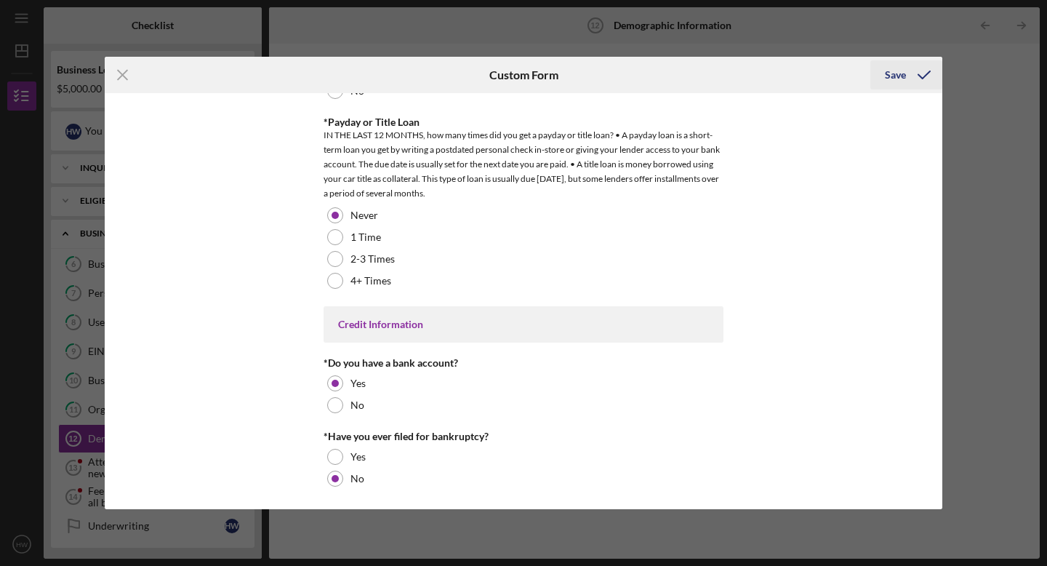
click at [886, 71] on div "Save" at bounding box center [895, 74] width 21 height 29
click at [888, 73] on div "Save" at bounding box center [895, 74] width 21 height 29
click at [895, 83] on div "Save" at bounding box center [895, 74] width 21 height 29
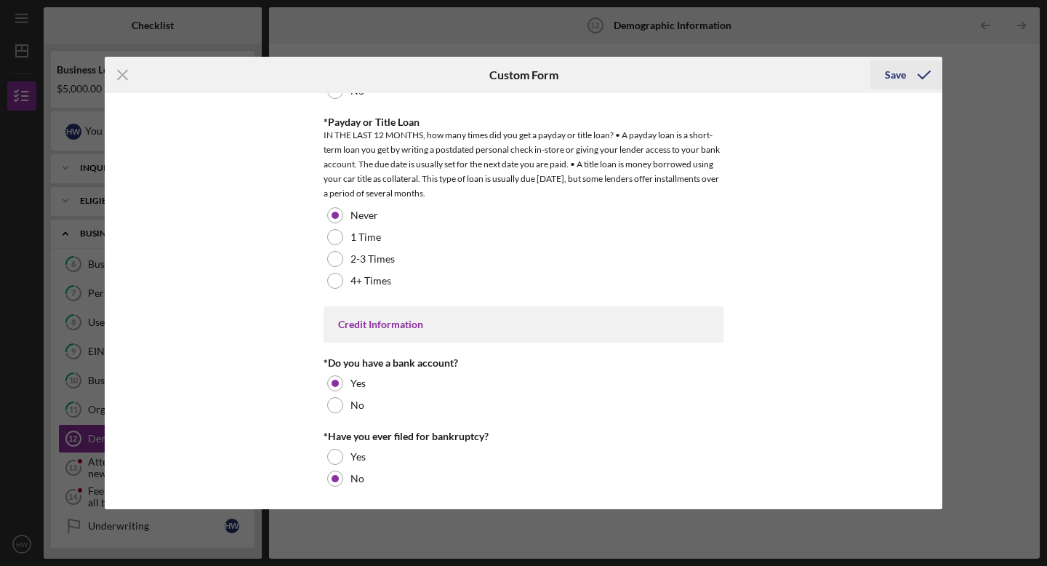
click at [895, 83] on div "Save" at bounding box center [895, 74] width 21 height 29
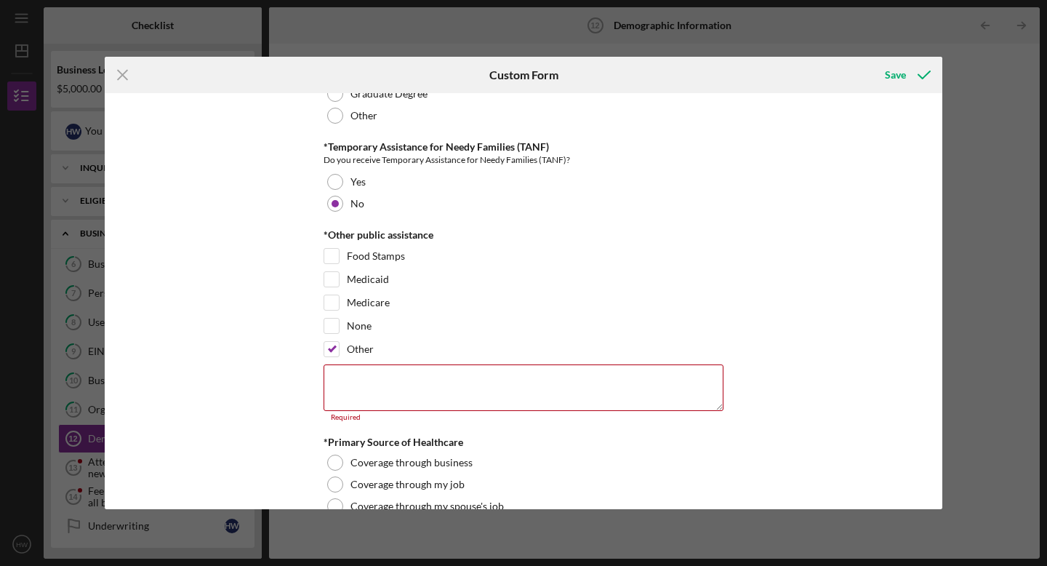
scroll to position [2220, 0]
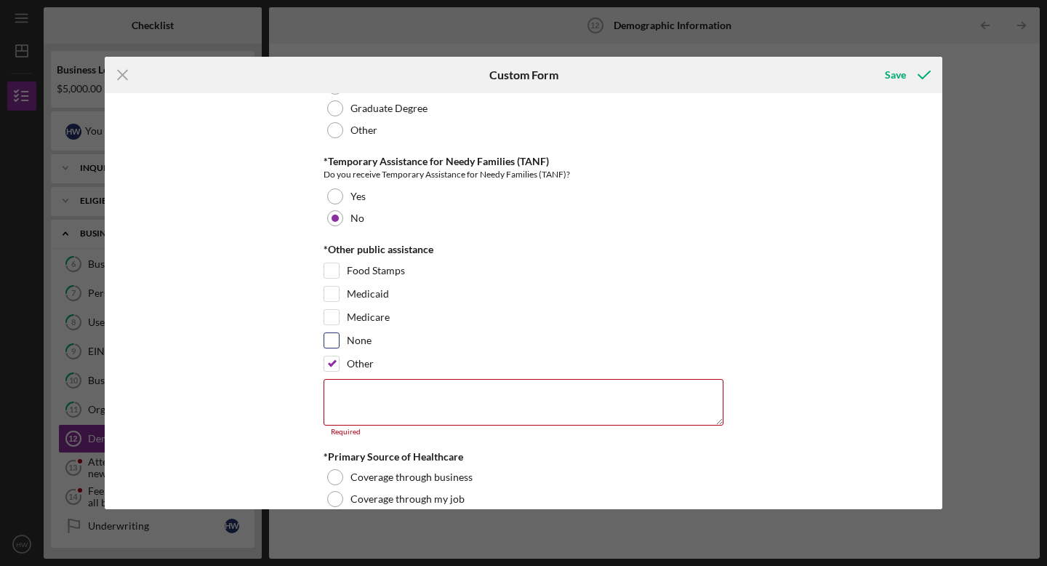
click at [395, 336] on div "None" at bounding box center [524, 343] width 400 height 23
click at [347, 345] on label "None" at bounding box center [359, 340] width 25 height 15
click at [339, 345] on input "None" at bounding box center [331, 340] width 15 height 15
checkbox input "true"
click at [347, 359] on label "Other" at bounding box center [360, 363] width 27 height 15
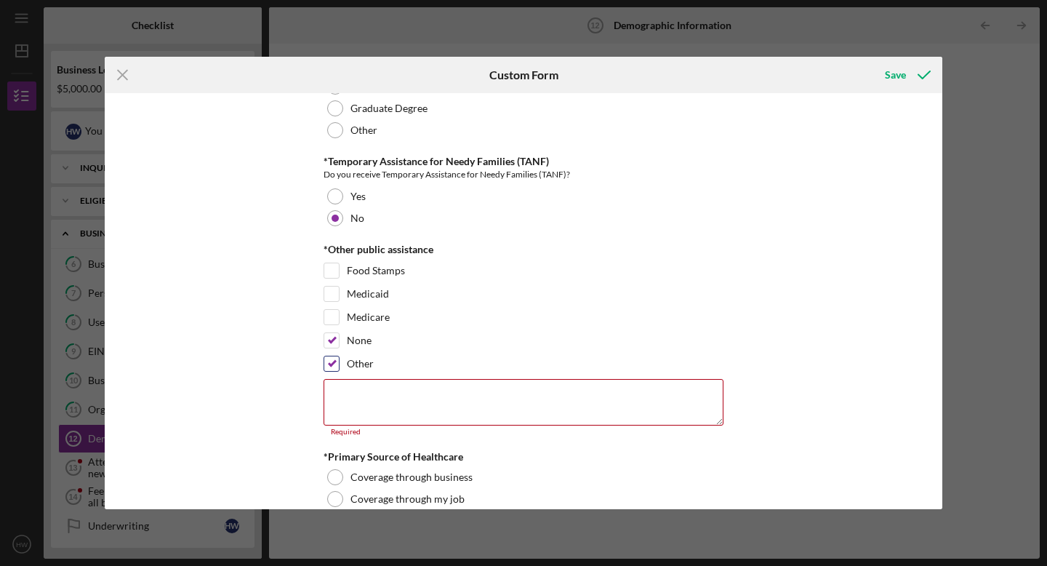
click at [339, 359] on input "Other" at bounding box center [331, 363] width 15 height 15
checkbox input "false"
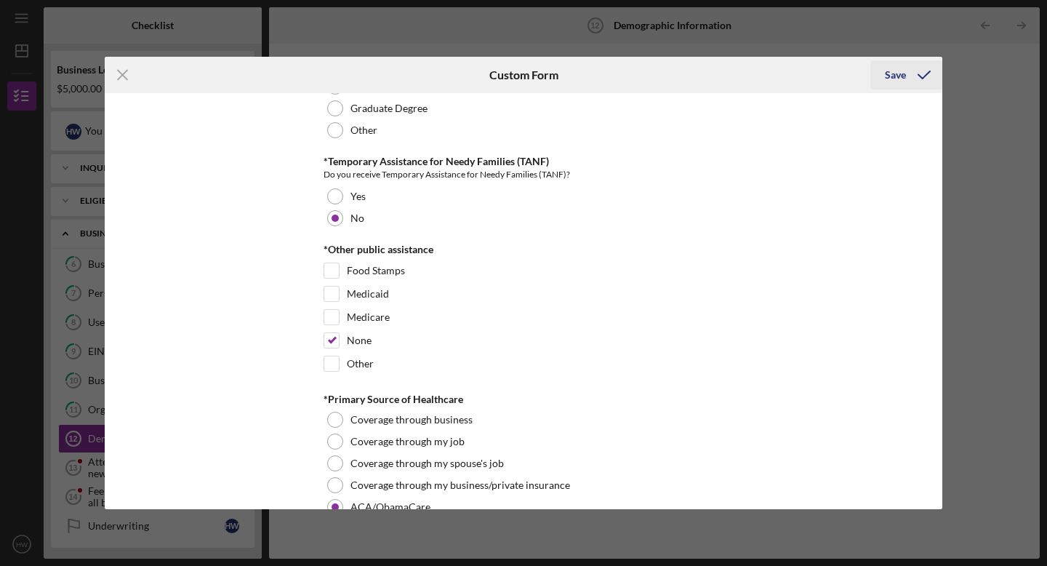
click at [898, 79] on div "Save" at bounding box center [895, 74] width 21 height 29
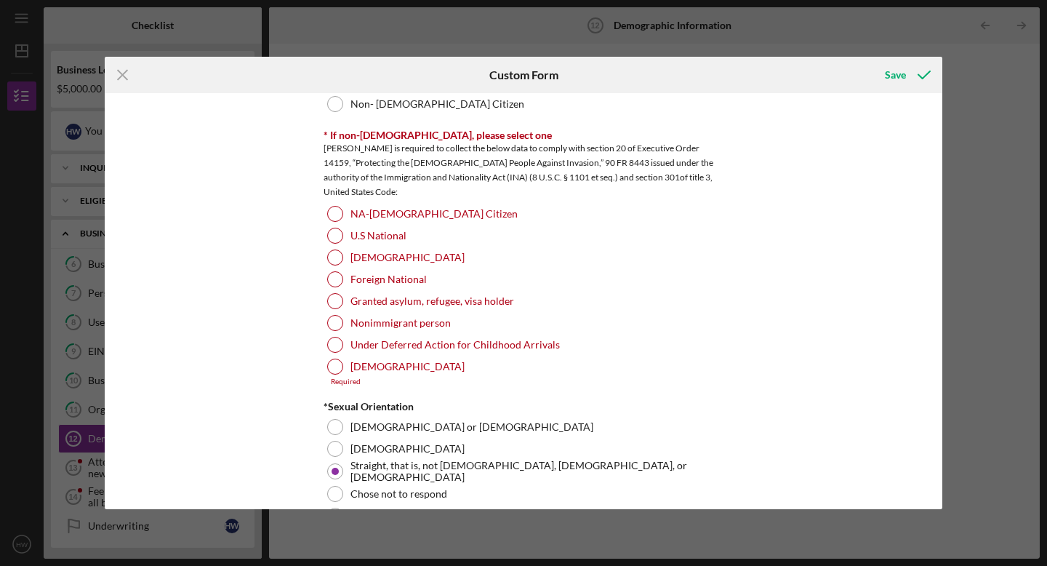
scroll to position [1569, 0]
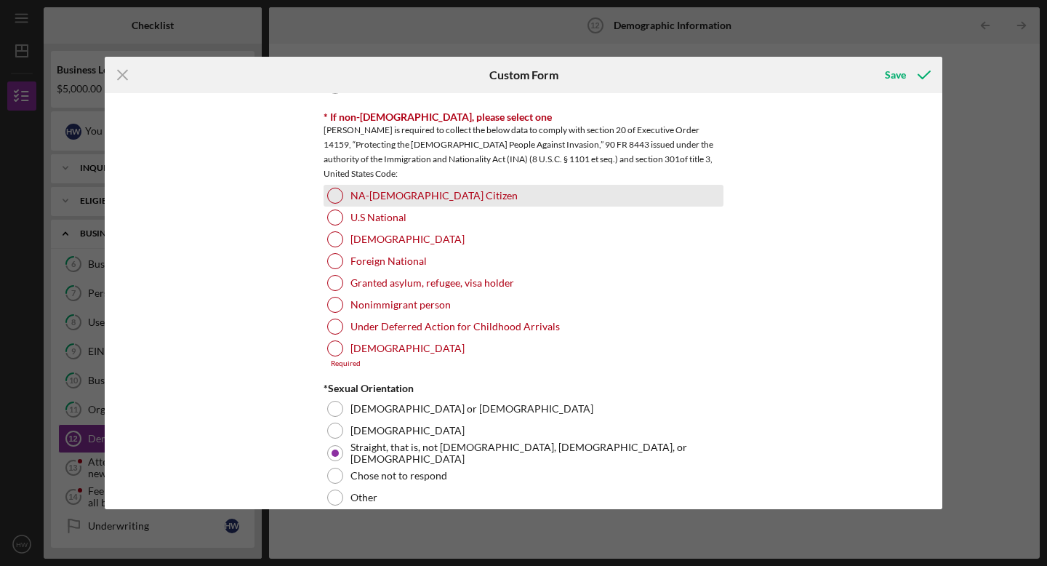
click at [415, 202] on div "NA-US Citizen" at bounding box center [524, 196] width 400 height 22
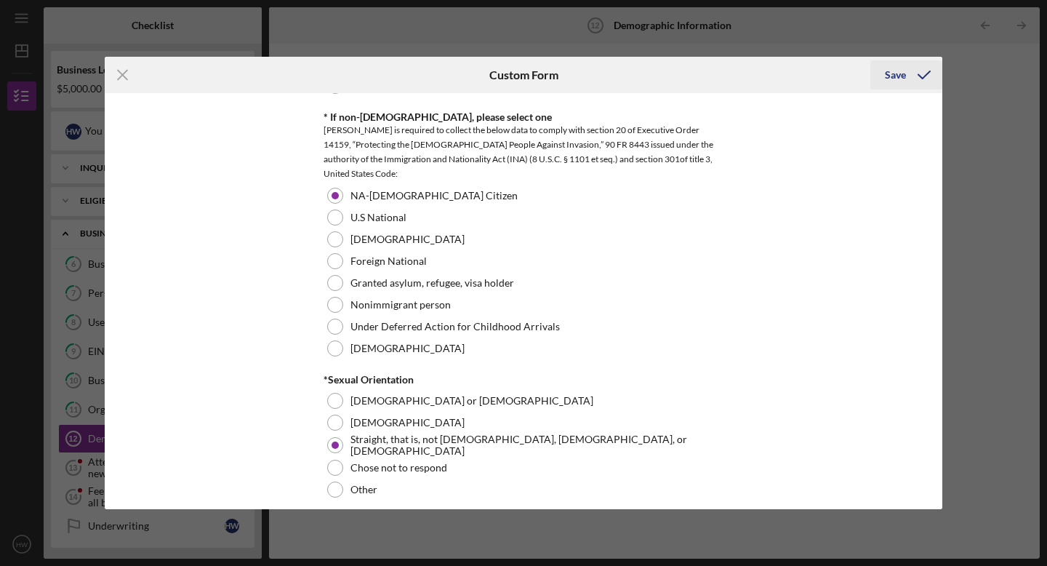
click at [880, 78] on button "Save" at bounding box center [906, 74] width 72 height 29
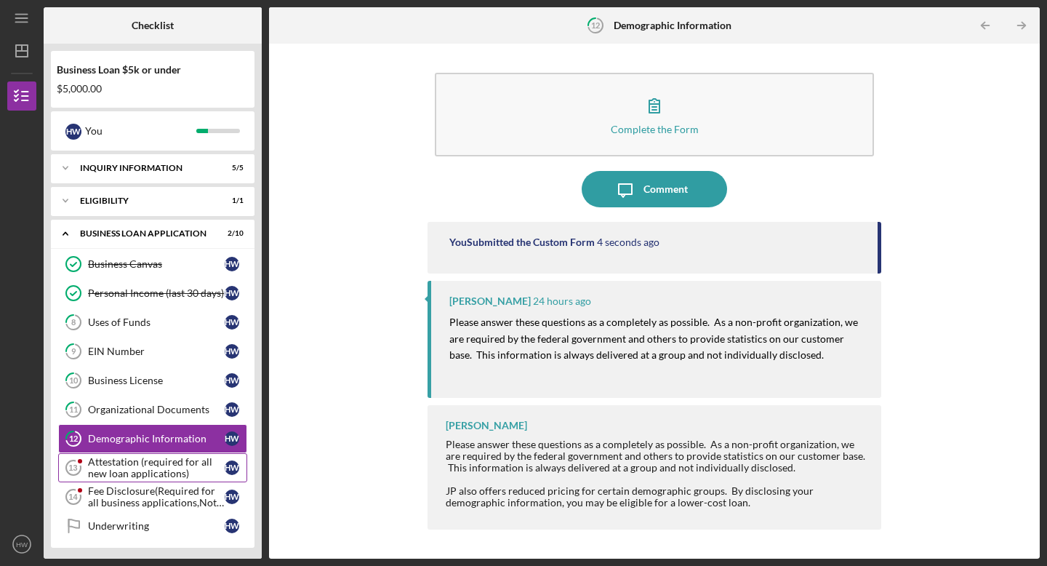
click at [82, 471] on icon "Attestation (required for all new loan applications) 13" at bounding box center [73, 467] width 36 height 36
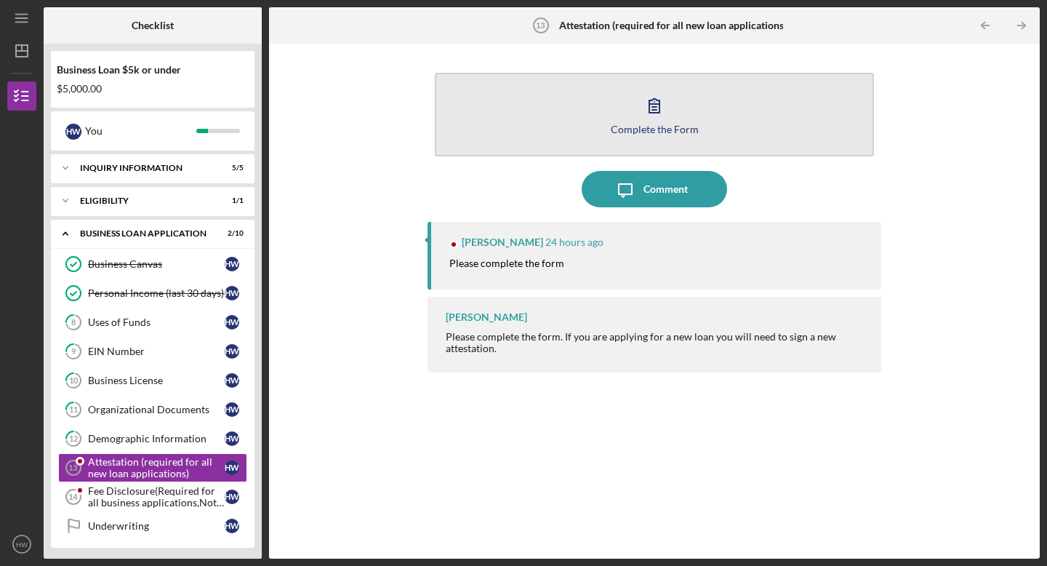
click at [662, 131] on div "Complete the Form" at bounding box center [655, 129] width 88 height 11
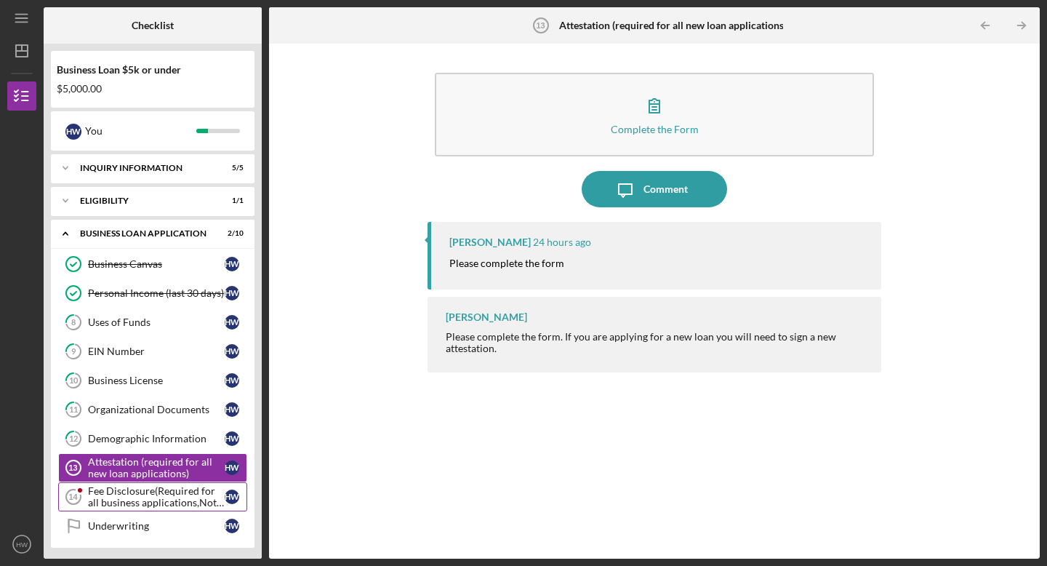
click at [155, 498] on div "Fee Disclosure(Required for all business applications,Not needed for Contractor…" at bounding box center [156, 496] width 137 height 23
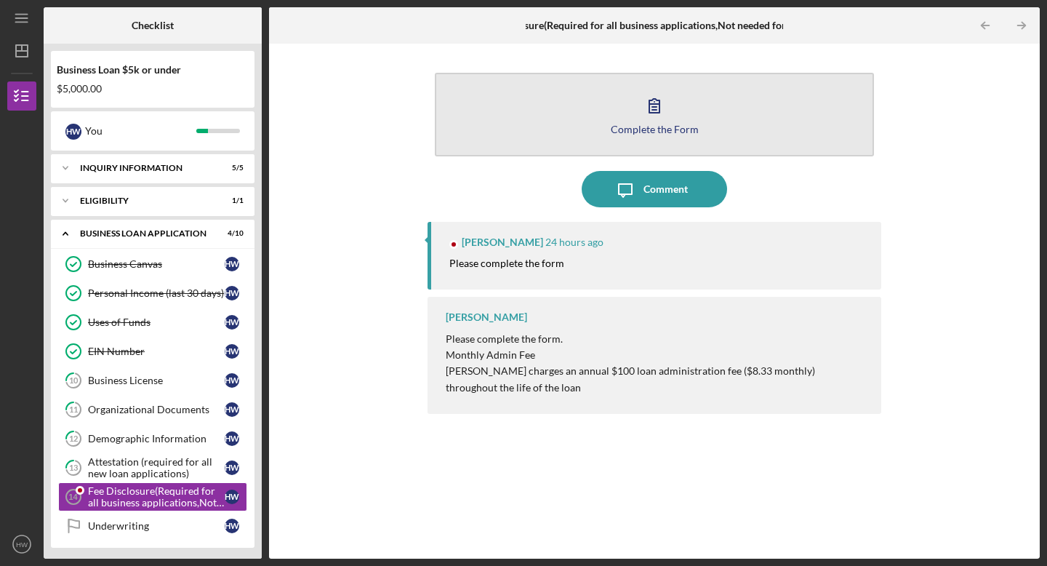
click at [628, 142] on button "Complete the Form Form" at bounding box center [654, 115] width 439 height 84
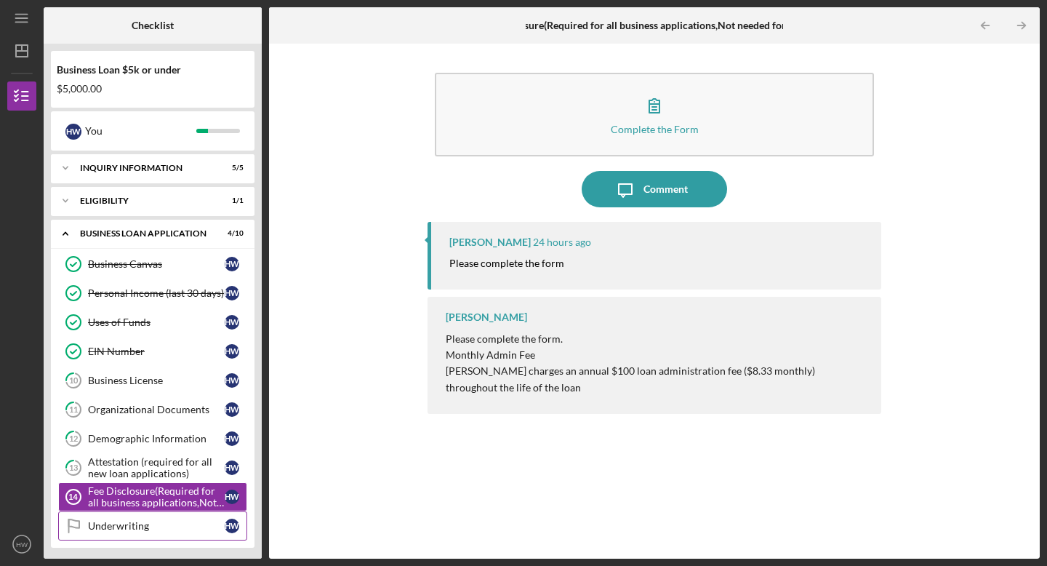
click at [100, 530] on div "Underwriting" at bounding box center [156, 526] width 137 height 12
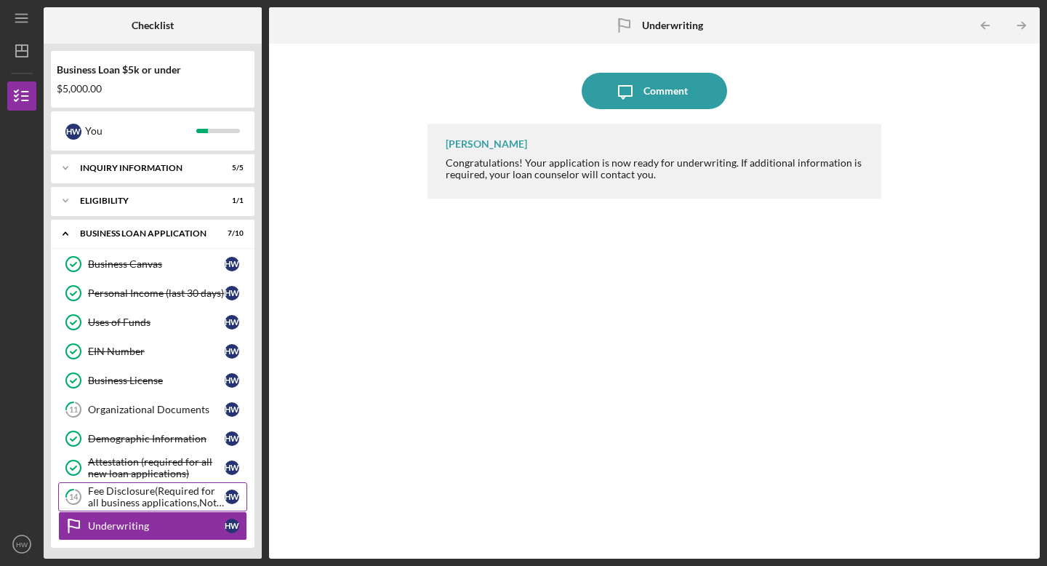
click at [150, 497] on div "Fee Disclosure(Required for all business applications,Not needed for Contractor…" at bounding box center [156, 496] width 137 height 23
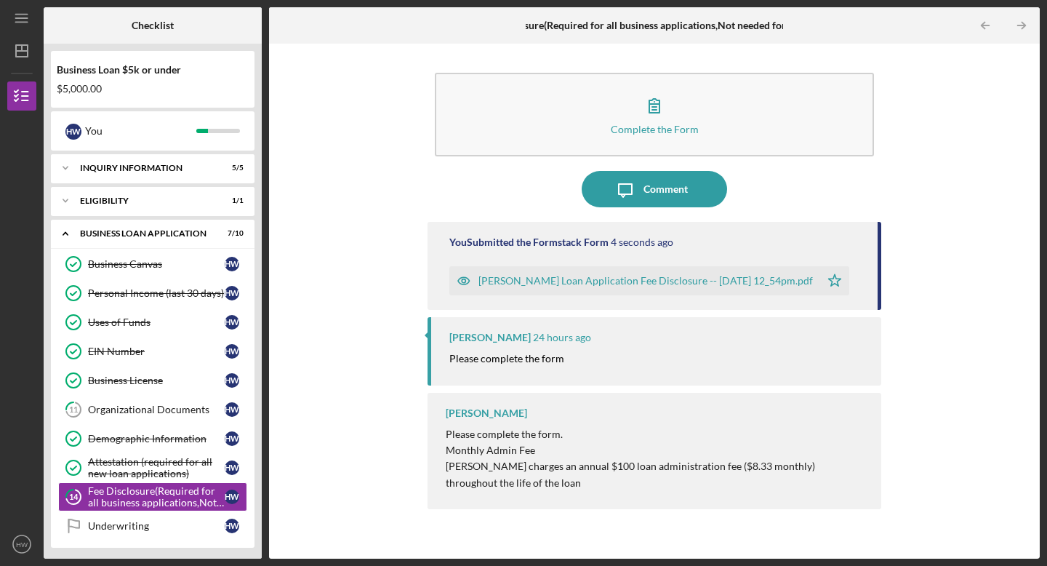
click at [310, 422] on div "Complete the Form Form Icon/Message Comment You Submitted the Formstack Form 4 …" at bounding box center [654, 301] width 756 height 500
click at [202, 525] on div "Underwriting" at bounding box center [156, 526] width 137 height 12
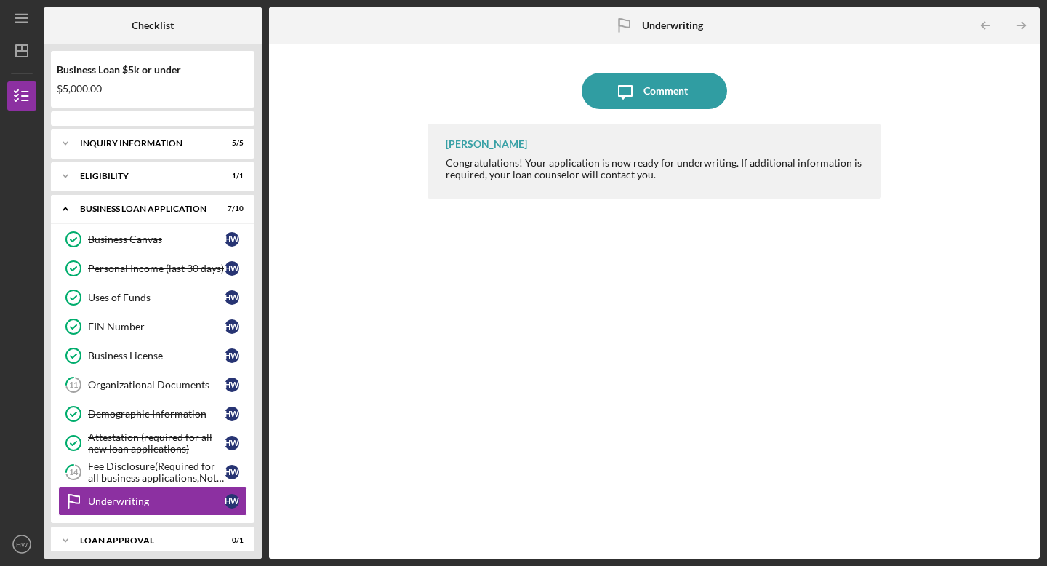
scroll to position [77, 0]
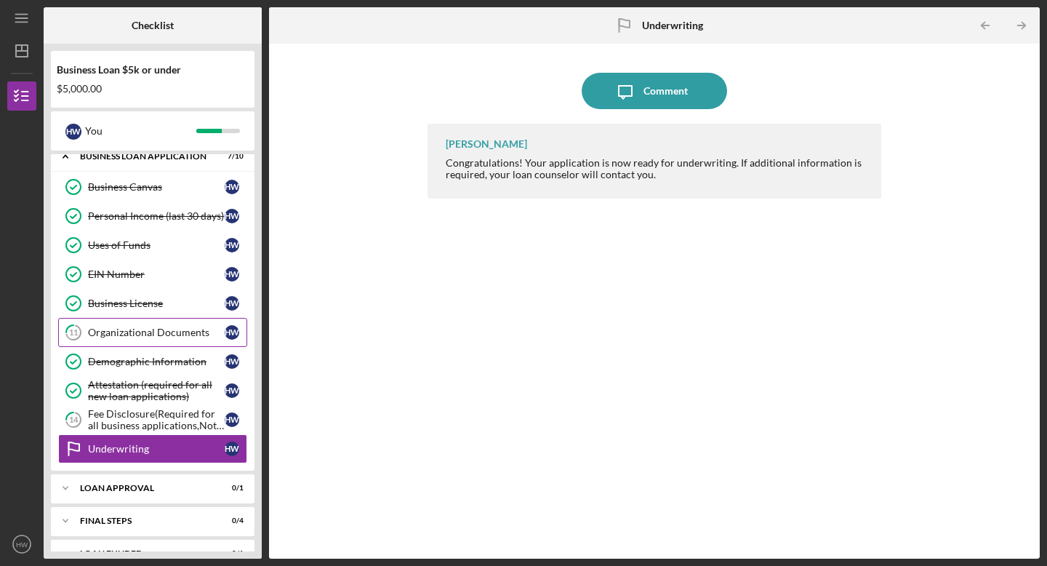
click at [133, 332] on div "Organizational Documents" at bounding box center [156, 332] width 137 height 12
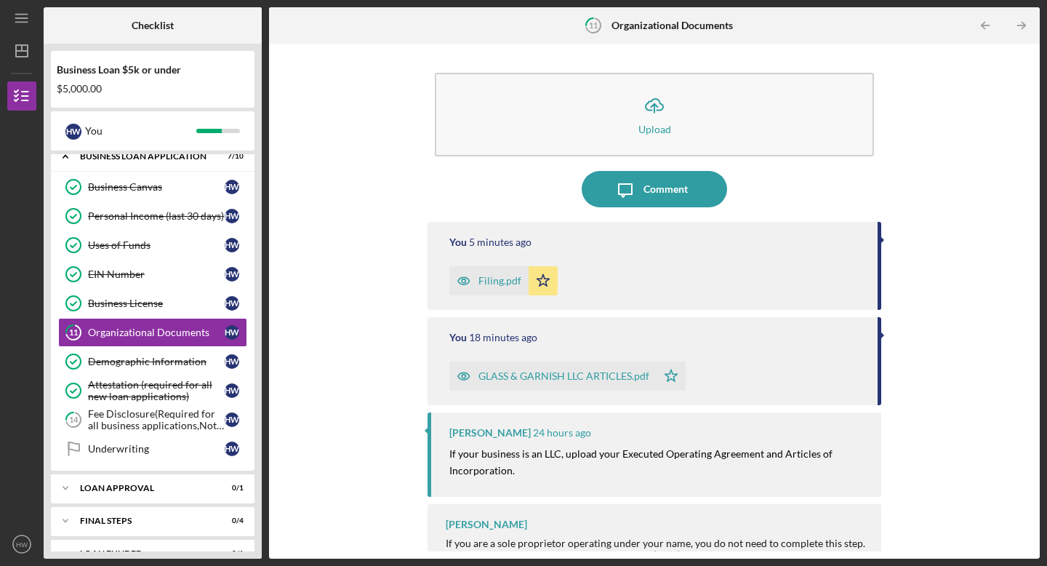
click at [552, 287] on icon "Icon/Star" at bounding box center [543, 280] width 29 height 29
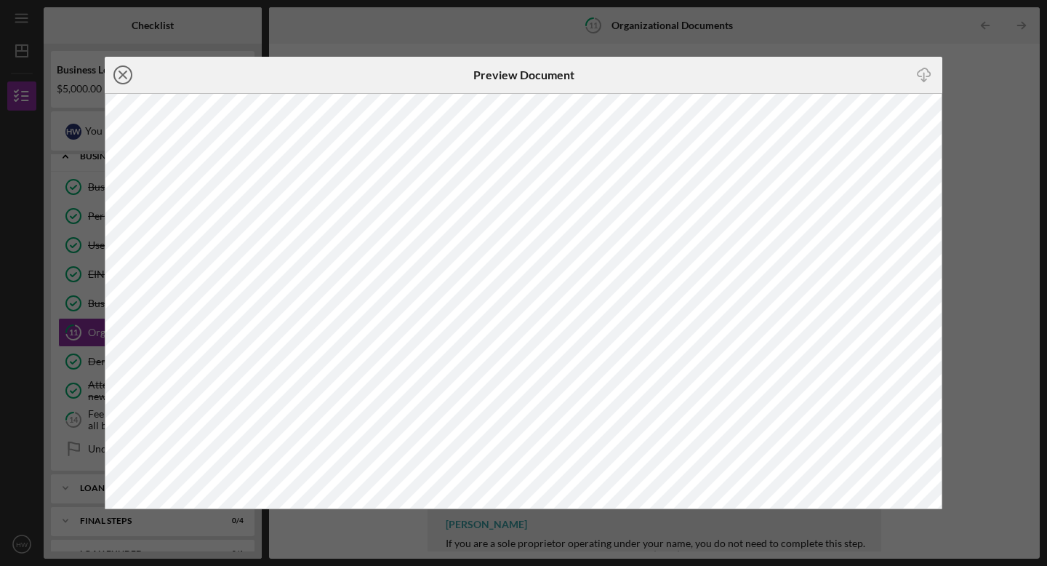
click at [116, 80] on circle at bounding box center [122, 74] width 17 height 17
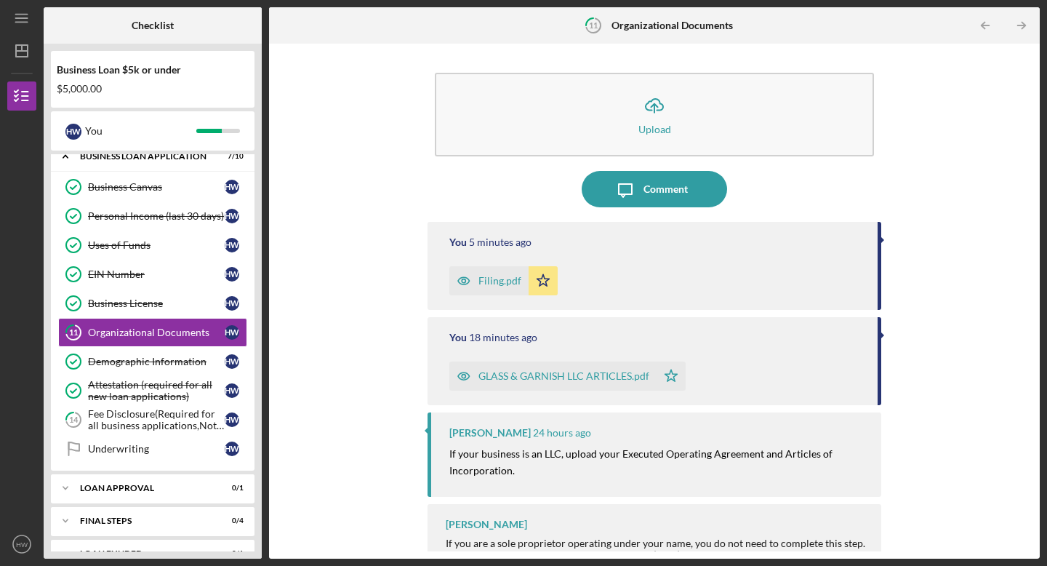
click at [414, 349] on div "Icon/Upload Upload Icon/Message Comment You 5 minutes ago Filing.pdf Icon/Star …" at bounding box center [654, 301] width 756 height 500
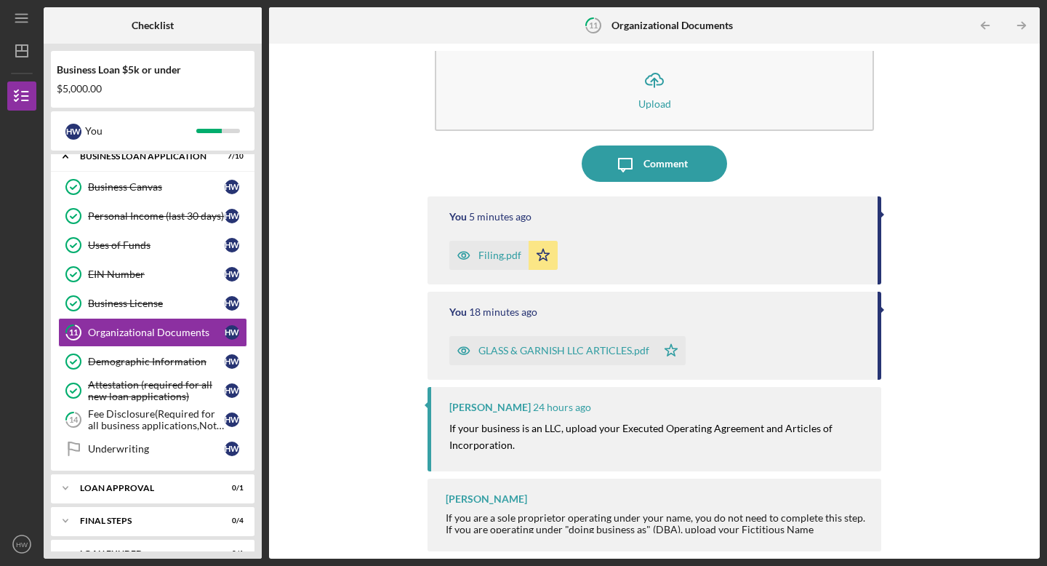
click at [513, 214] on time "5 minutes ago" at bounding box center [500, 217] width 63 height 12
click at [534, 252] on icon "Icon/Star" at bounding box center [543, 255] width 29 height 29
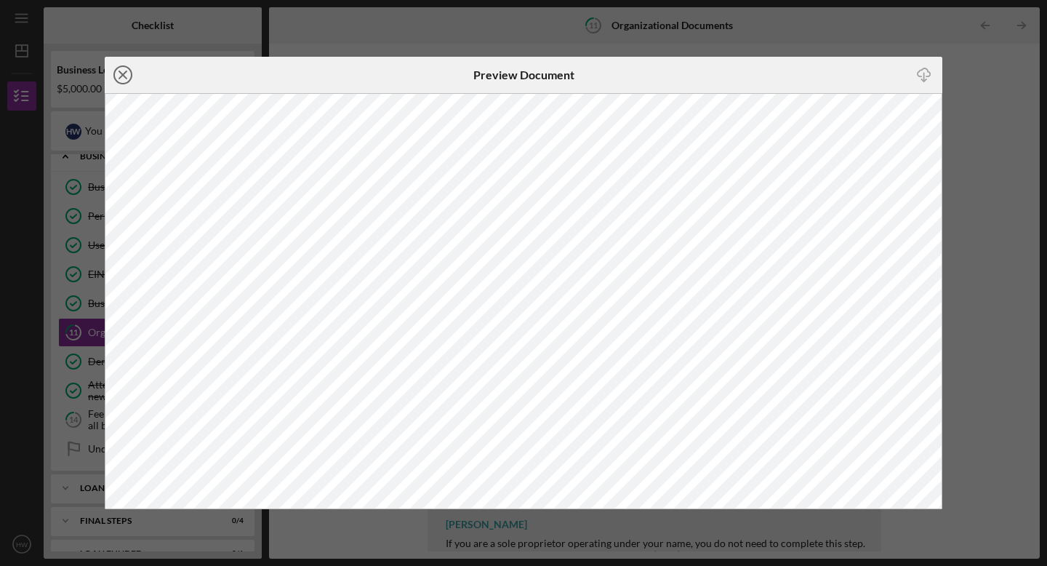
click at [134, 75] on icon "Icon/Close" at bounding box center [123, 75] width 36 height 36
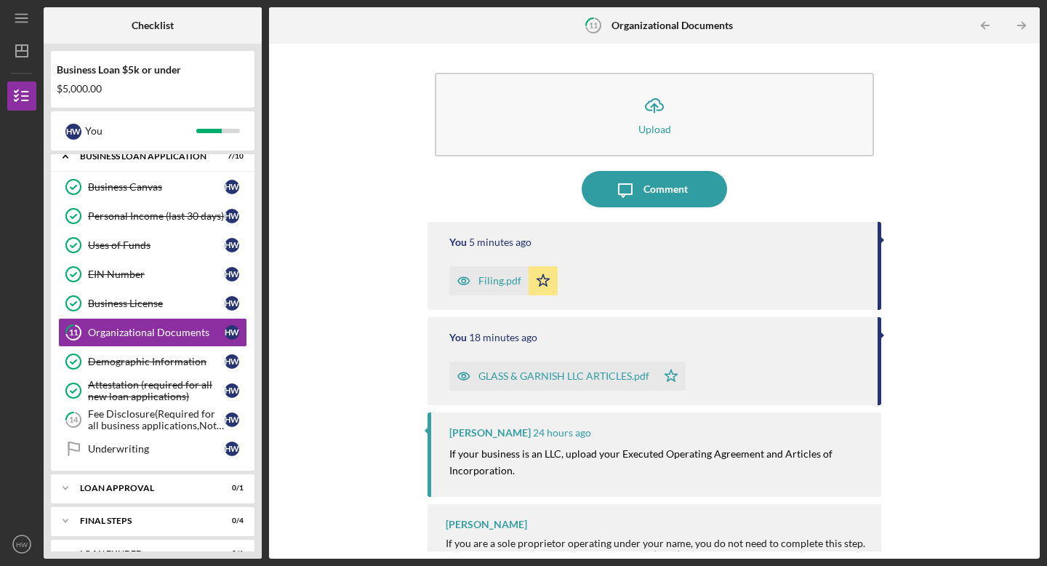
click at [334, 189] on div "Icon/Upload Upload Icon/Message Comment You 5 minutes ago Filing.pdf Icon/Star …" at bounding box center [654, 301] width 756 height 500
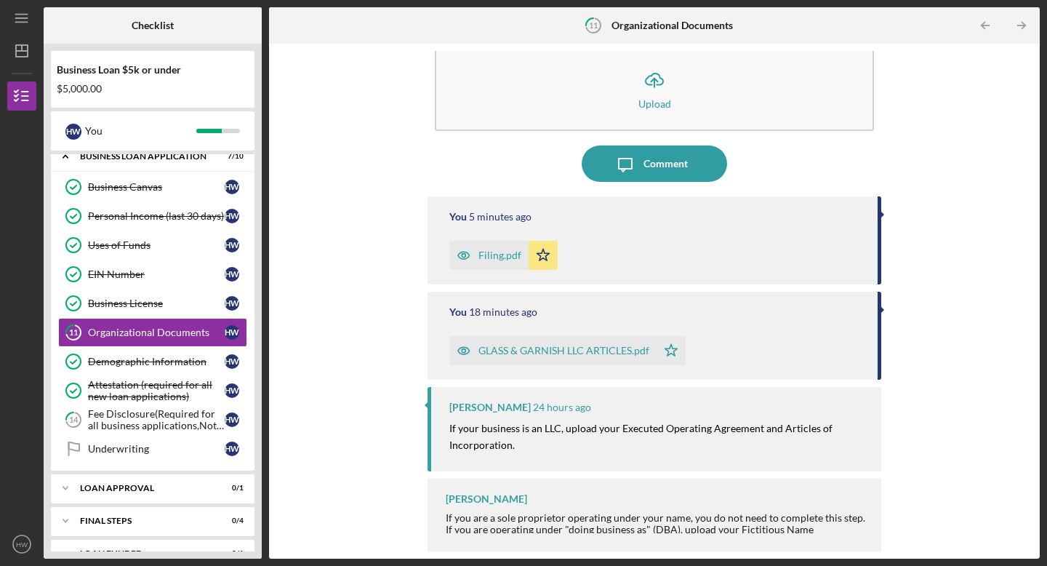
click at [877, 321] on div "You 18 minutes ago GLASS & GARNISH LLC ARTICLES.pdf Icon/Star" at bounding box center [655, 336] width 454 height 88
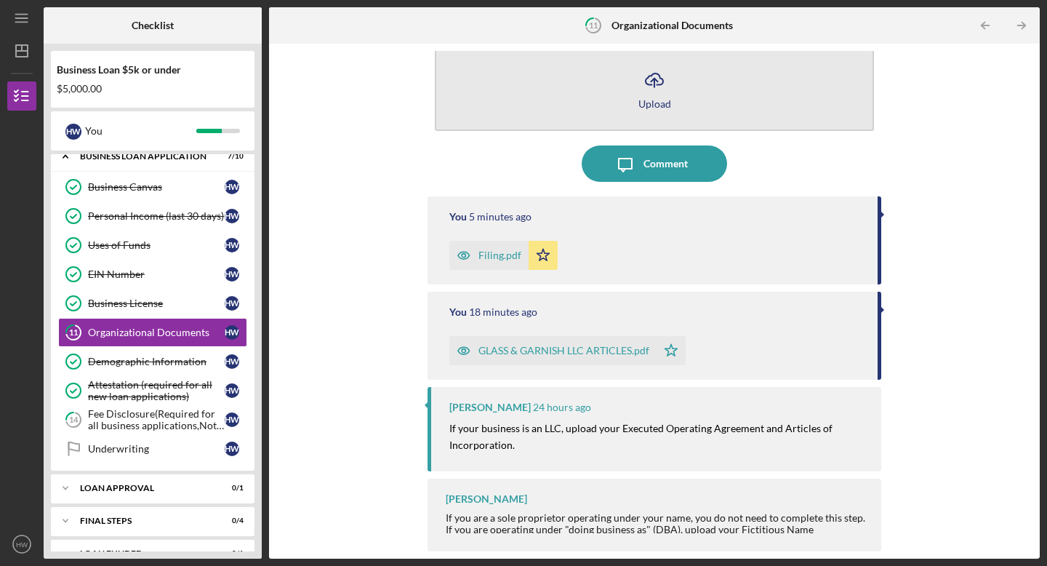
click at [700, 75] on button "Icon/Upload Upload" at bounding box center [654, 89] width 439 height 84
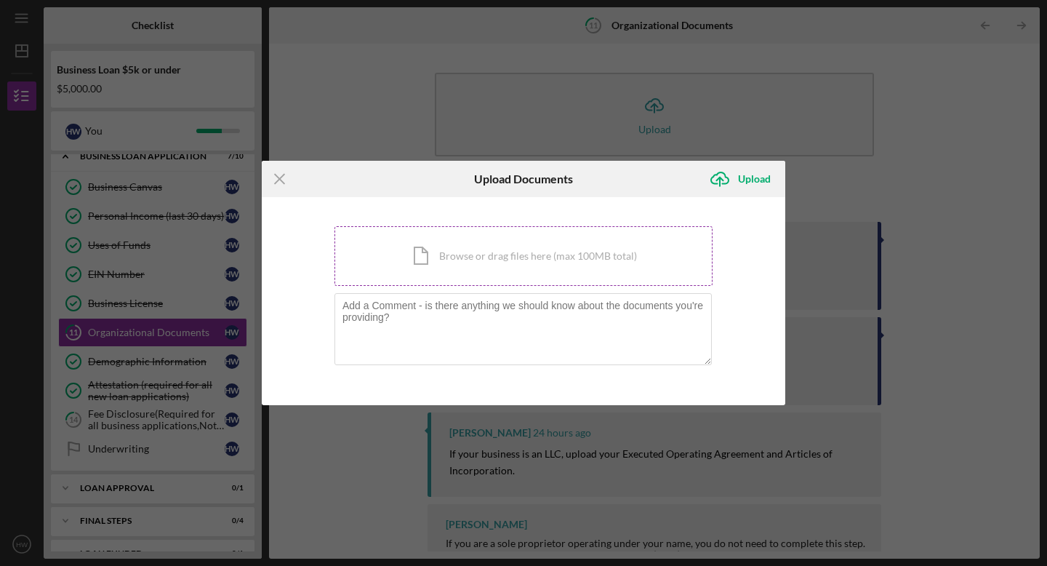
click at [453, 276] on div "Icon/Document Browse or drag files here (max 100MB total) Tap to choose files o…" at bounding box center [523, 256] width 378 height 60
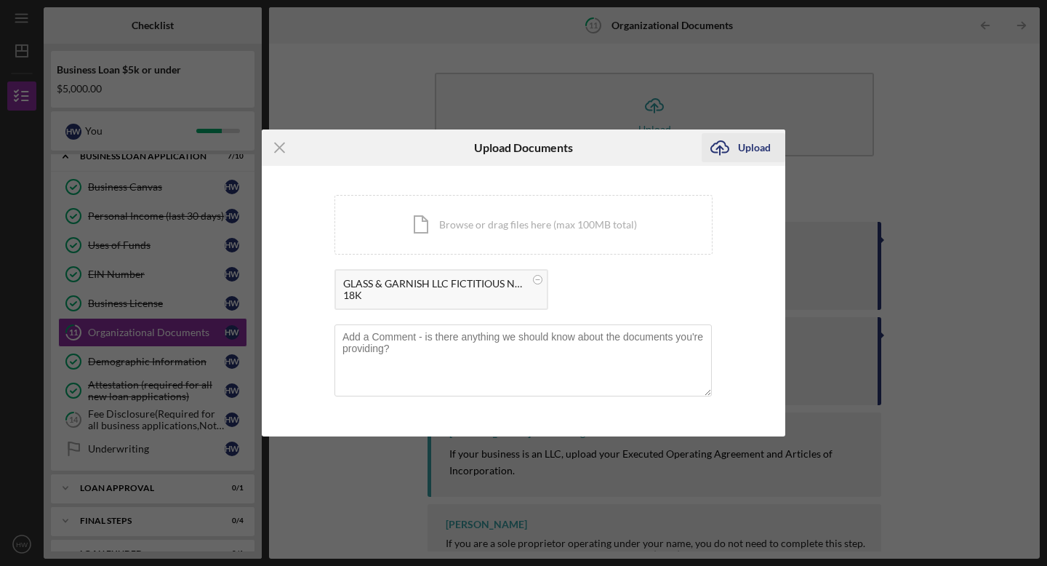
click at [761, 157] on div "Upload" at bounding box center [754, 147] width 33 height 29
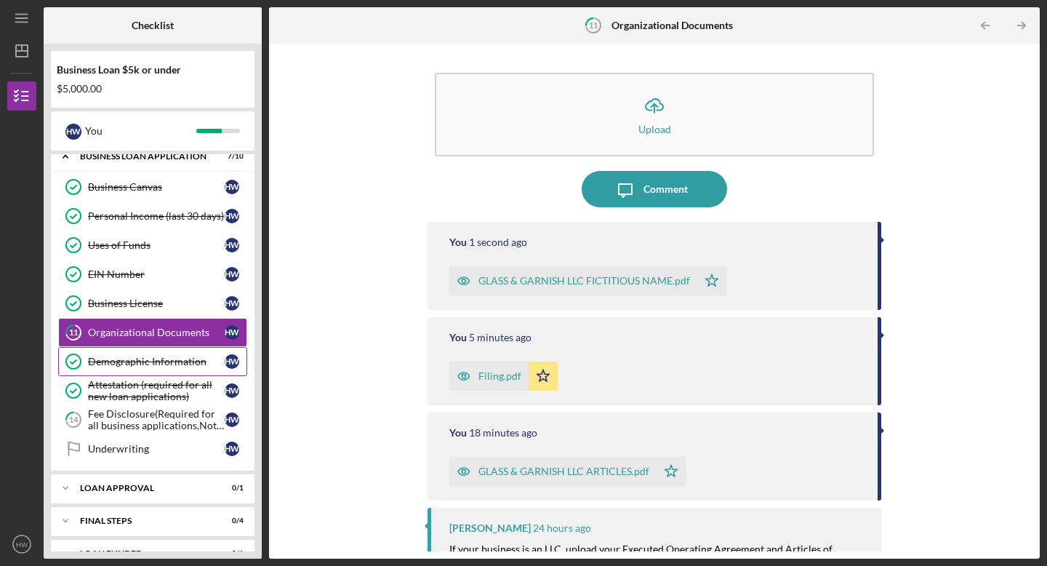
click at [198, 368] on link "Demographic Information Demographic Information H W" at bounding box center [152, 361] width 189 height 29
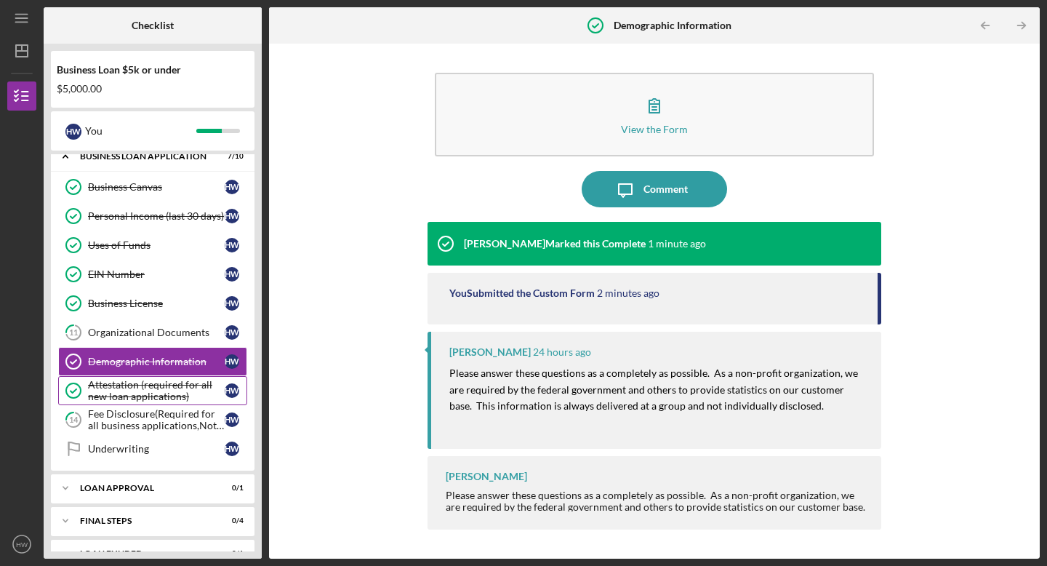
click at [197, 377] on link "Attestation (required for all new loan applications) Attestation (required for …" at bounding box center [152, 390] width 189 height 29
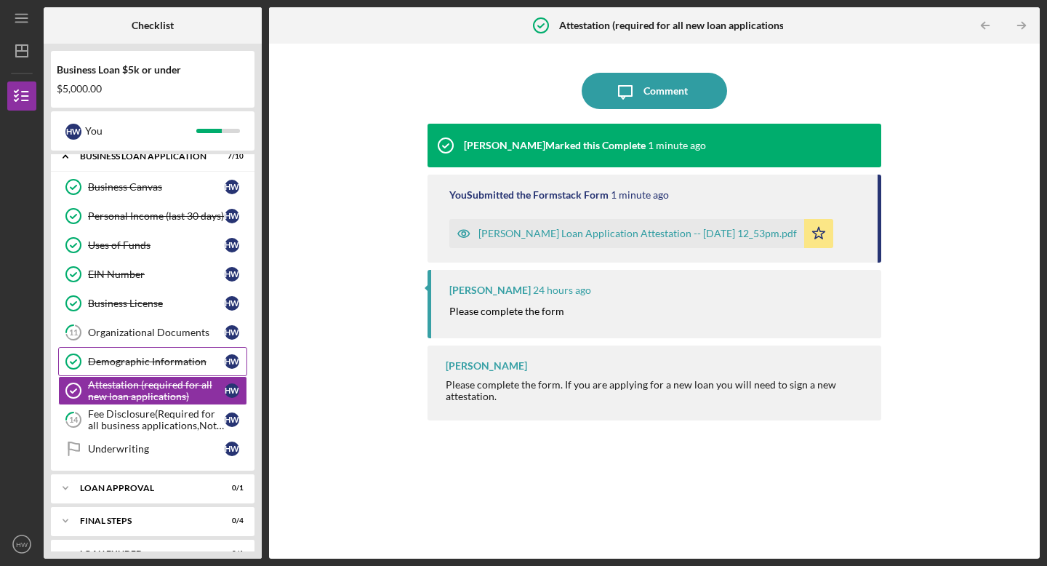
click at [189, 364] on div "Demographic Information" at bounding box center [156, 362] width 137 height 12
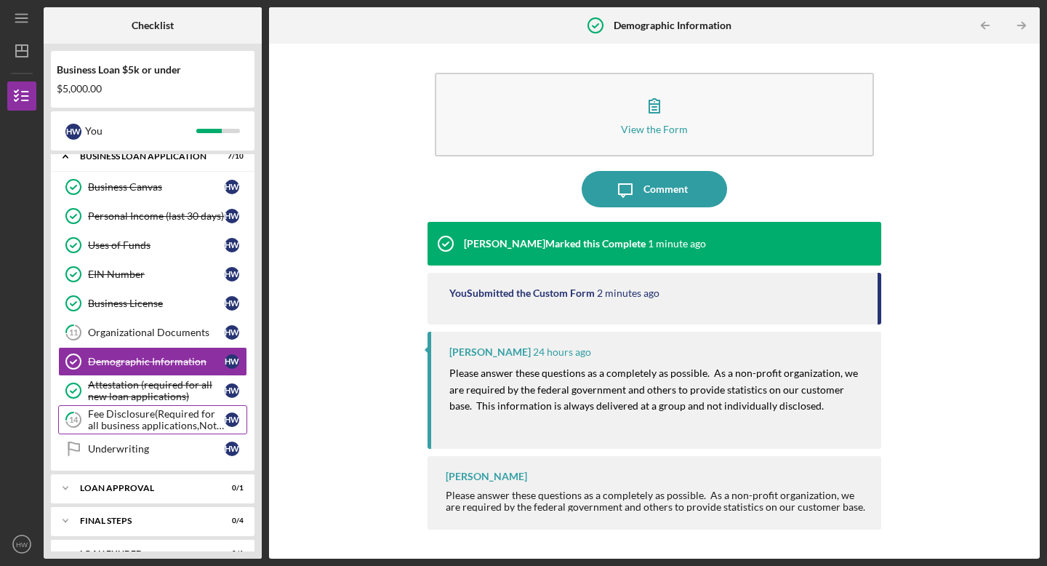
click at [177, 418] on div "Fee Disclosure(Required for all business applications,Not needed for Contractor…" at bounding box center [156, 419] width 137 height 23
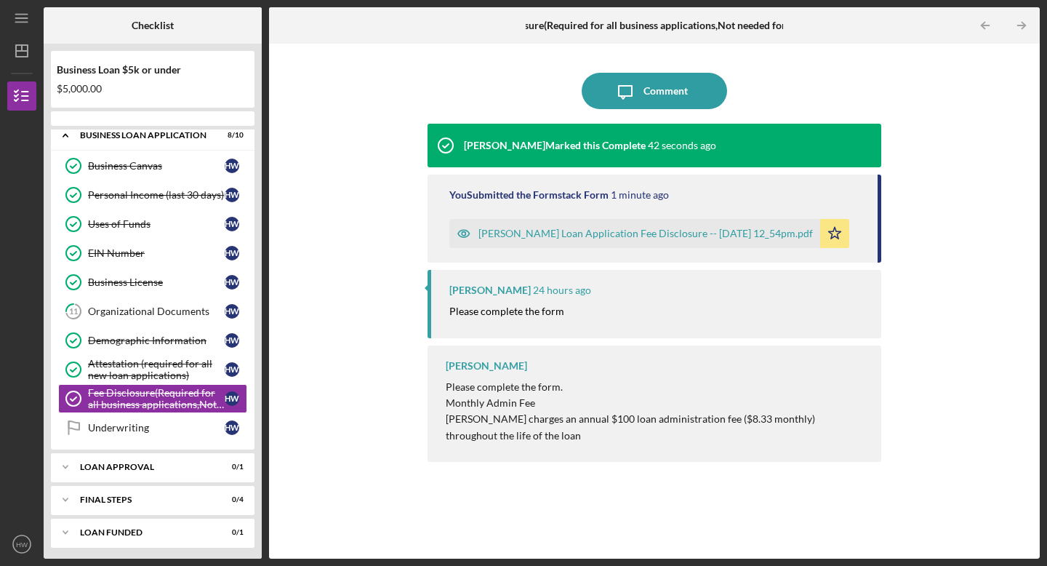
scroll to position [77, 0]
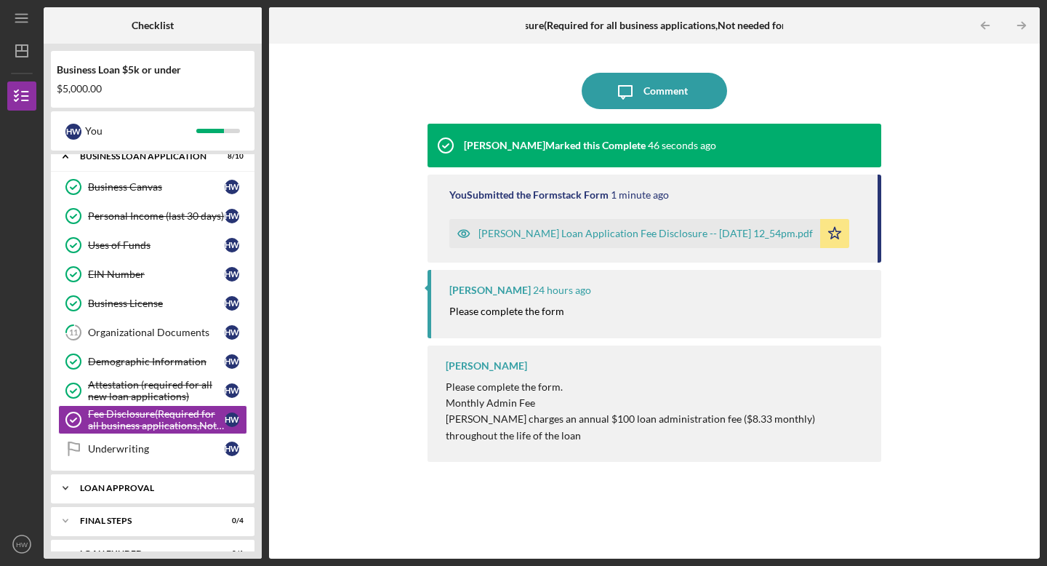
click at [178, 492] on div "Loan Approval" at bounding box center [158, 488] width 156 height 9
click at [161, 342] on link "11 Organizational Documents H W" at bounding box center [152, 332] width 189 height 29
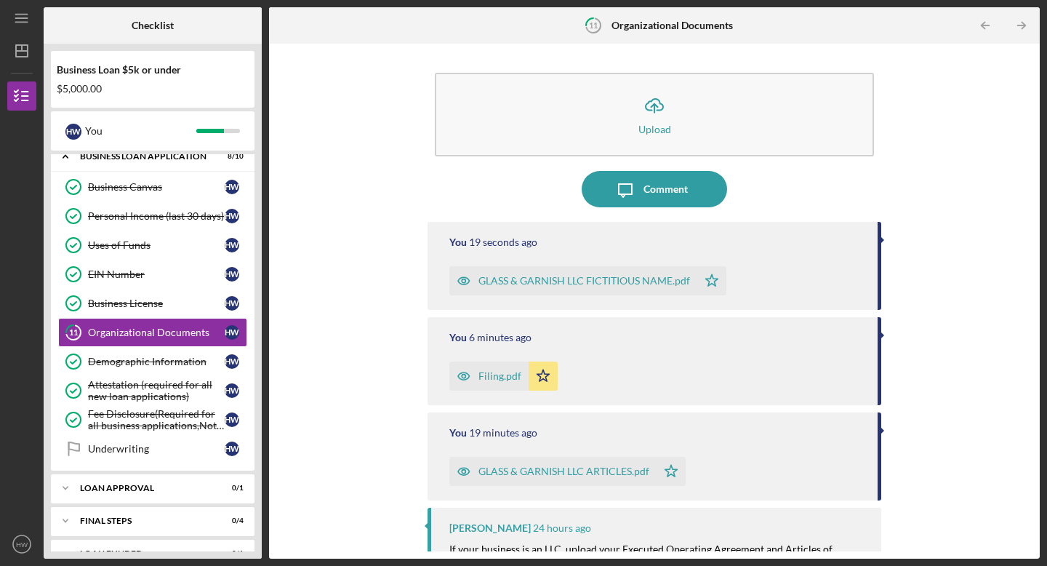
click at [396, 266] on div "Icon/Upload Upload Icon/Message Comment You 19 seconds ago GLASS & GARNISH LLC …" at bounding box center [654, 301] width 756 height 500
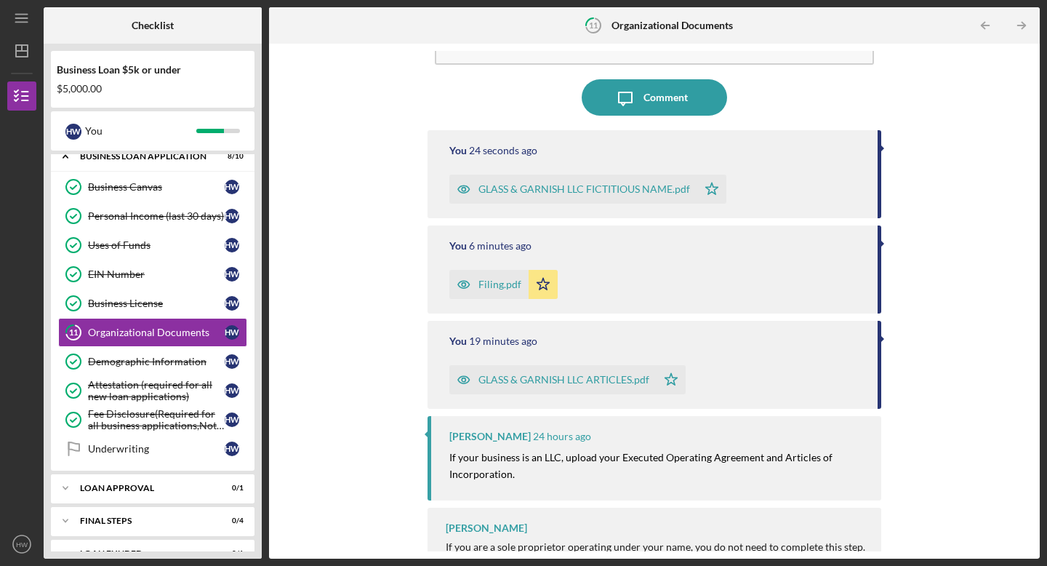
scroll to position [121, 0]
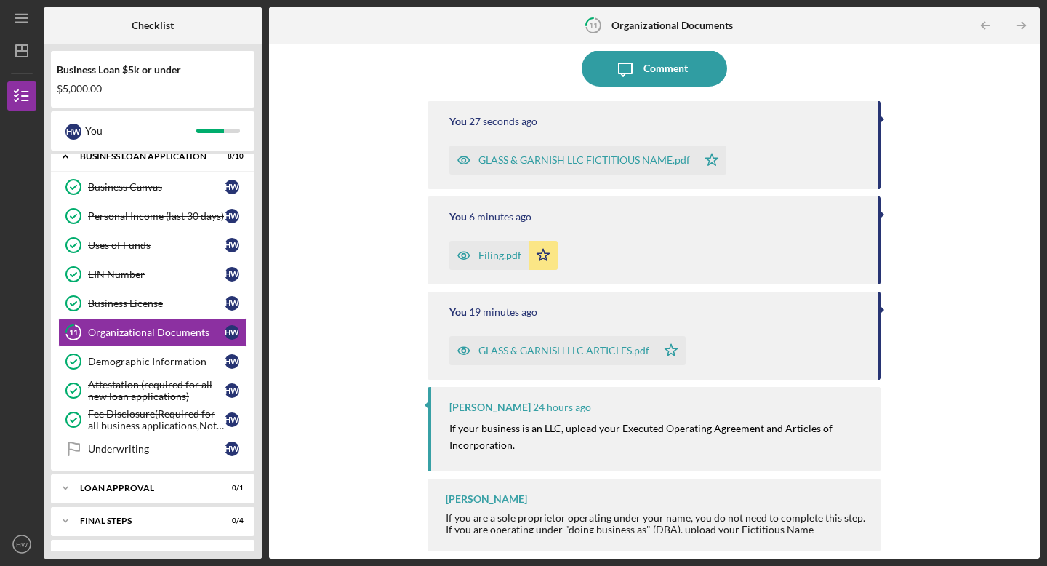
click at [630, 474] on div "Icon/Upload Upload Icon/Message Comment You 27 seconds ago GLASS & GARNISH LLC …" at bounding box center [654, 301] width 756 height 500
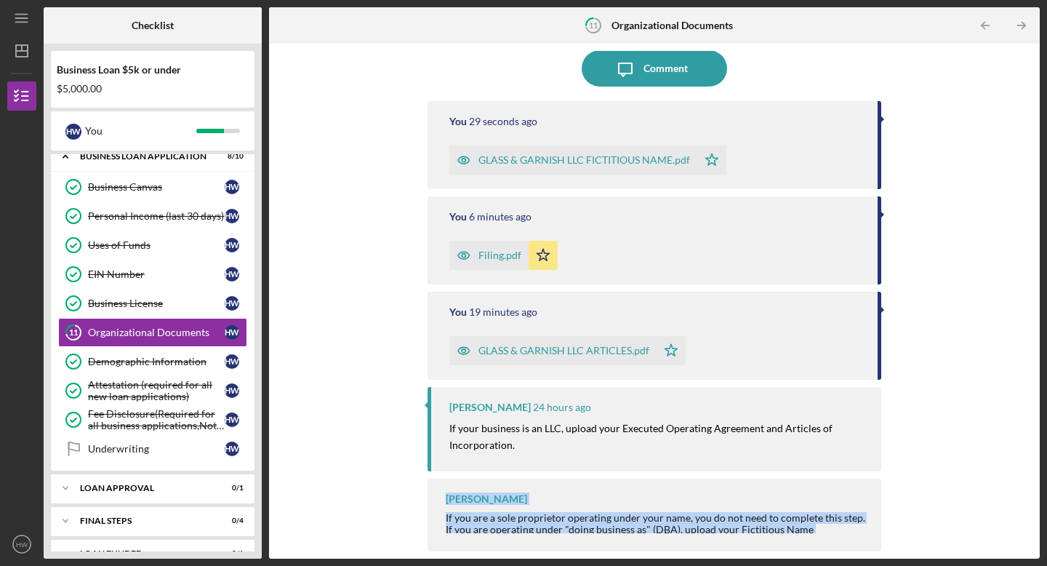
drag, startPoint x: 629, startPoint y: 473, endPoint x: 622, endPoint y: 561, distance: 87.6
click at [622, 562] on div "Icon/Menu 11 Organizational Documents Checklist Business Loan $5k or under $5,0…" at bounding box center [523, 283] width 1047 height 566
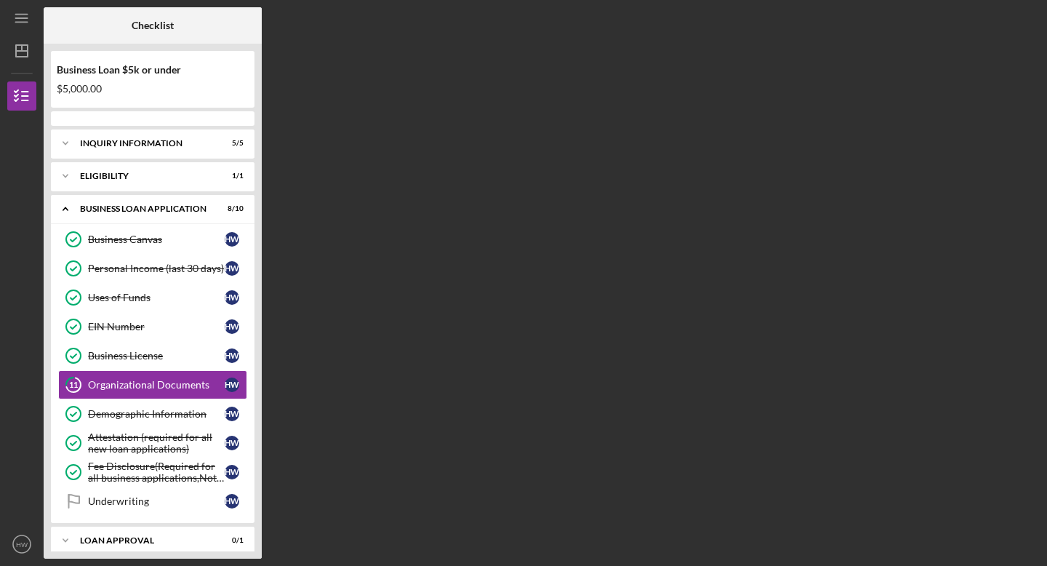
scroll to position [44, 0]
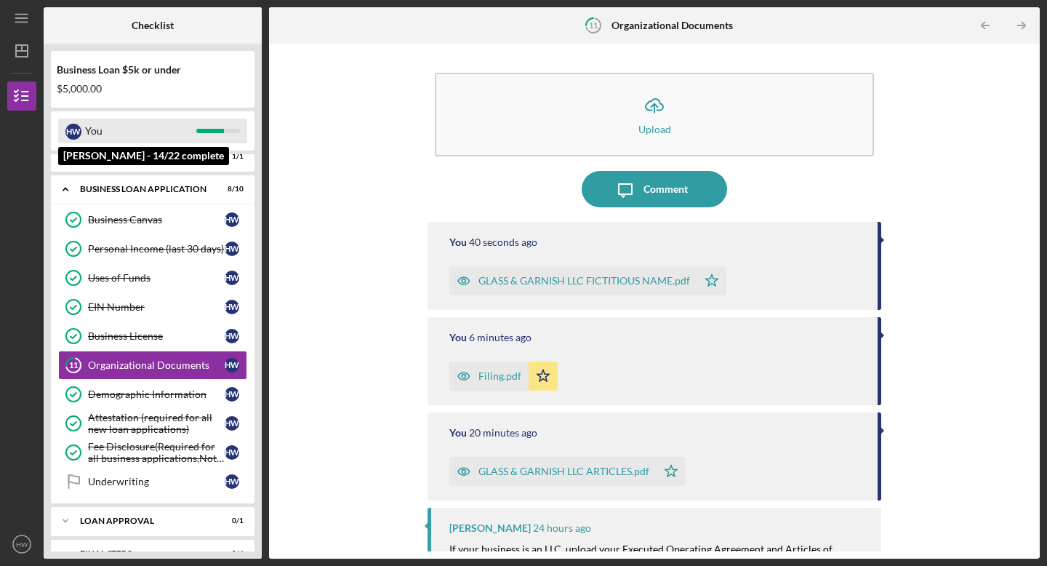
click at [195, 139] on div "You" at bounding box center [140, 131] width 111 height 25
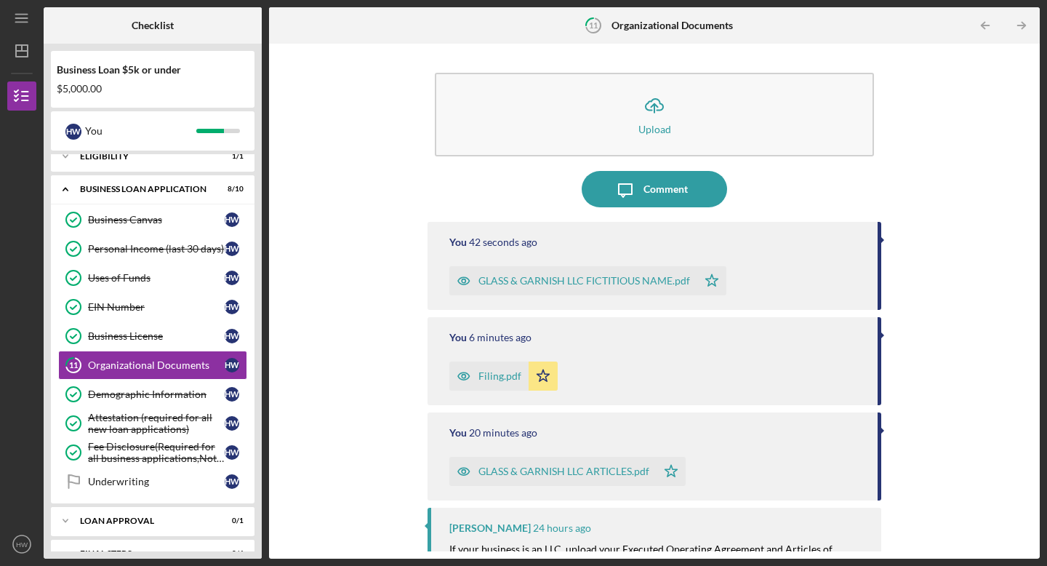
click at [260, 260] on div "Business Loan $5k or under $5,000.00 H W You Icon/Expander INQUIRY INFORMATION …" at bounding box center [153, 301] width 218 height 515
click at [174, 161] on div "Icon/Expander Eligibility 1 / 1" at bounding box center [153, 156] width 204 height 29
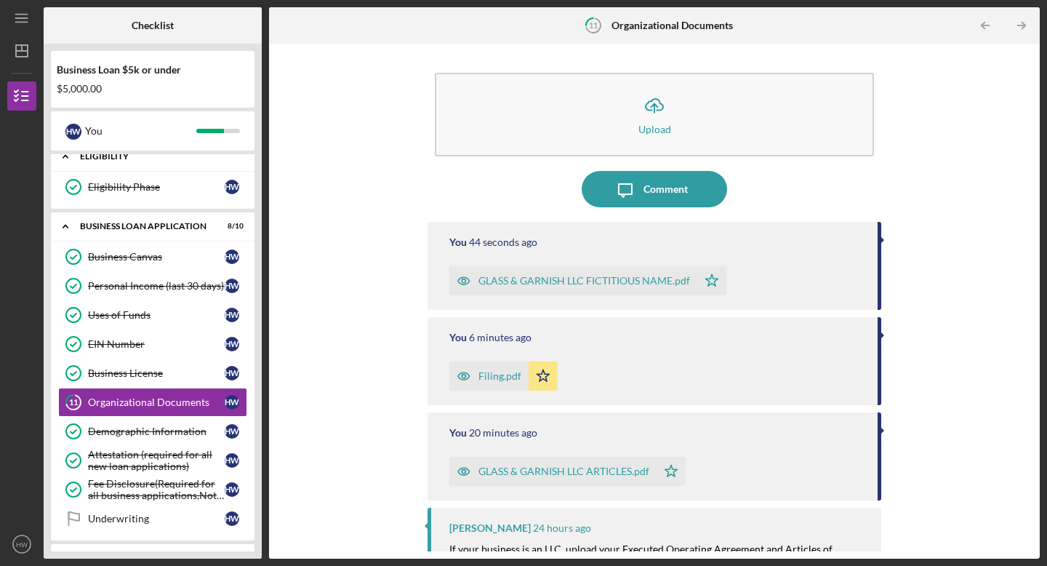
click at [174, 161] on div "Icon/Expander Eligibility 1 / 1" at bounding box center [153, 157] width 204 height 30
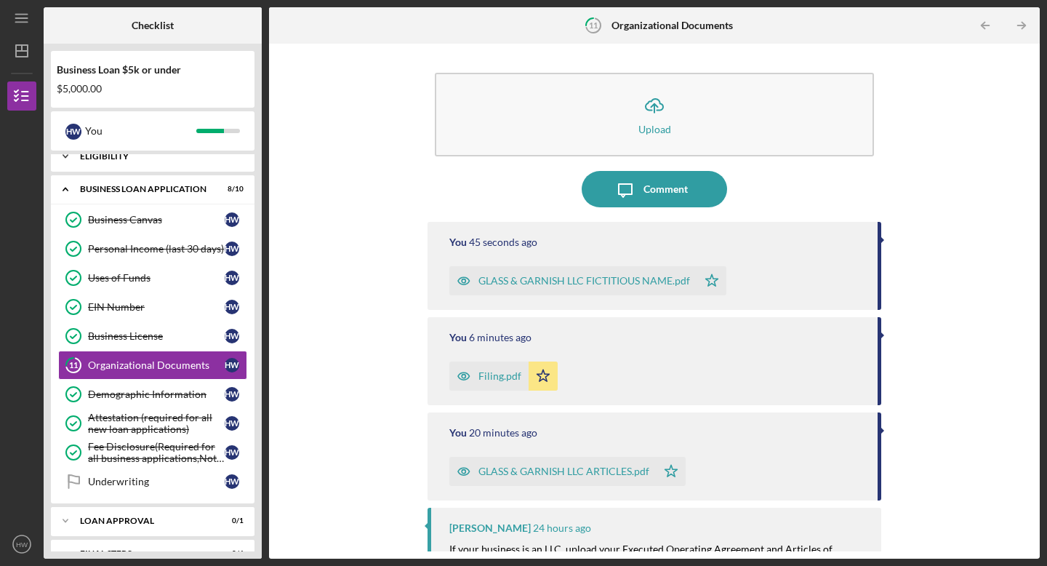
click at [172, 189] on div "BUSINESS LOAN APPLICATION" at bounding box center [143, 189] width 127 height 9
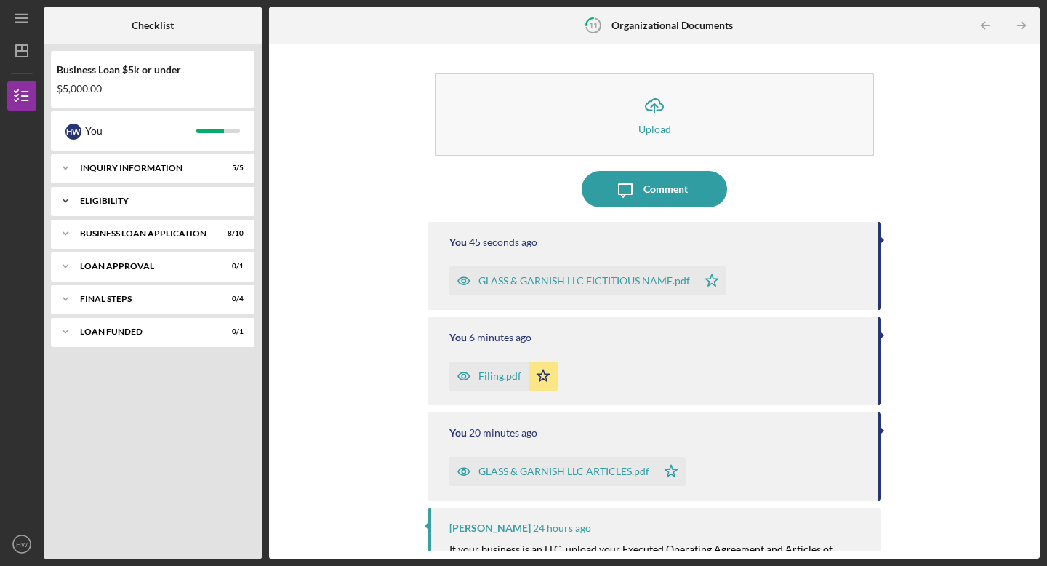
scroll to position [0, 0]
click at [172, 199] on div "Eligibility" at bounding box center [158, 200] width 156 height 9
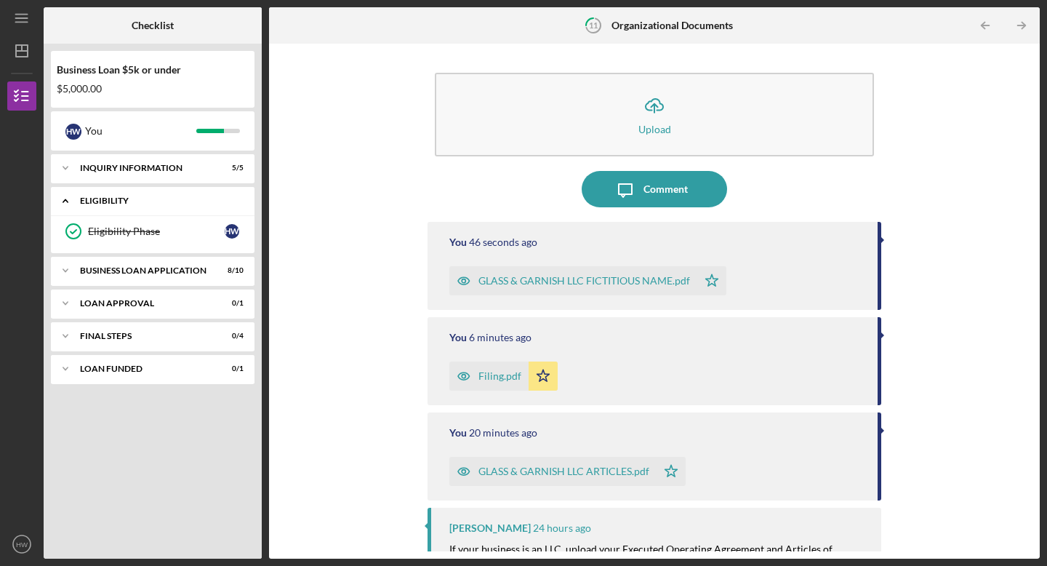
click at [172, 198] on div "Eligibility" at bounding box center [158, 200] width 156 height 9
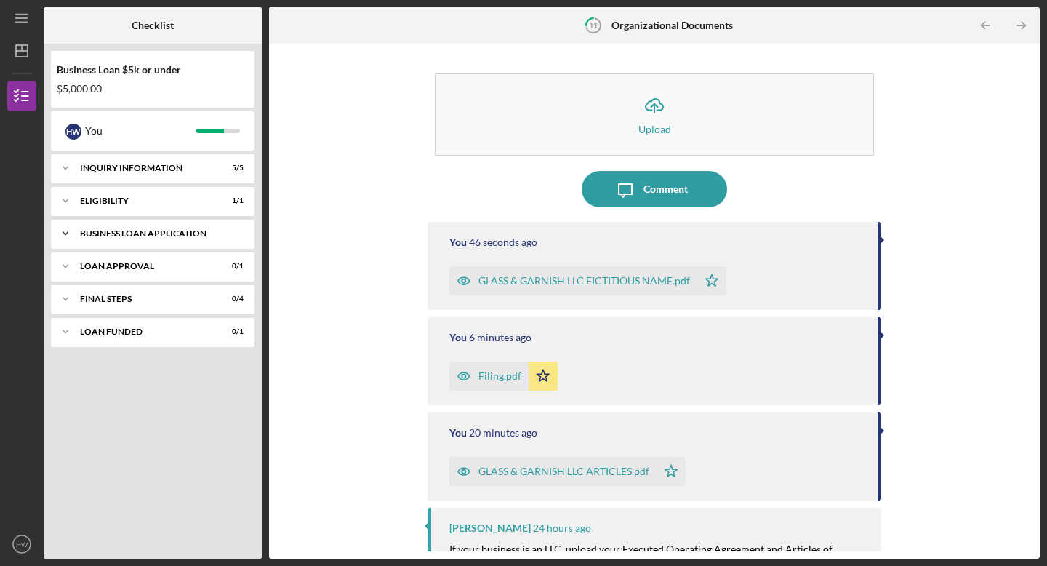
click at [169, 233] on div "BUSINESS LOAN APPLICATION" at bounding box center [158, 233] width 156 height 9
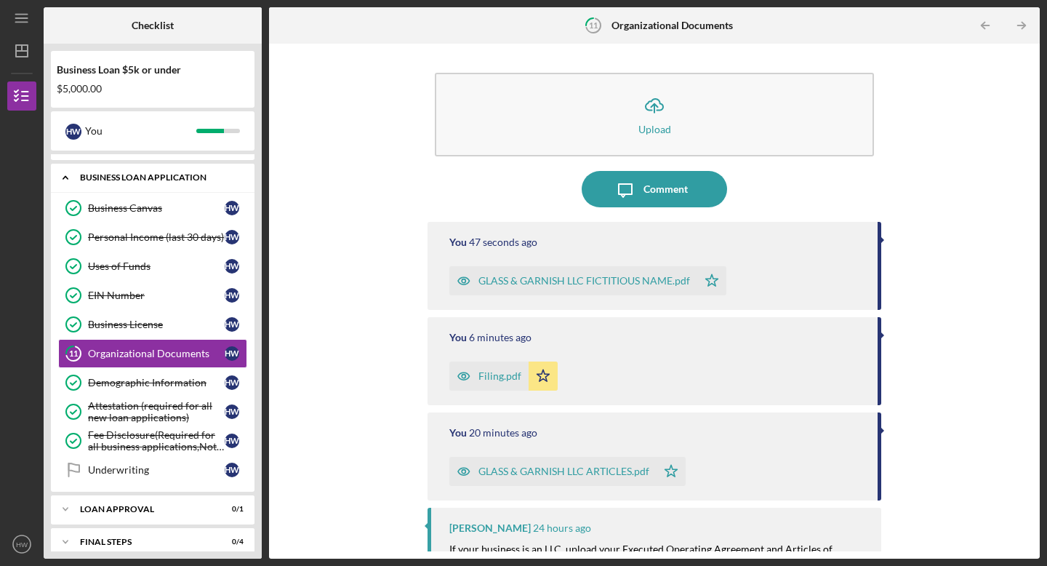
scroll to position [57, 0]
click at [172, 183] on div "Icon/Expander BUSINESS LOAN APPLICATION 8 / 10" at bounding box center [153, 177] width 204 height 30
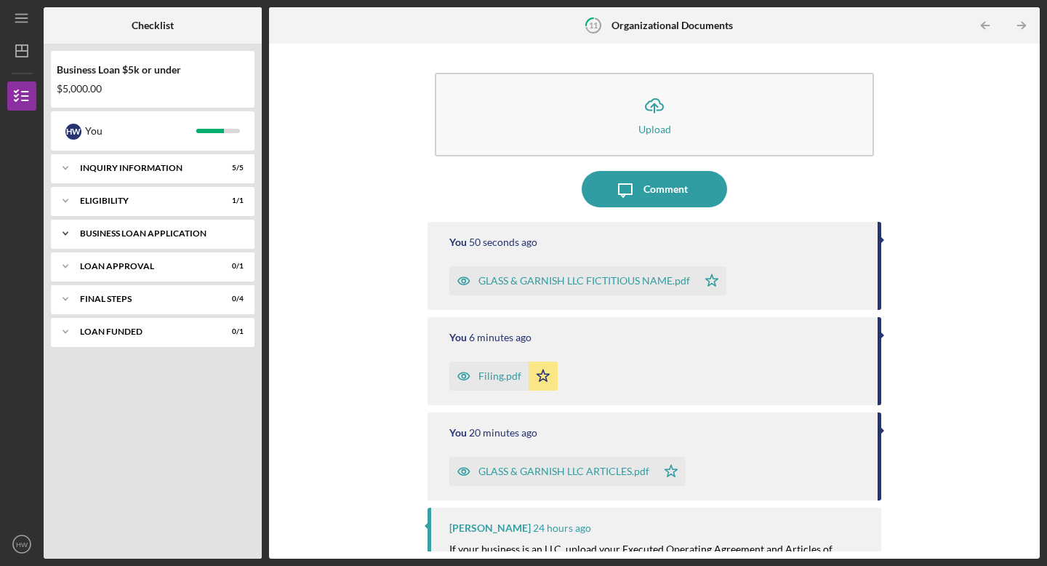
scroll to position [0, 0]
click at [167, 223] on div "Icon/Expander BUSINESS LOAN APPLICATION 8 / 10" at bounding box center [153, 233] width 204 height 29
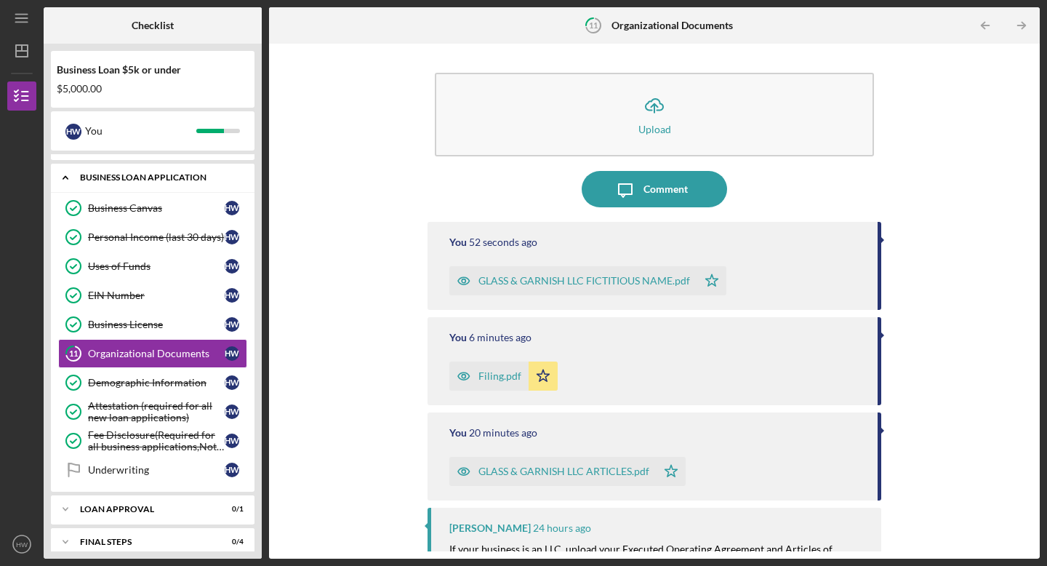
scroll to position [57, 0]
click at [175, 184] on div "Icon/Expander BUSINESS LOAN APPLICATION 8 / 10" at bounding box center [153, 177] width 204 height 30
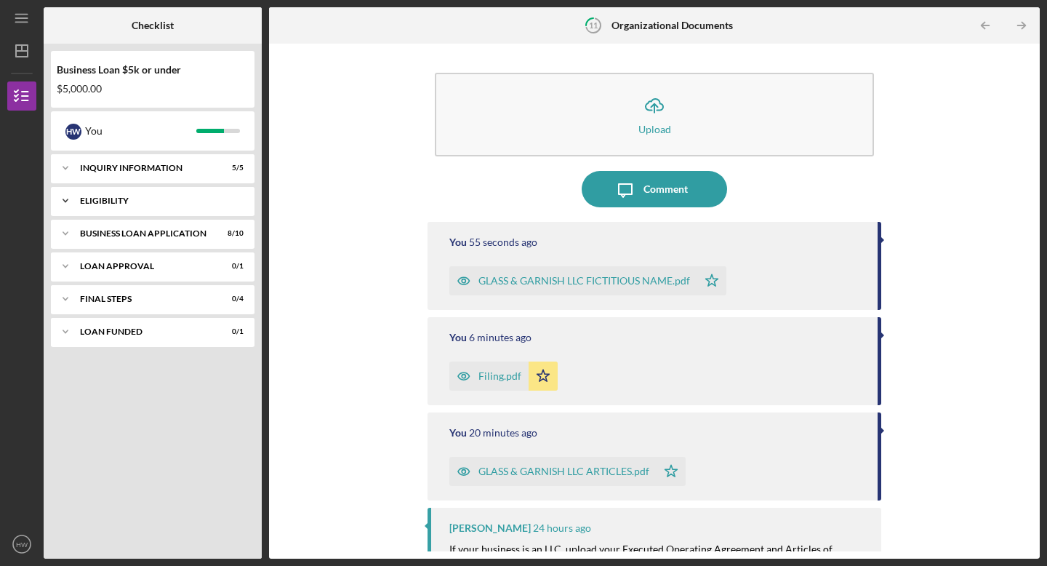
click at [171, 208] on div "Icon/Expander Eligibility 1 / 1" at bounding box center [153, 200] width 204 height 29
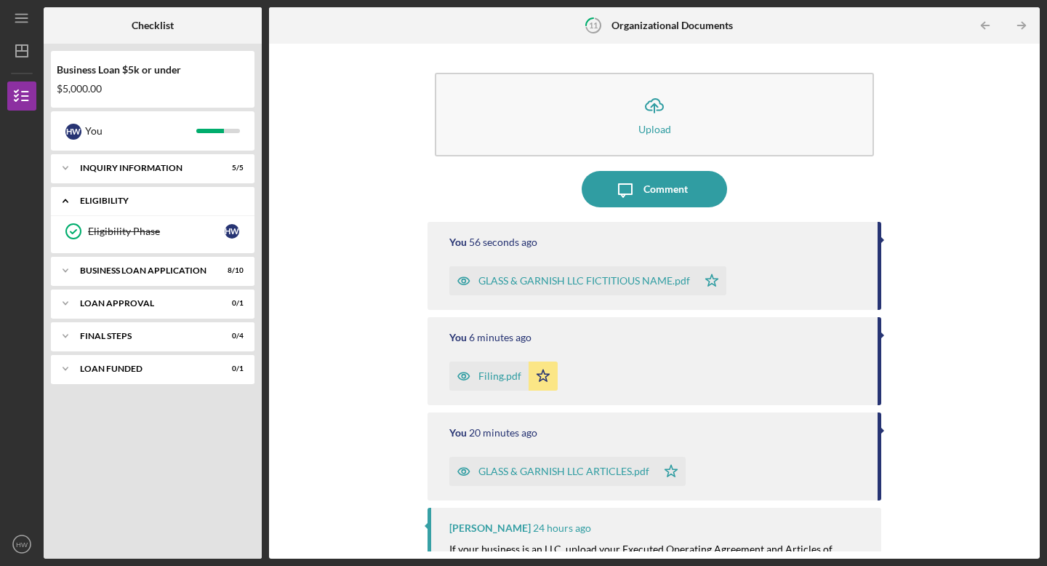
click at [171, 208] on div "Icon/Expander Eligibility 1 / 1" at bounding box center [153, 201] width 204 height 30
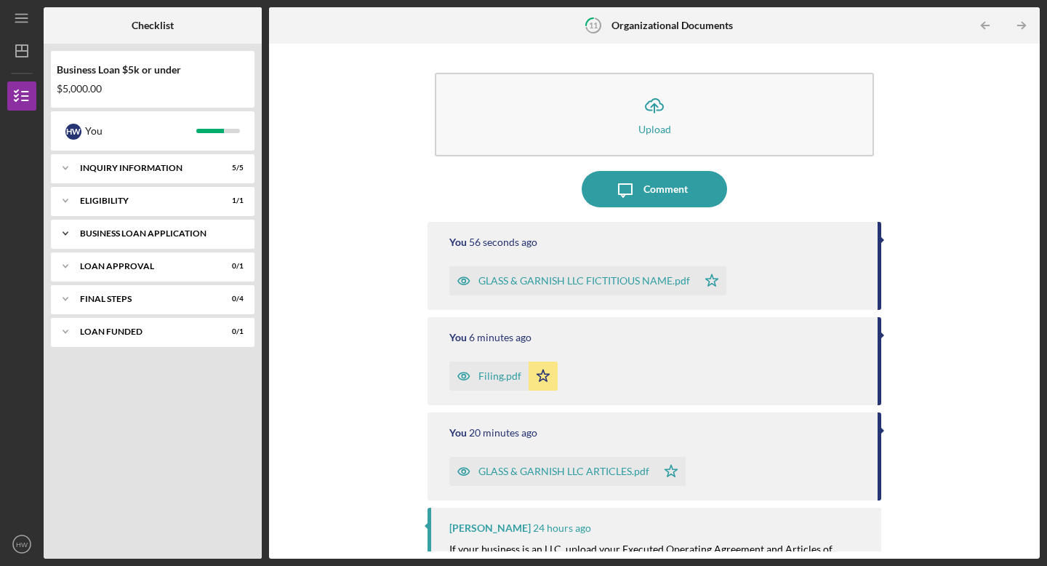
click at [171, 228] on div "Icon/Expander BUSINESS LOAN APPLICATION 8 / 10" at bounding box center [153, 233] width 204 height 29
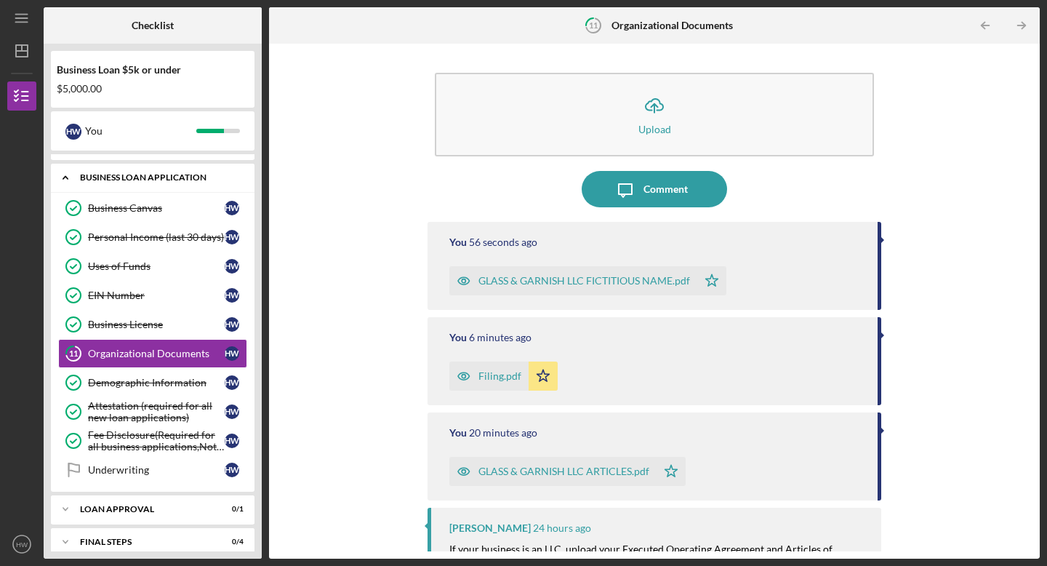
scroll to position [57, 0]
click at [191, 177] on div "BUSINESS LOAN APPLICATION" at bounding box center [158, 176] width 156 height 9
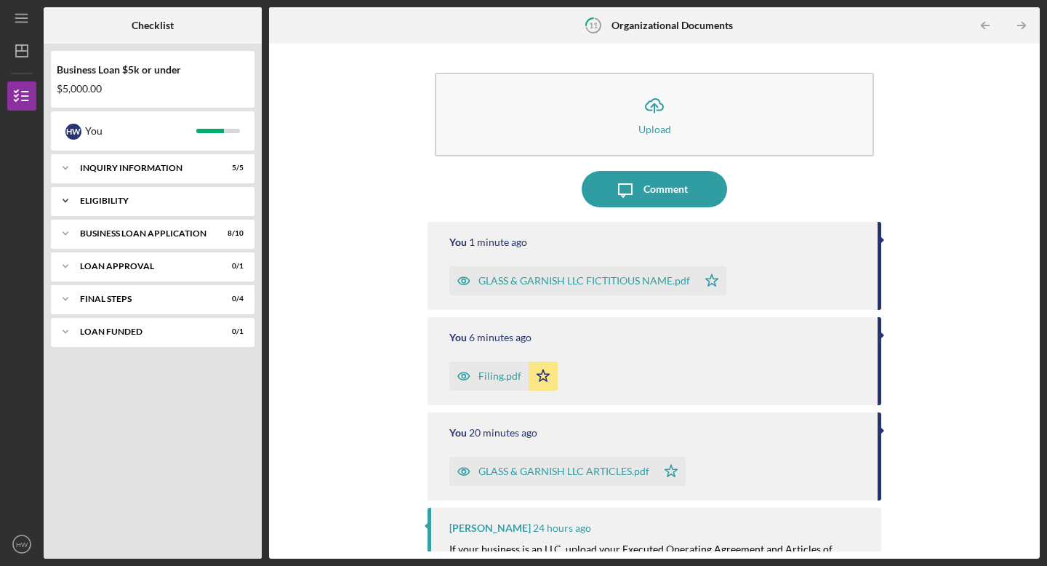
click at [190, 204] on div "Eligibility" at bounding box center [158, 200] width 156 height 9
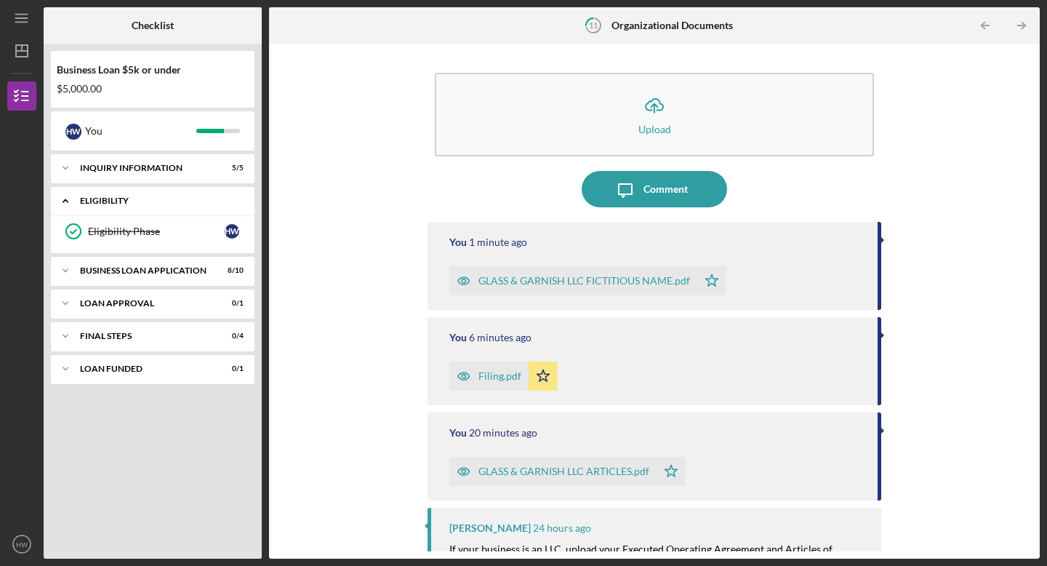
click at [190, 204] on div "Eligibility" at bounding box center [158, 200] width 156 height 9
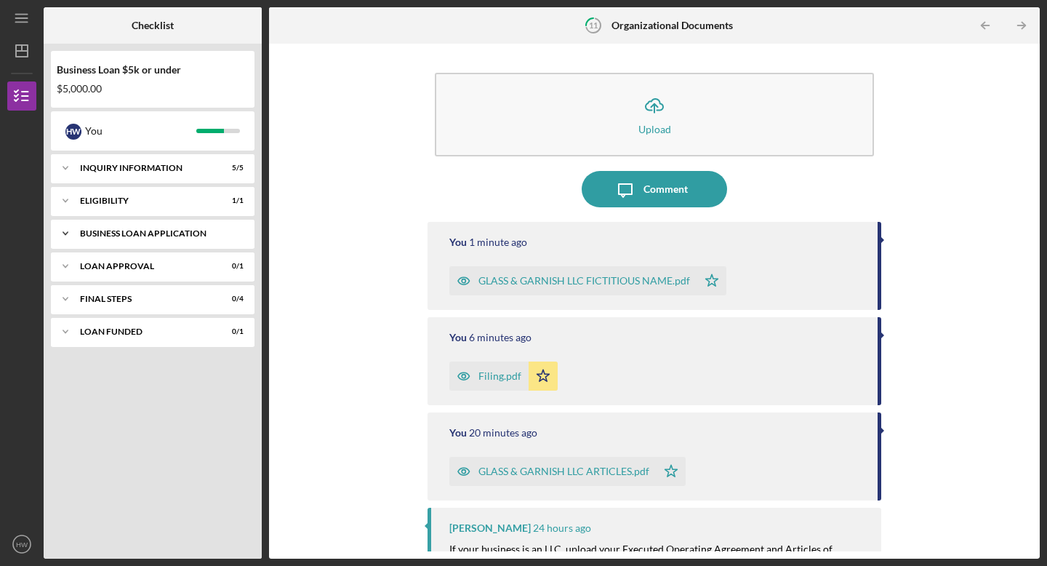
click at [188, 235] on div "BUSINESS LOAN APPLICATION" at bounding box center [158, 233] width 156 height 9
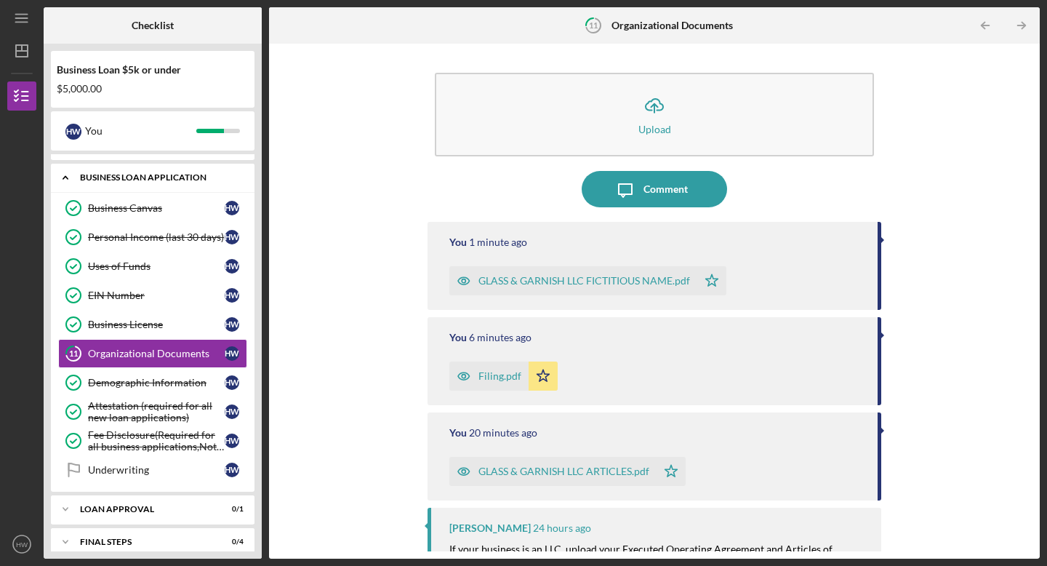
scroll to position [57, 0]
click at [194, 180] on div "BUSINESS LOAN APPLICATION" at bounding box center [158, 176] width 156 height 9
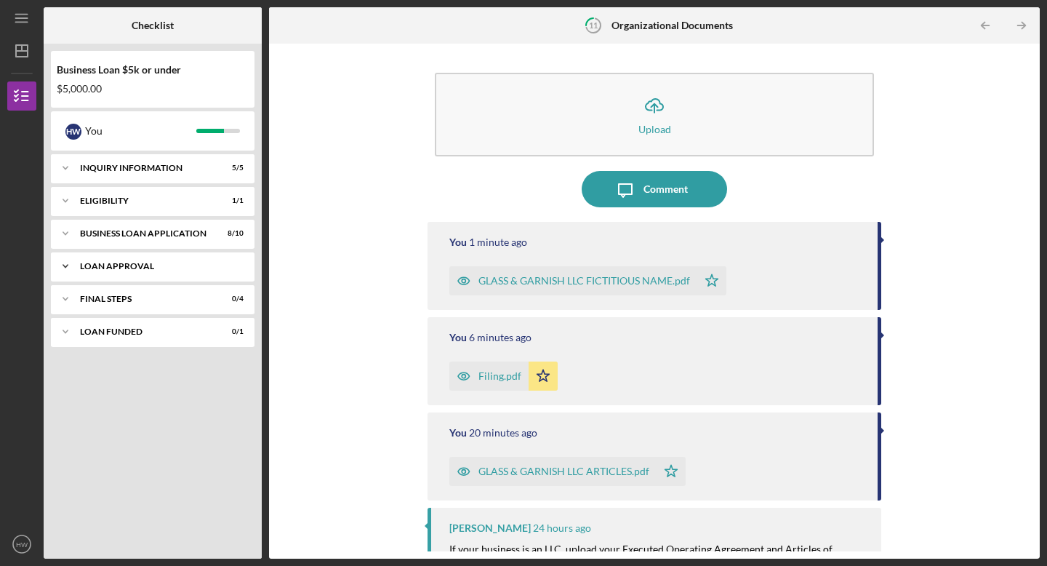
click at [180, 266] on div "Loan Approval" at bounding box center [158, 266] width 156 height 9
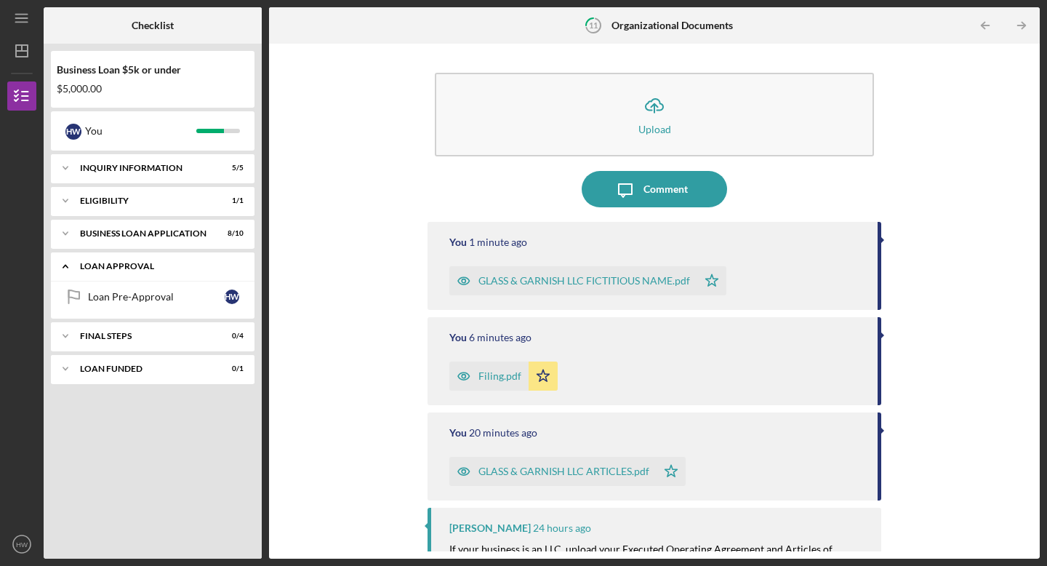
click at [180, 266] on div "Loan Approval" at bounding box center [158, 266] width 156 height 9
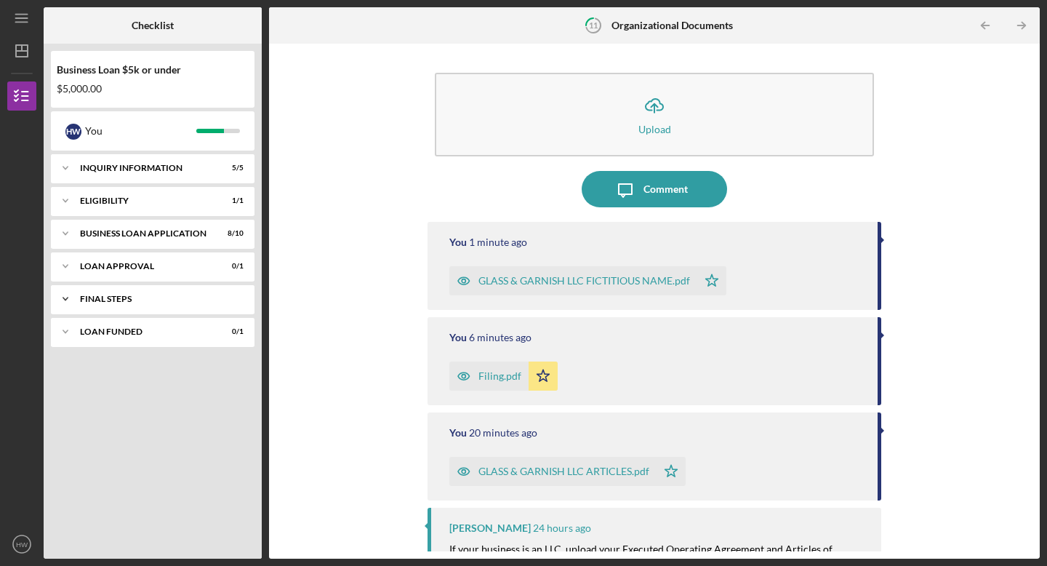
click at [180, 297] on div "Final Steps" at bounding box center [158, 298] width 156 height 9
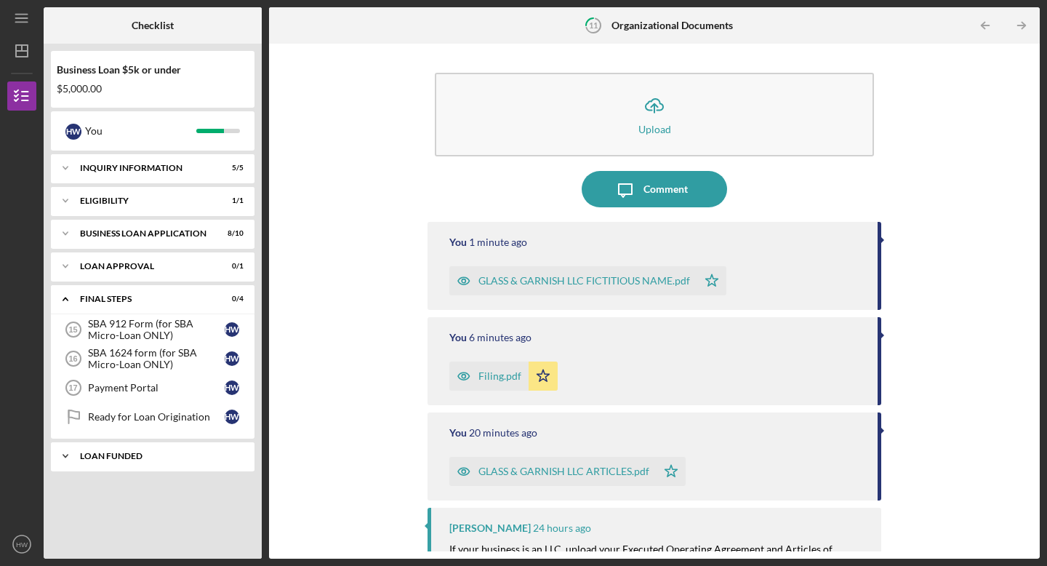
click at [152, 449] on div "Icon/Expander LOAN FUNDED 0 / 1" at bounding box center [153, 455] width 204 height 29
click at [152, 494] on link "Loan Funded! Loan Funded! H W" at bounding box center [152, 486] width 189 height 29
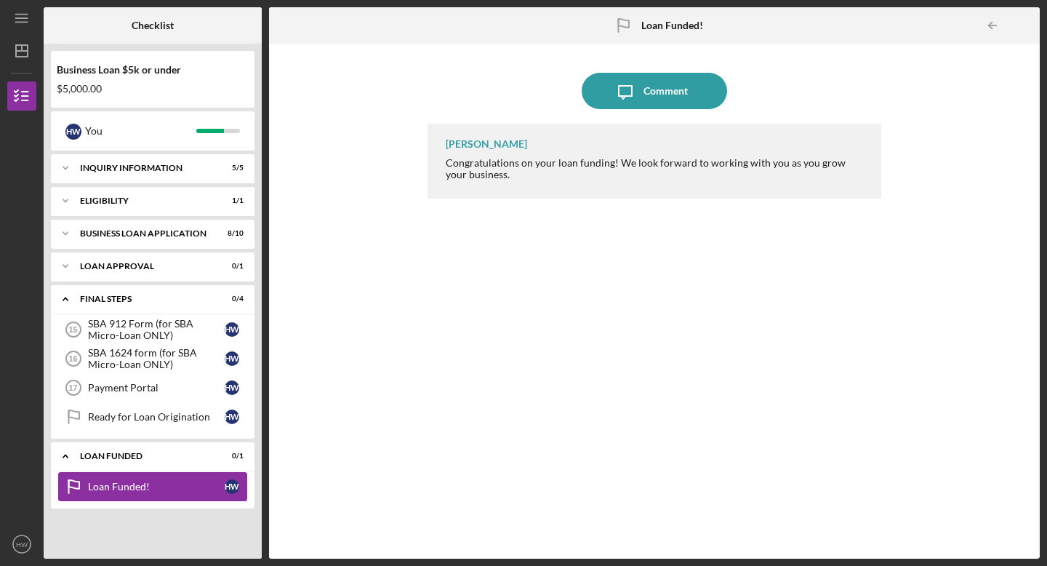
click at [154, 481] on div "Loan Funded!" at bounding box center [156, 487] width 137 height 12
click at [204, 289] on div "Icon/Expander Final Steps 0 / 4" at bounding box center [153, 299] width 204 height 30
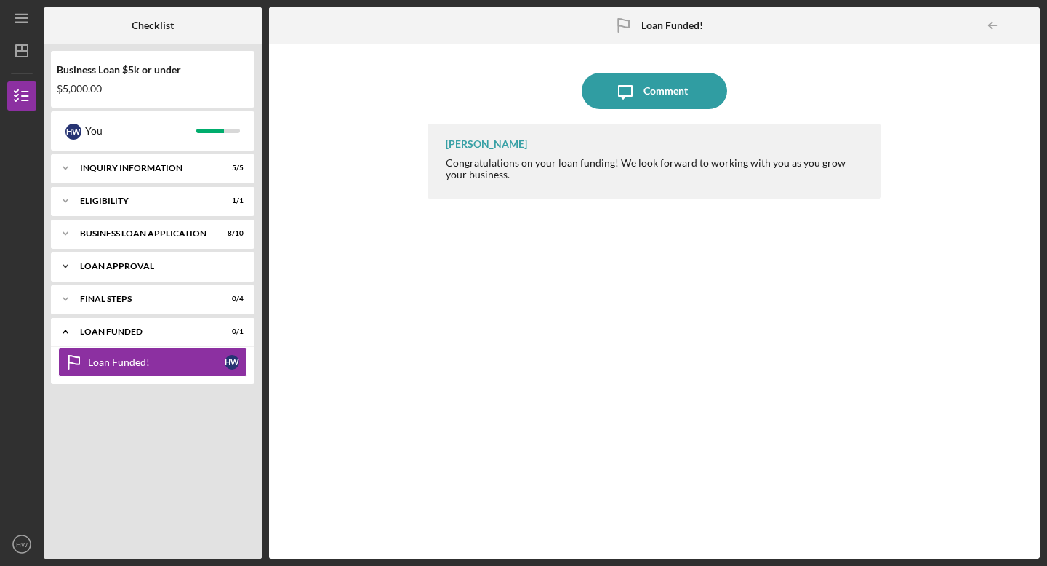
click at [201, 256] on div "Icon/Expander Loan Approval 0 / 1" at bounding box center [153, 266] width 204 height 29
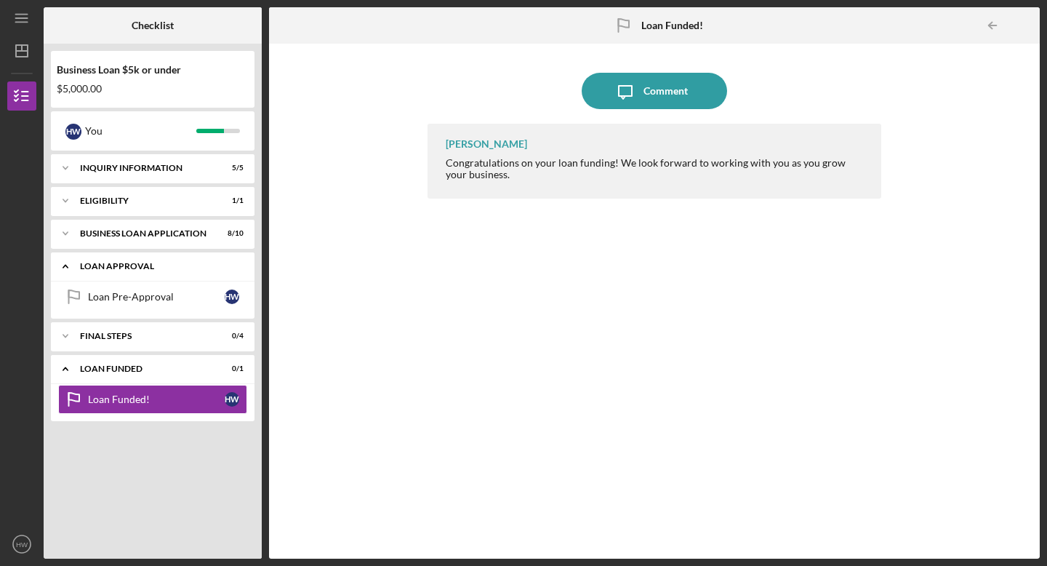
click at [201, 256] on div "Icon/Expander Loan Approval 0 / 1" at bounding box center [153, 267] width 204 height 30
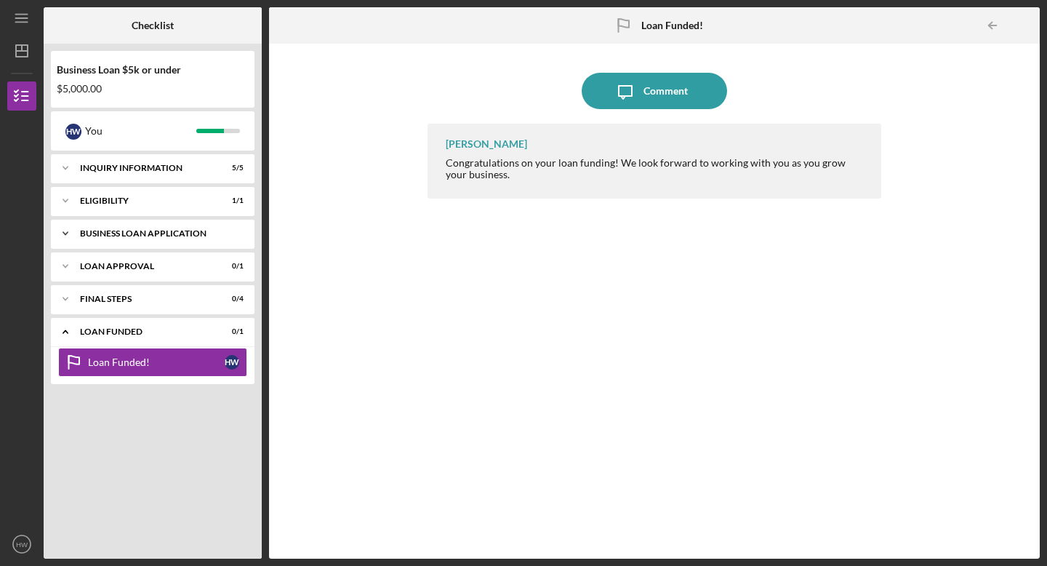
click at [200, 242] on div "Icon/Expander BUSINESS LOAN APPLICATION 8 / 10" at bounding box center [153, 233] width 204 height 29
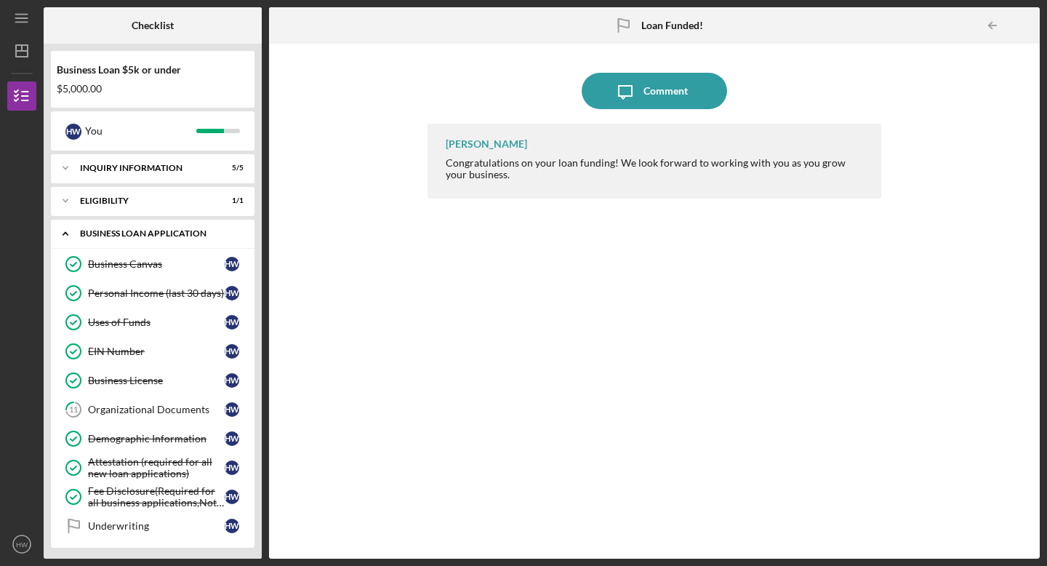
click at [202, 243] on div "Icon/Expander BUSINESS LOAN APPLICATION 8 / 10" at bounding box center [153, 234] width 204 height 30
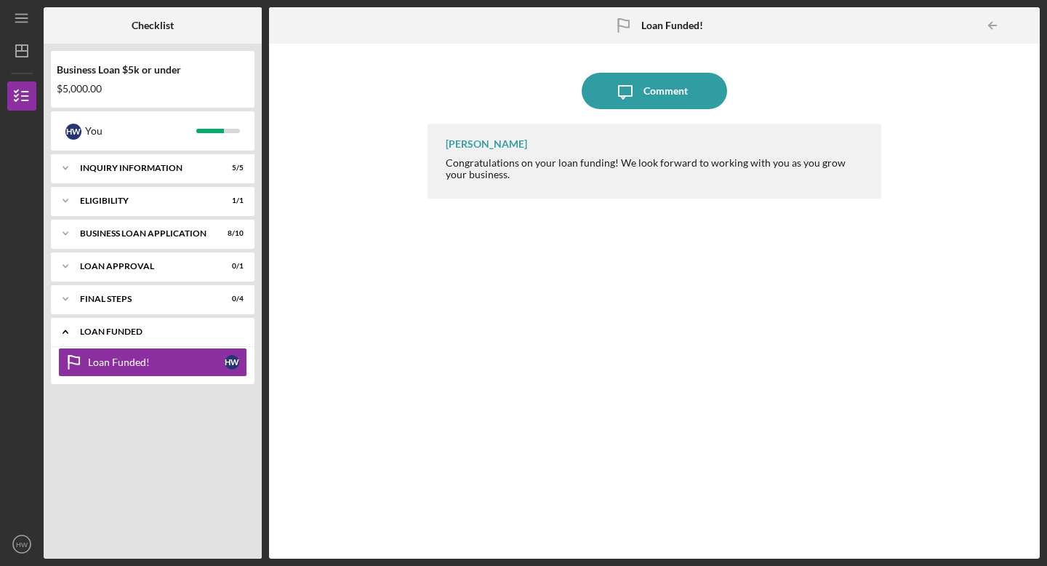
click at [177, 326] on div "Icon/Expander LOAN FUNDED 0 / 1" at bounding box center [153, 332] width 204 height 30
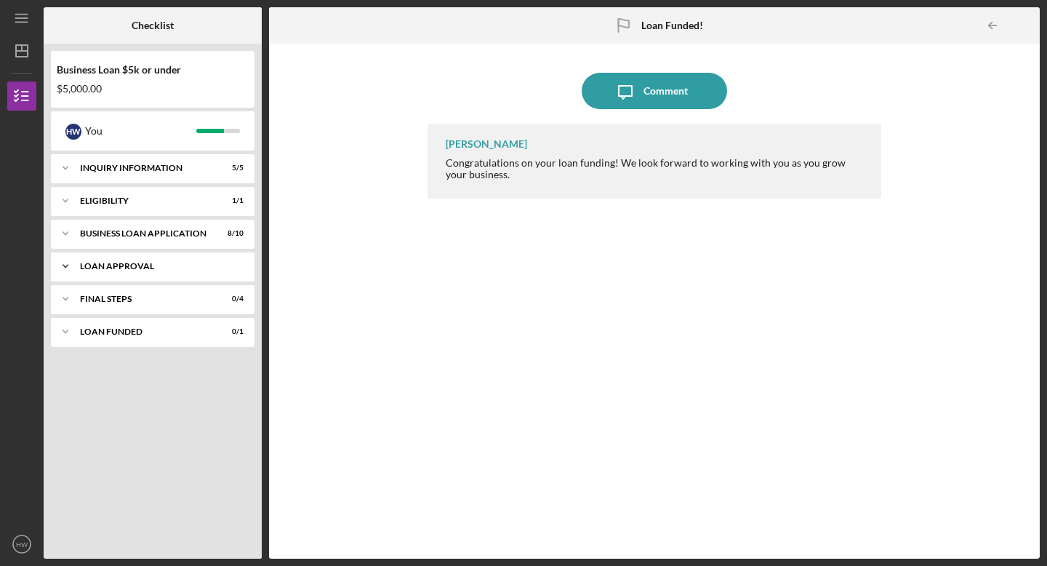
click at [138, 262] on div "Loan Approval" at bounding box center [158, 266] width 156 height 9
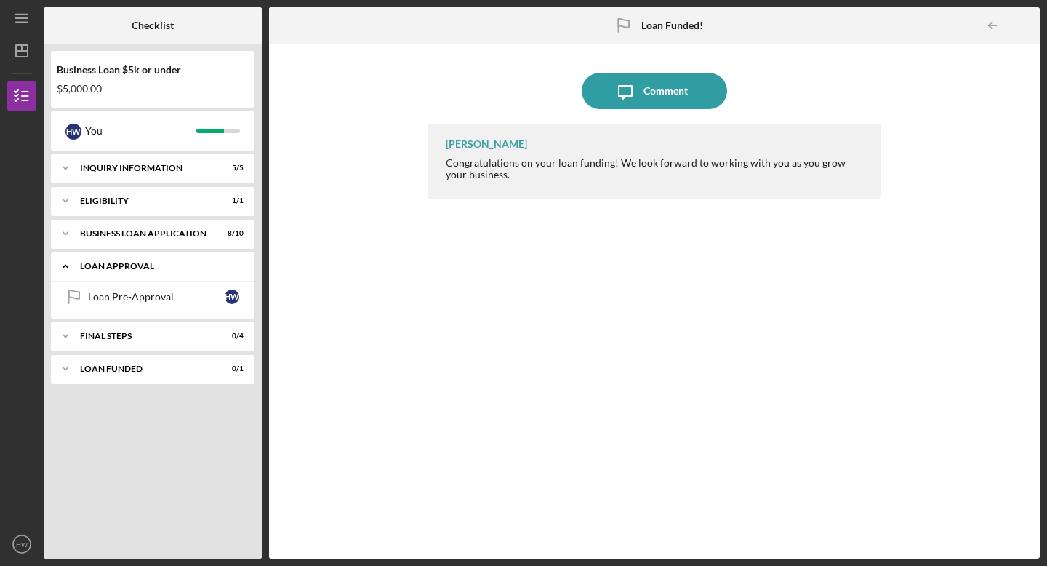
click at [138, 262] on div "Loan Approval" at bounding box center [158, 266] width 156 height 9
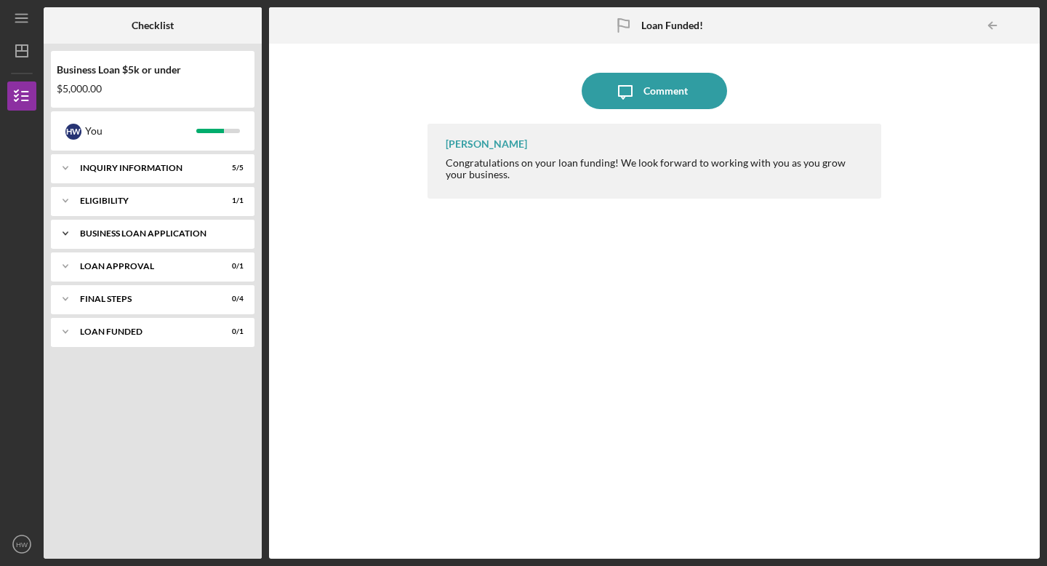
click at [143, 232] on div "BUSINESS LOAN APPLICATION" at bounding box center [158, 233] width 156 height 9
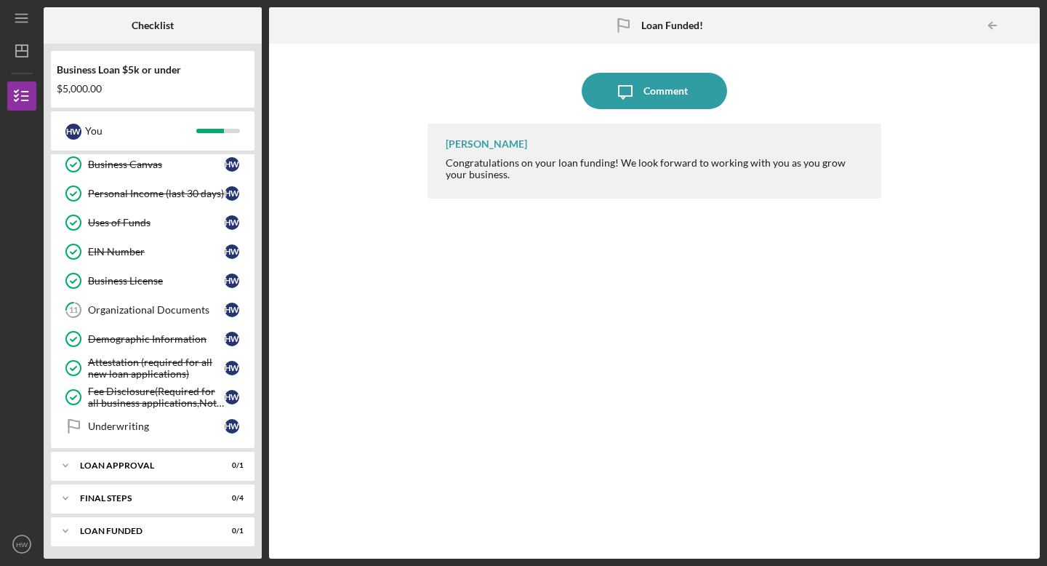
scroll to position [102, 0]
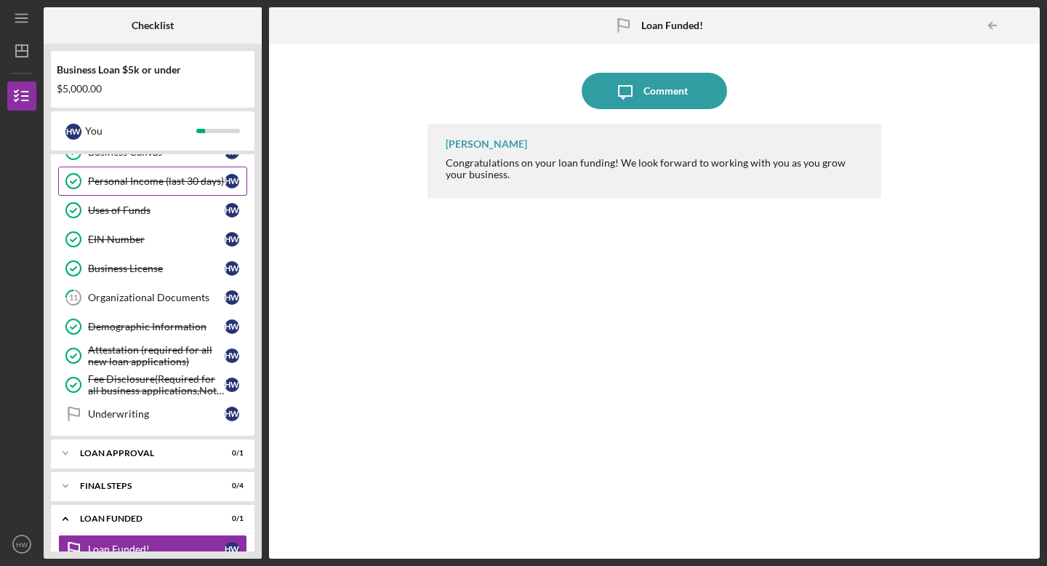
scroll to position [114, 0]
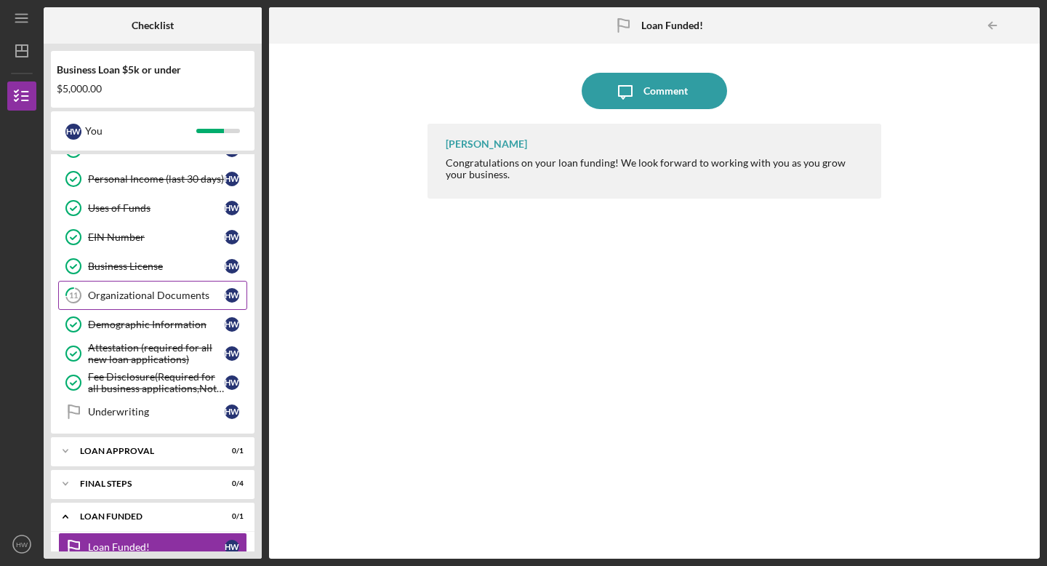
click at [168, 294] on div "Organizational Documents" at bounding box center [156, 295] width 137 height 12
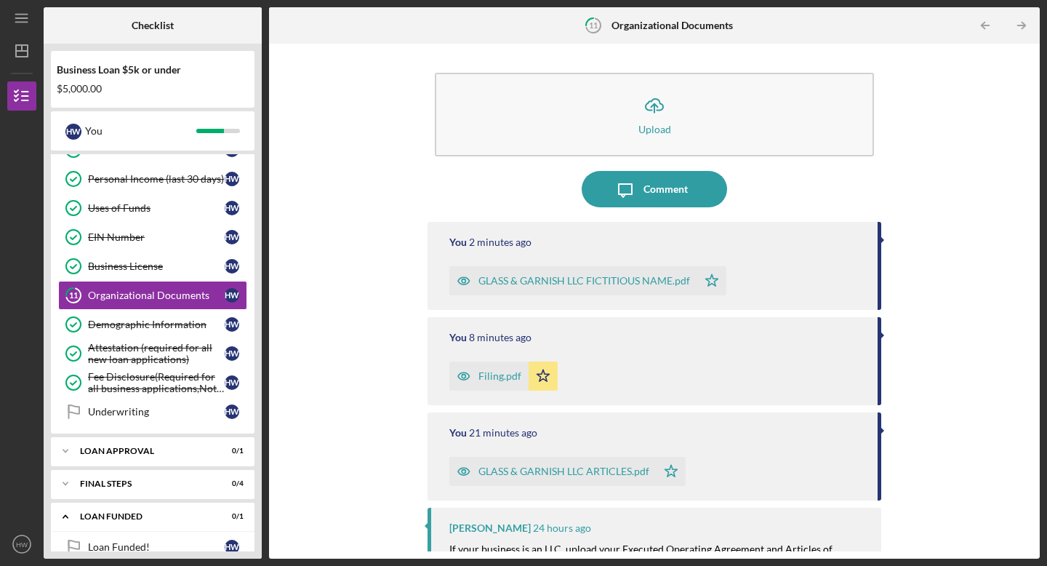
click at [286, 301] on div "Icon/Upload Upload Icon/Message Comment You 2 minutes ago GLASS & GARNISH LLC F…" at bounding box center [654, 301] width 756 height 500
click at [181, 420] on link "Underwriting Underwriting H W" at bounding box center [152, 411] width 189 height 29
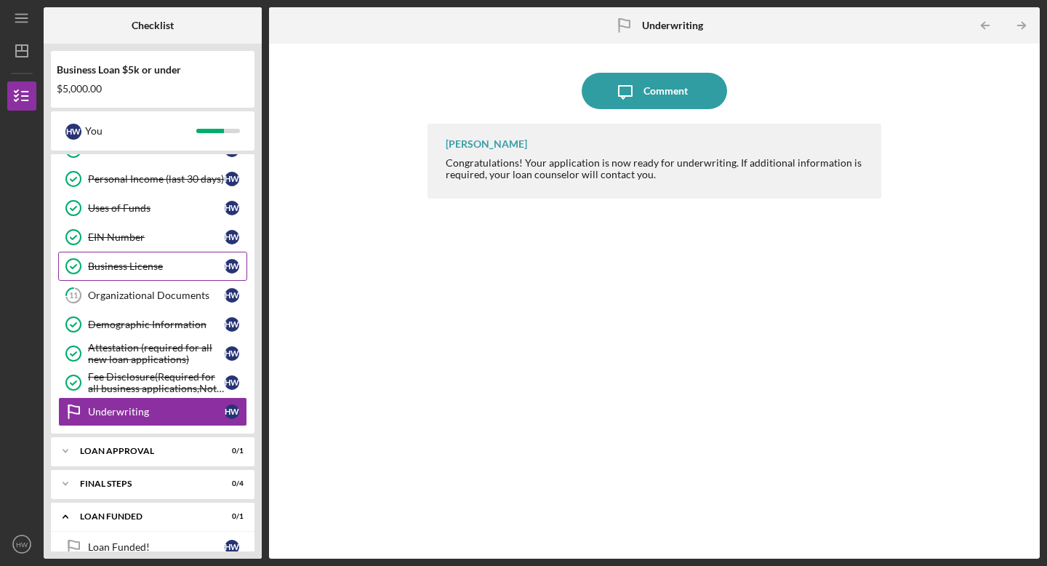
click at [212, 279] on link "Business License Business License H W" at bounding box center [152, 266] width 189 height 29
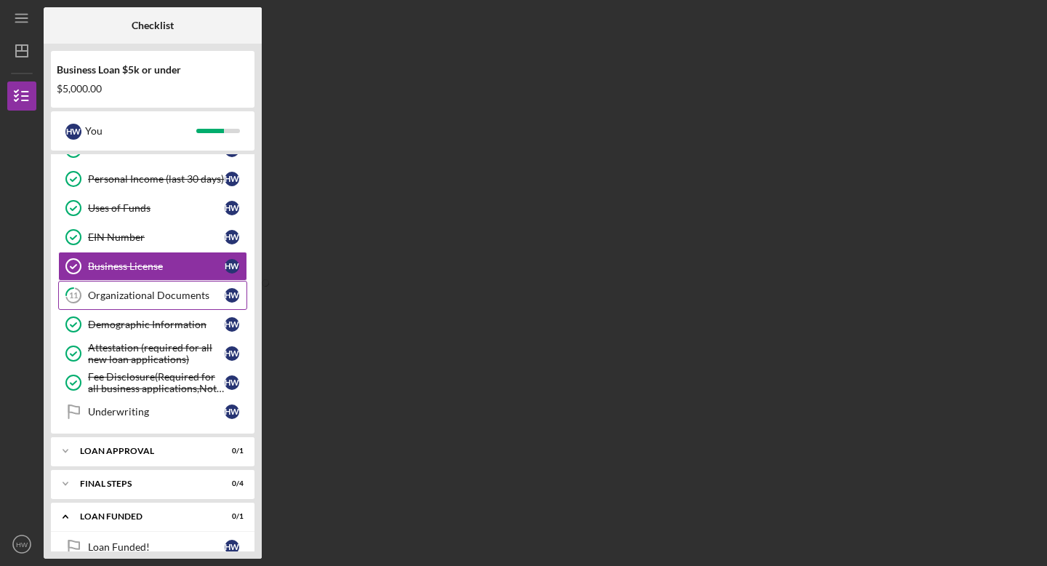
click at [216, 293] on div "Organizational Documents" at bounding box center [156, 295] width 137 height 12
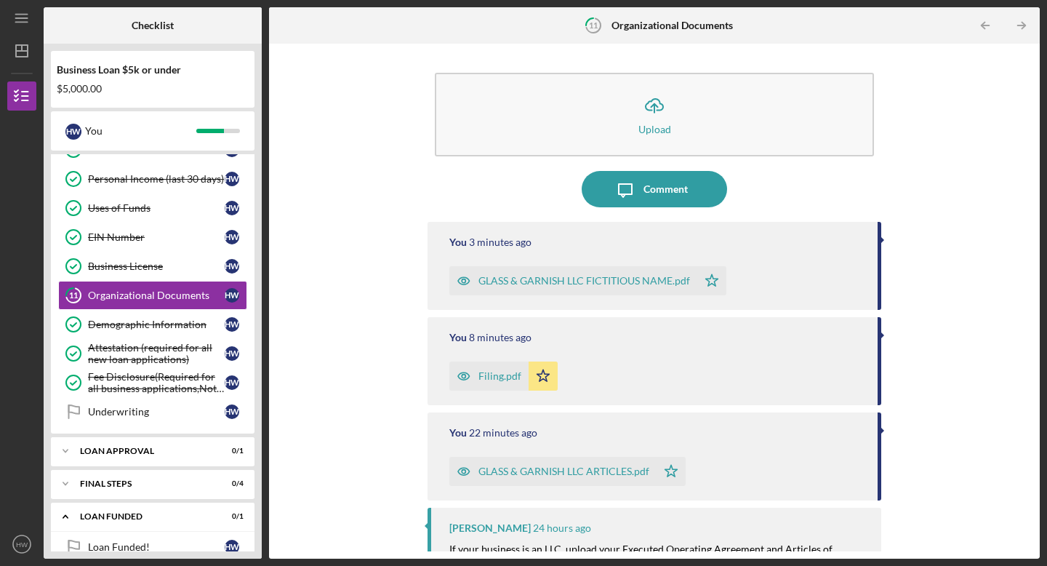
click at [377, 167] on div "Icon/Upload Upload Icon/Message Comment You 3 minutes ago GLASS & GARNISH LLC F…" at bounding box center [654, 301] width 756 height 500
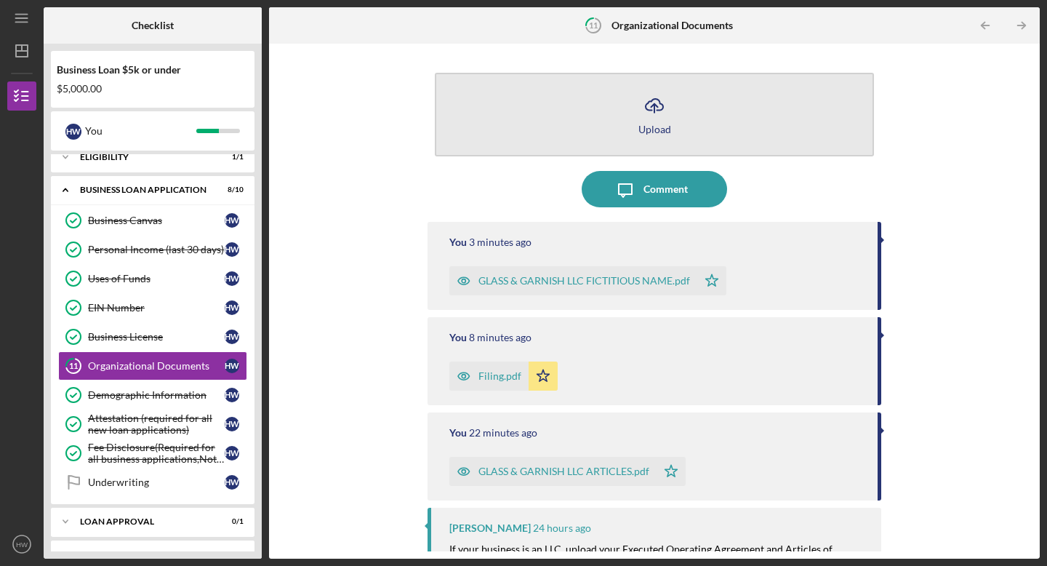
scroll to position [44, 0]
click at [609, 127] on button "Icon/Upload Upload" at bounding box center [654, 115] width 439 height 84
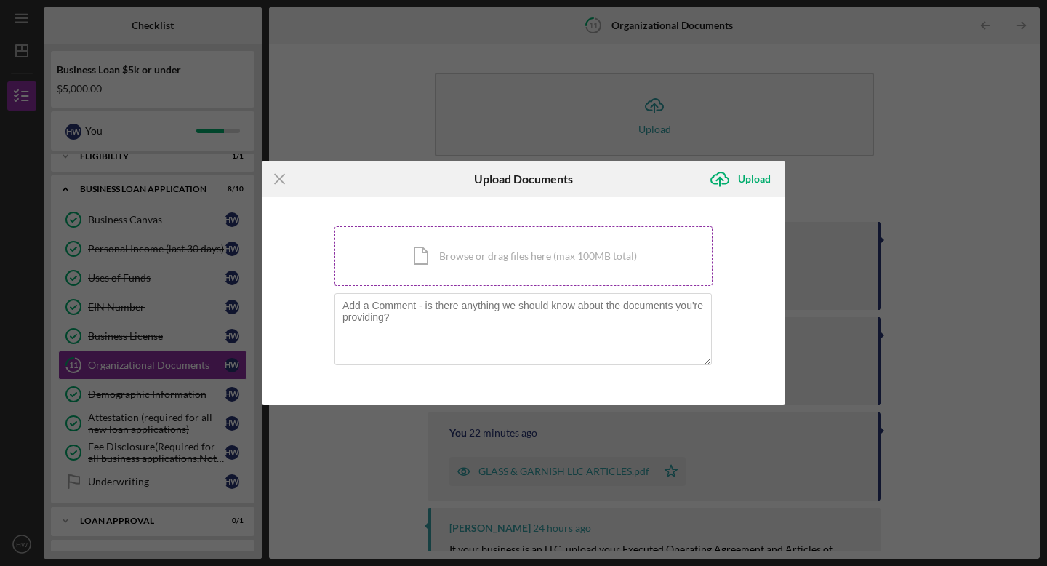
click at [583, 250] on div "Icon/Document Browse or drag files here (max 100MB total) Tap to choose files o…" at bounding box center [523, 256] width 378 height 60
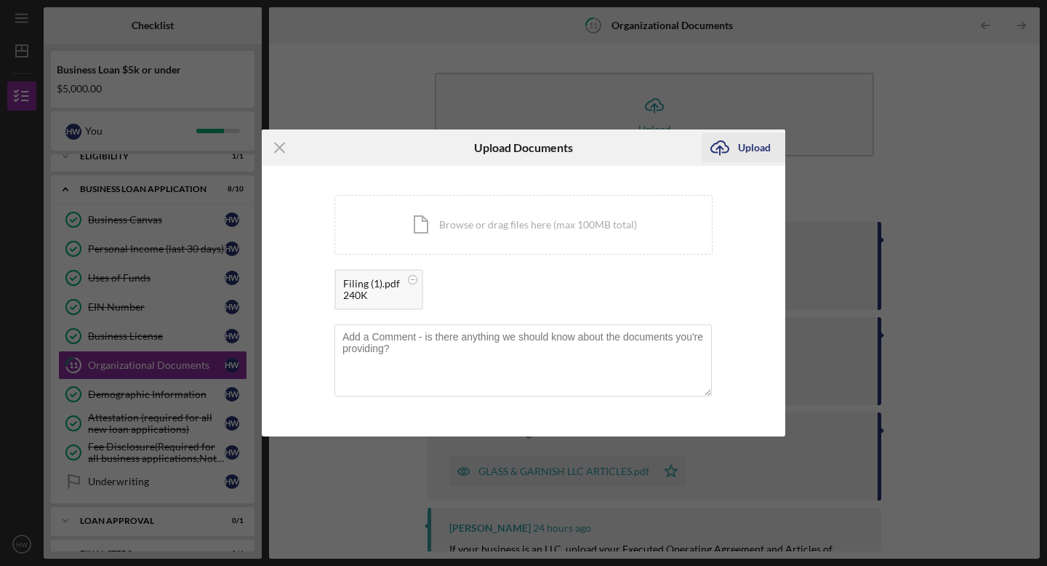
click at [766, 143] on div "Upload" at bounding box center [754, 147] width 33 height 29
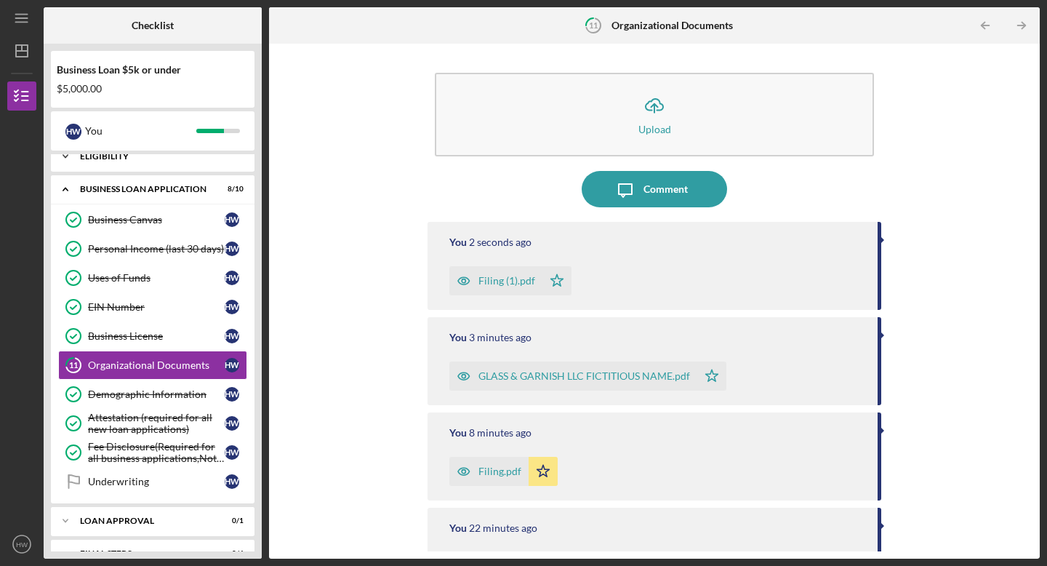
drag, startPoint x: 340, startPoint y: 235, endPoint x: 227, endPoint y: 157, distance: 137.5
click at [340, 235] on div "Icon/Upload Upload Icon/Message Comment You 2 seconds ago Filing (1).pdf Icon/S…" at bounding box center [654, 301] width 756 height 500
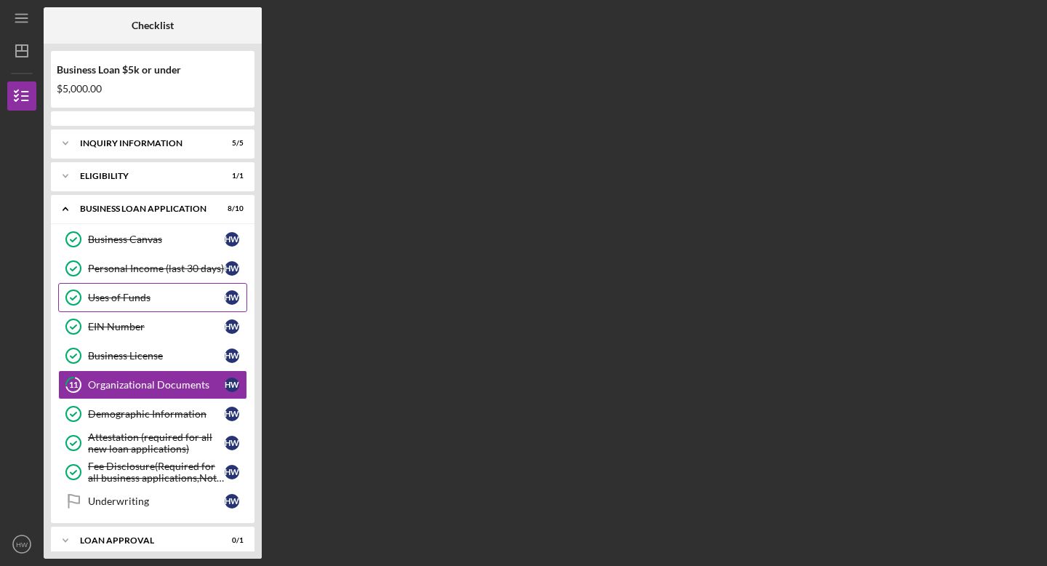
scroll to position [44, 0]
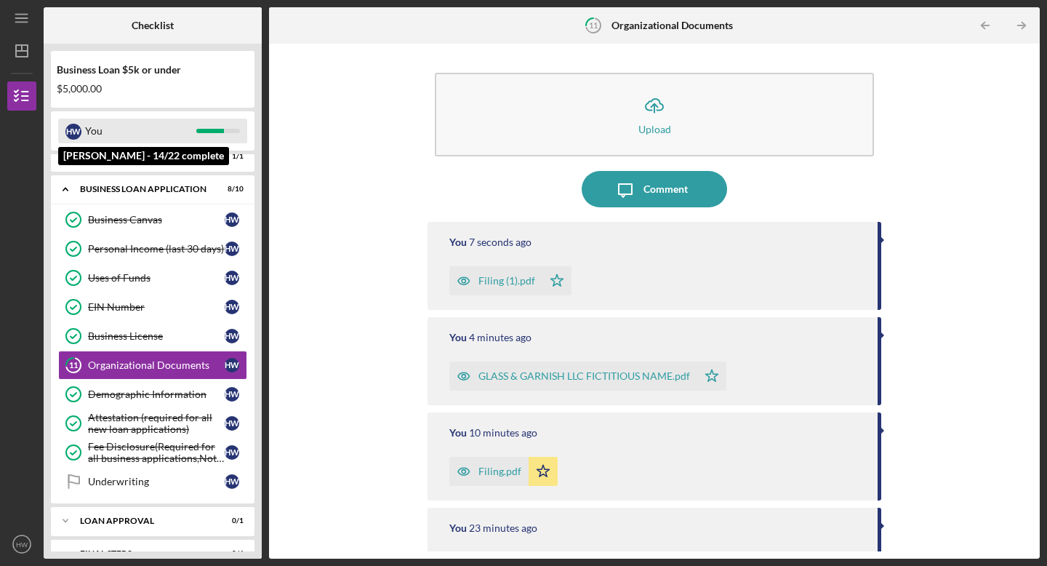
click at [233, 134] on div "H W You" at bounding box center [152, 131] width 189 height 25
click at [206, 129] on div at bounding box center [210, 131] width 28 height 4
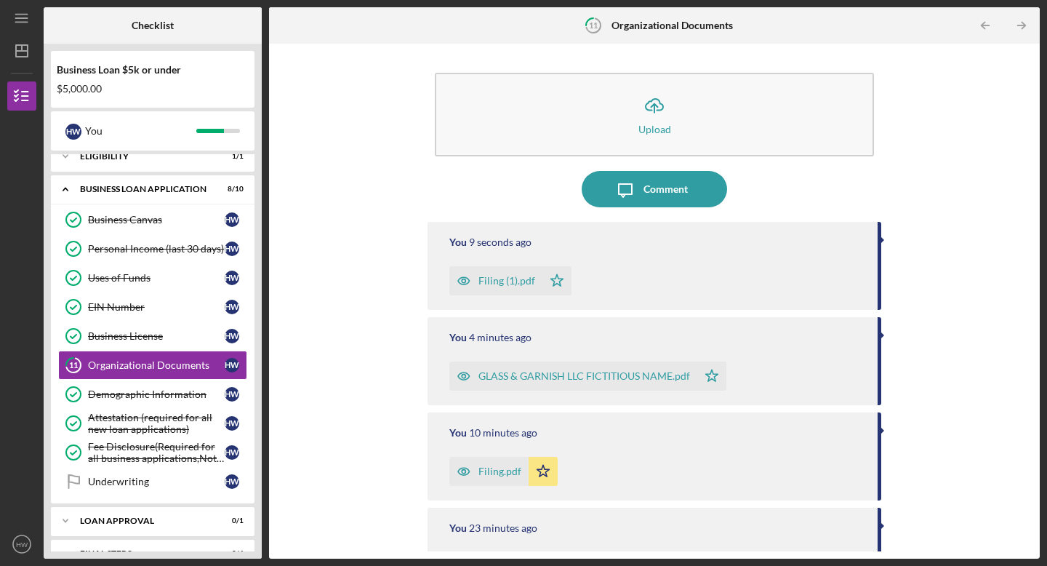
click at [284, 106] on div "Icon/Upload Upload Icon/Message Comment You 9 seconds ago Filing (1).pdf Icon/S…" at bounding box center [654, 301] width 756 height 500
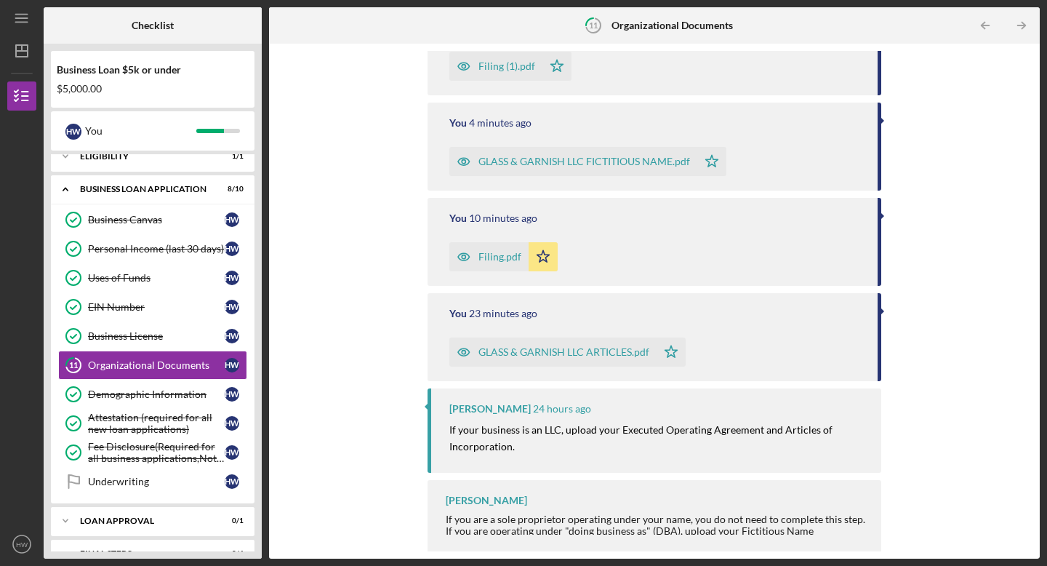
scroll to position [216, 0]
click at [103, 492] on link "Underwriting Underwriting H W" at bounding box center [152, 481] width 189 height 29
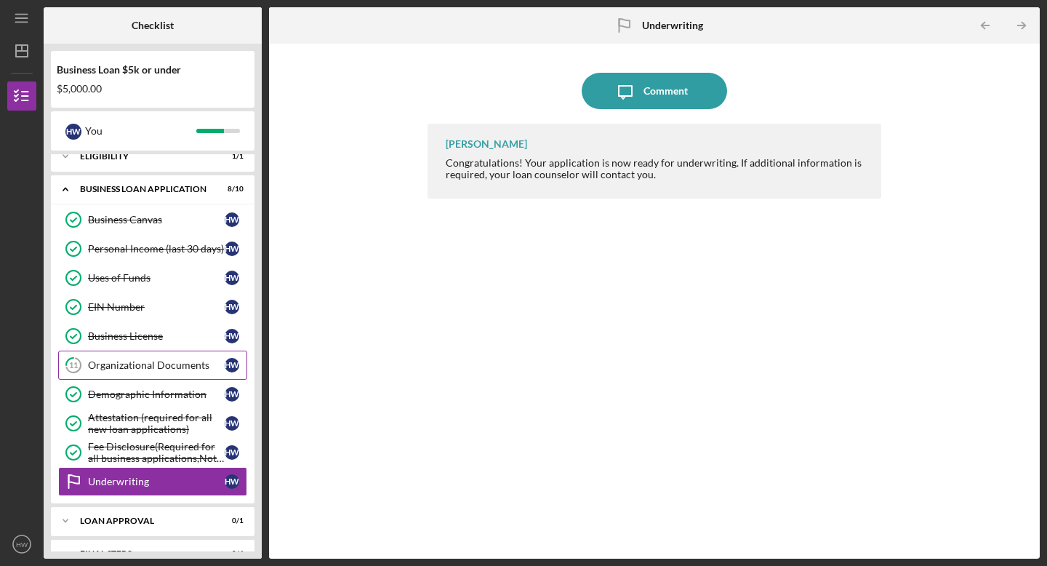
click at [121, 372] on link "11 Organizational Documents H W" at bounding box center [152, 364] width 189 height 29
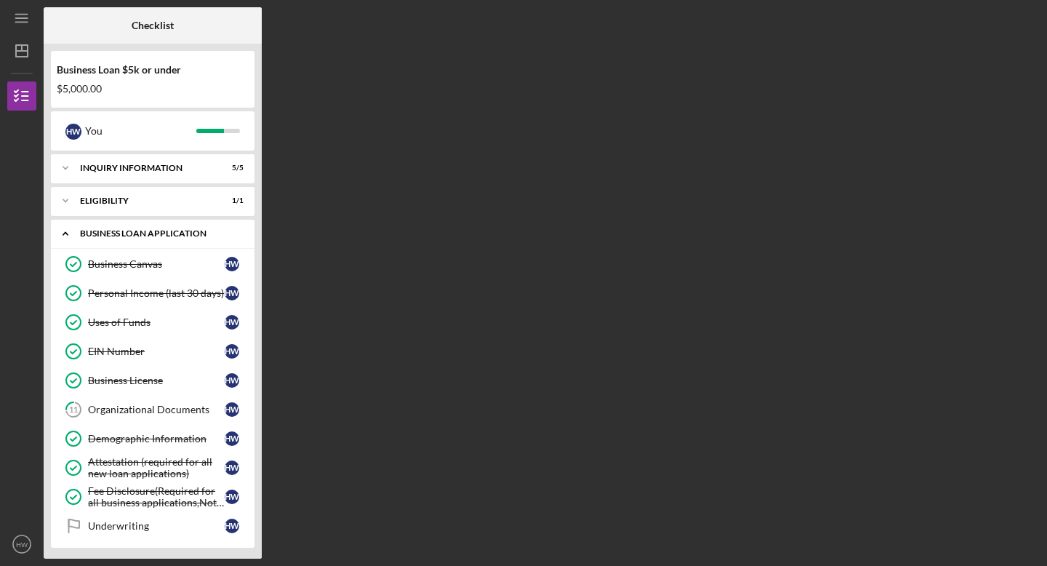
click at [138, 226] on div "Icon/Expander BUSINESS LOAN APPLICATION 8 / 10" at bounding box center [153, 234] width 204 height 30
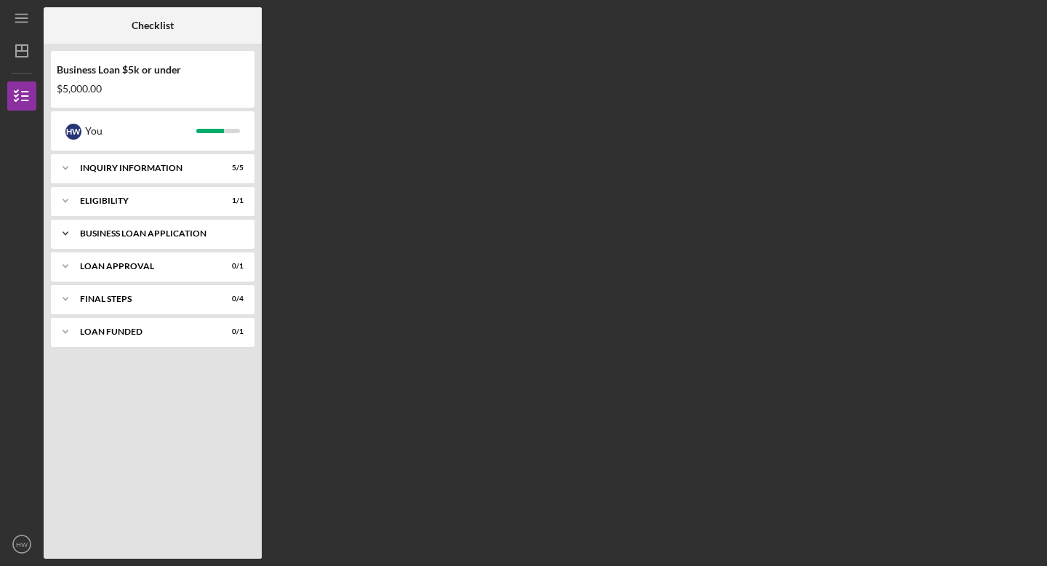
click at [138, 226] on div "Icon/Expander BUSINESS LOAN APPLICATION 8 / 10" at bounding box center [153, 233] width 204 height 29
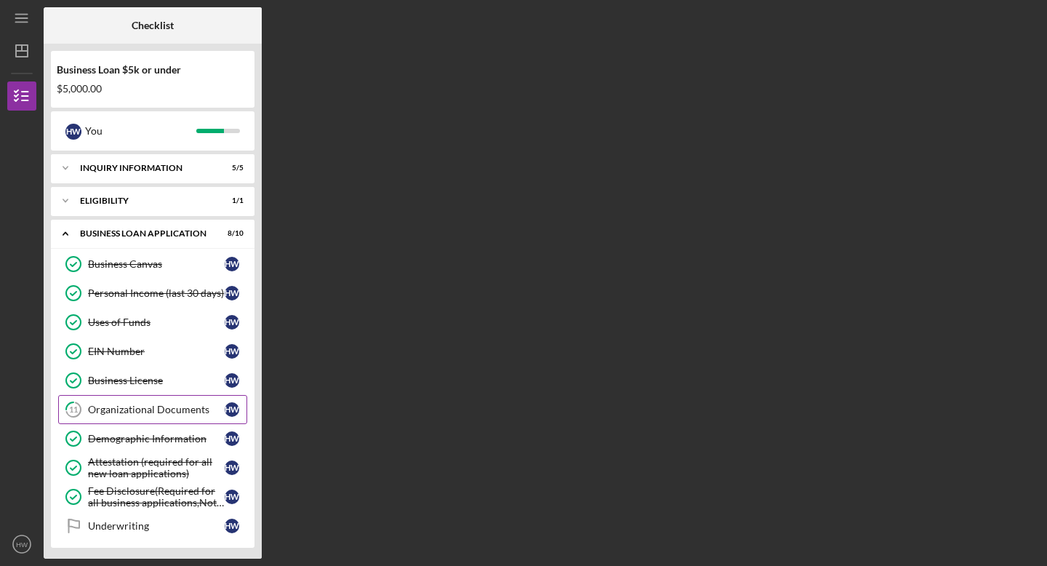
click at [91, 405] on div "Organizational Documents" at bounding box center [156, 410] width 137 height 12
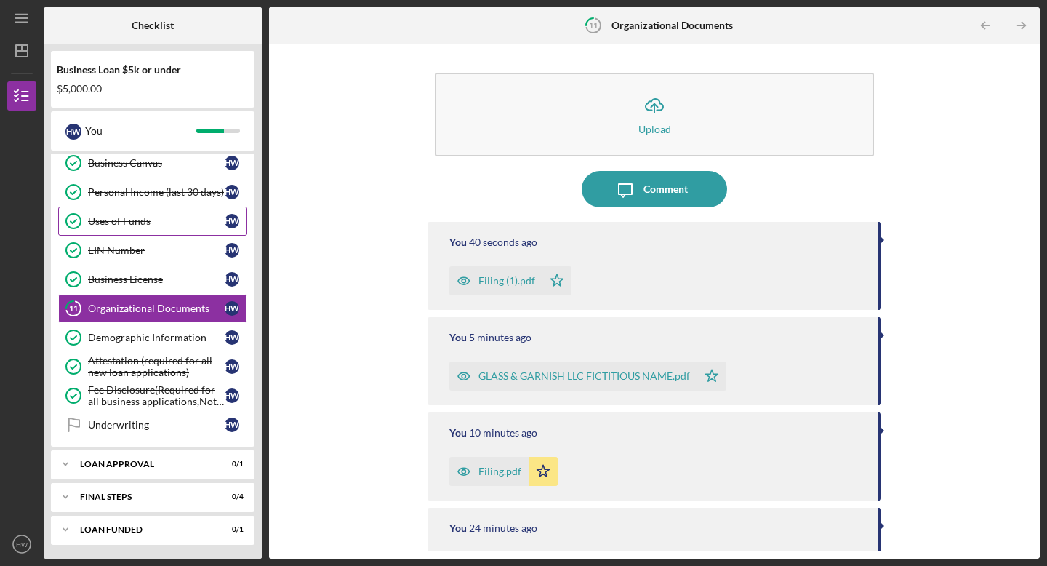
scroll to position [102, 0]
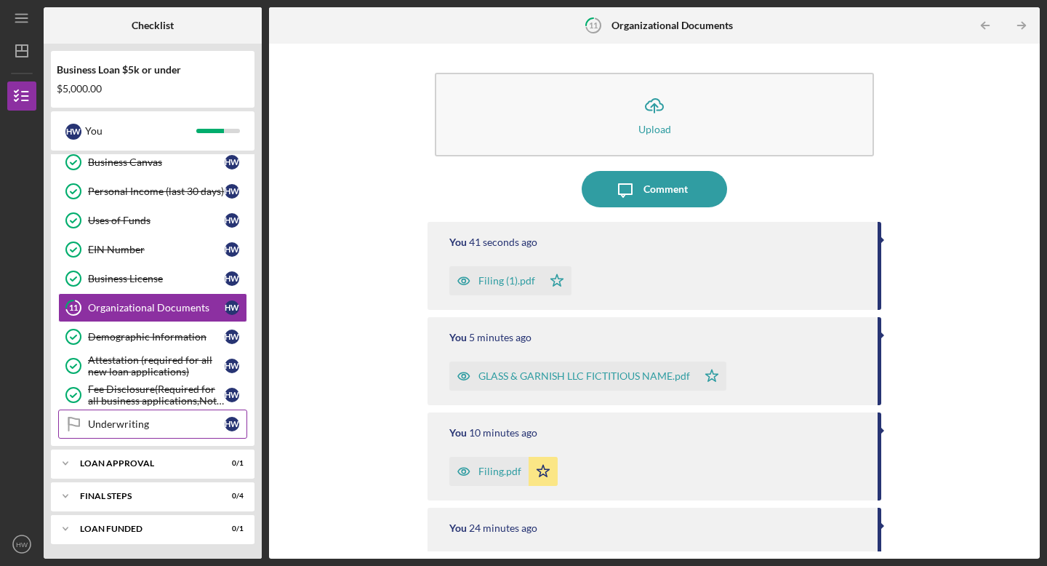
click at [100, 417] on link "Underwriting Underwriting H W" at bounding box center [152, 423] width 189 height 29
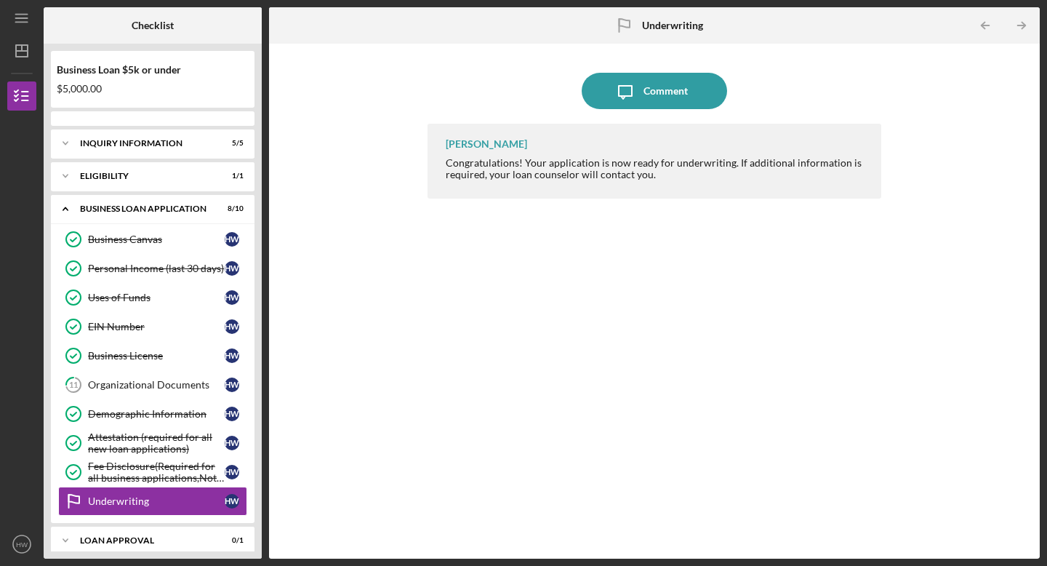
scroll to position [77, 0]
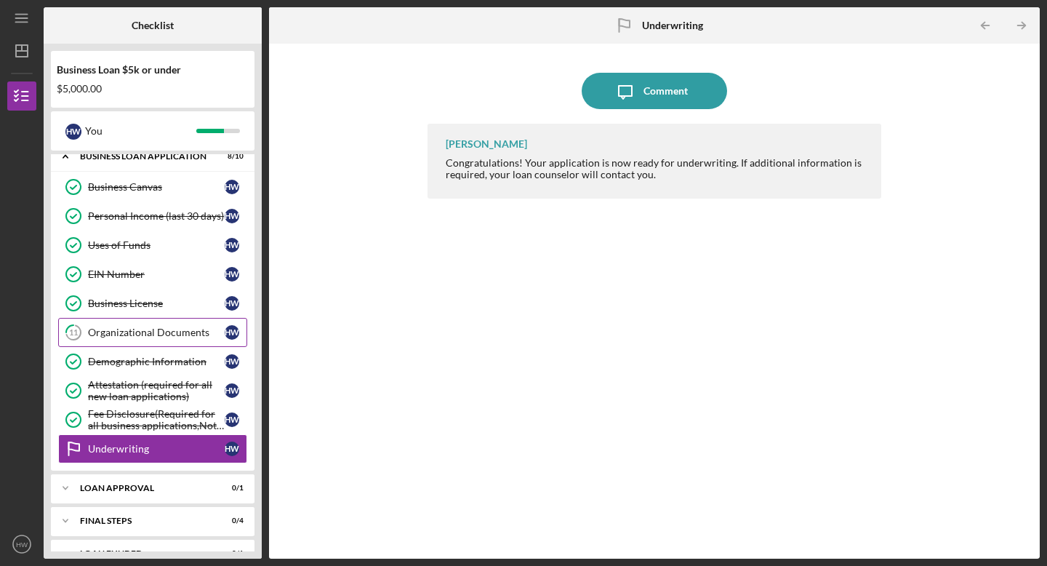
click at [128, 329] on div "Organizational Documents" at bounding box center [156, 332] width 137 height 12
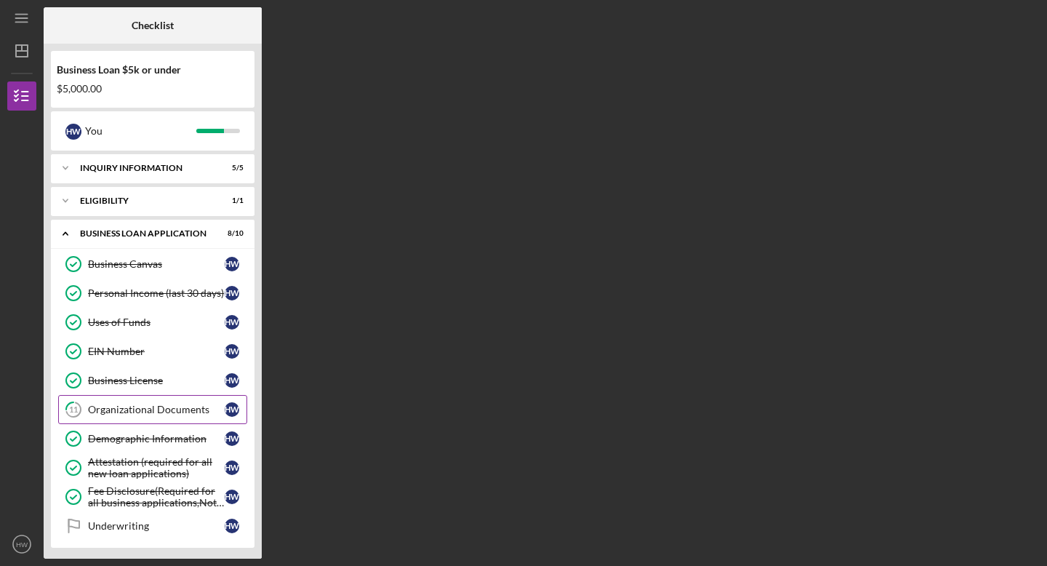
click at [166, 414] on div "Organizational Documents" at bounding box center [156, 410] width 137 height 12
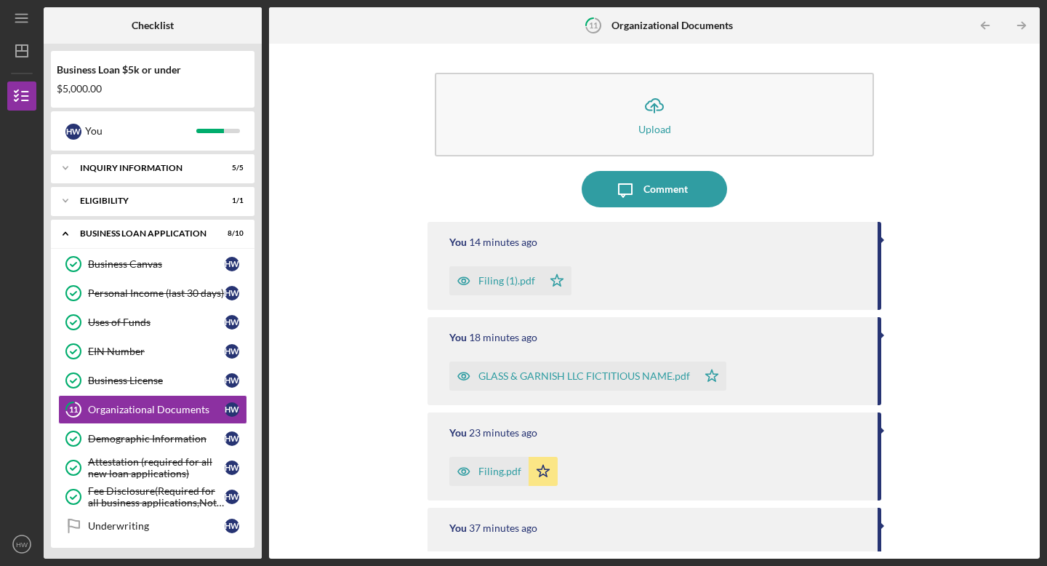
click at [298, 296] on div "Icon/Upload Upload Icon/Message Comment You 14 minutes ago Filing (1).pdf Icon/…" at bounding box center [654, 301] width 756 height 500
drag, startPoint x: 1032, startPoint y: 65, endPoint x: 1004, endPoint y: 228, distance: 164.6
click at [1004, 228] on div "Icon/Upload Upload Icon/Message Comment You 14 minutes ago Filing (1).pdf Icon/…" at bounding box center [654, 301] width 771 height 515
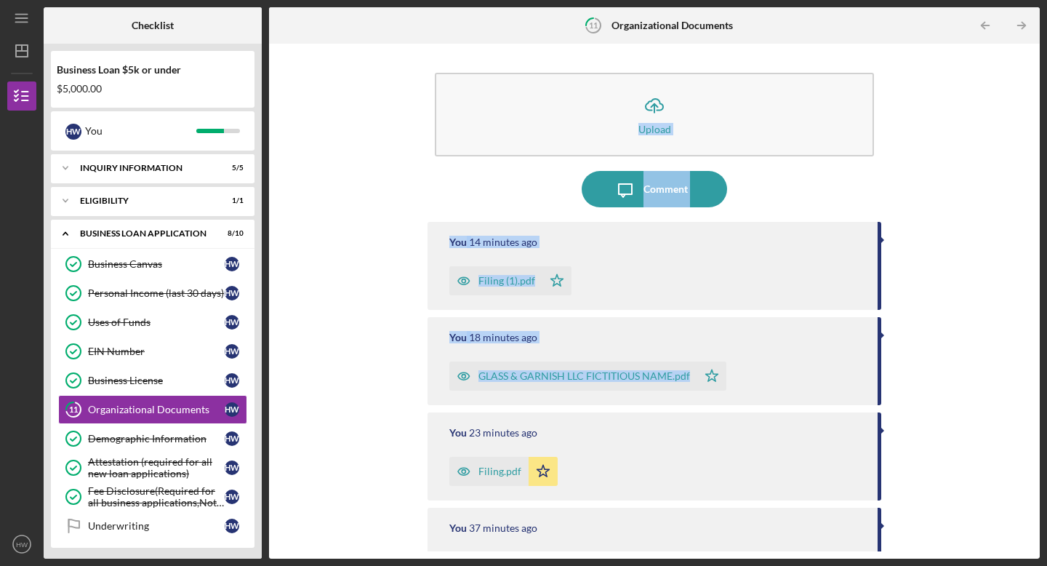
drag, startPoint x: 1033, startPoint y: 111, endPoint x: 971, endPoint y: 384, distance: 279.7
click at [971, 384] on div "Icon/Upload Upload Icon/Message Comment You 14 minutes ago Filing (1).pdf Icon/…" at bounding box center [654, 301] width 771 height 515
